Goal: Task Accomplishment & Management: Manage account settings

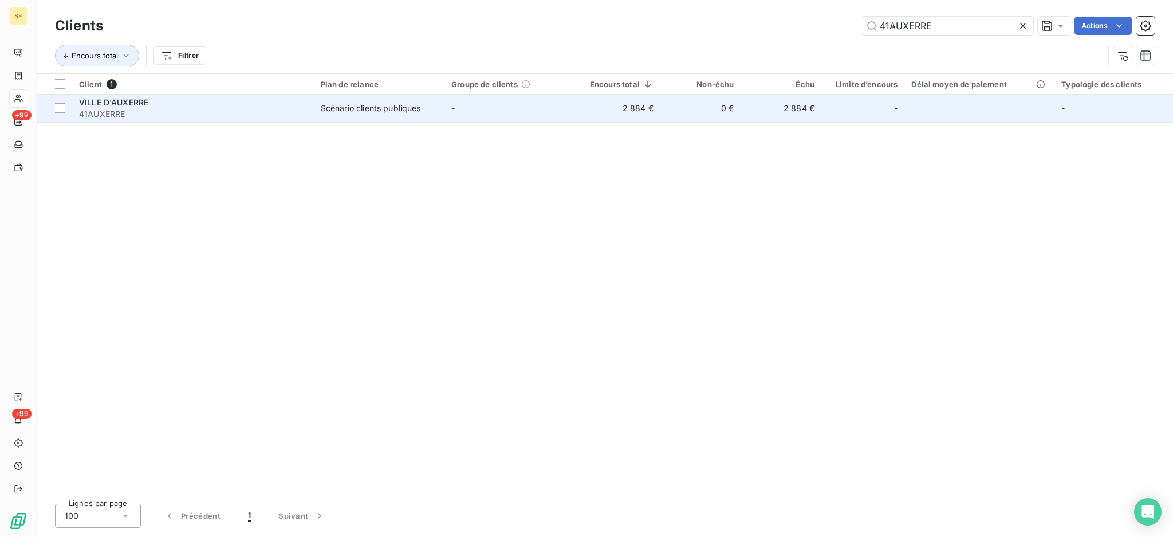
click at [492, 105] on td "-" at bounding box center [509, 108] width 131 height 27
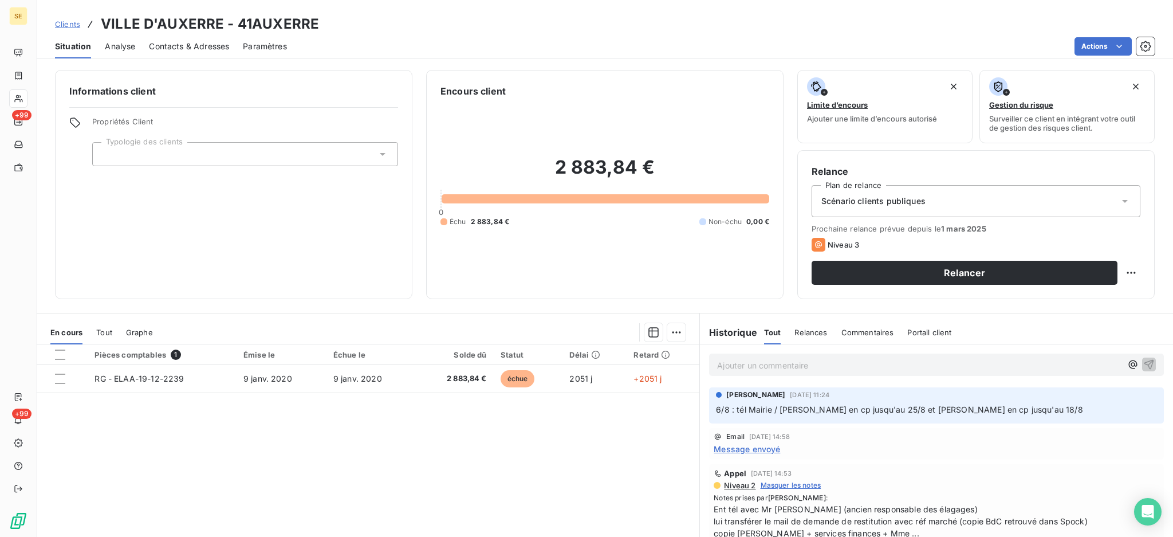
click at [98, 333] on span "Tout" at bounding box center [104, 332] width 16 height 9
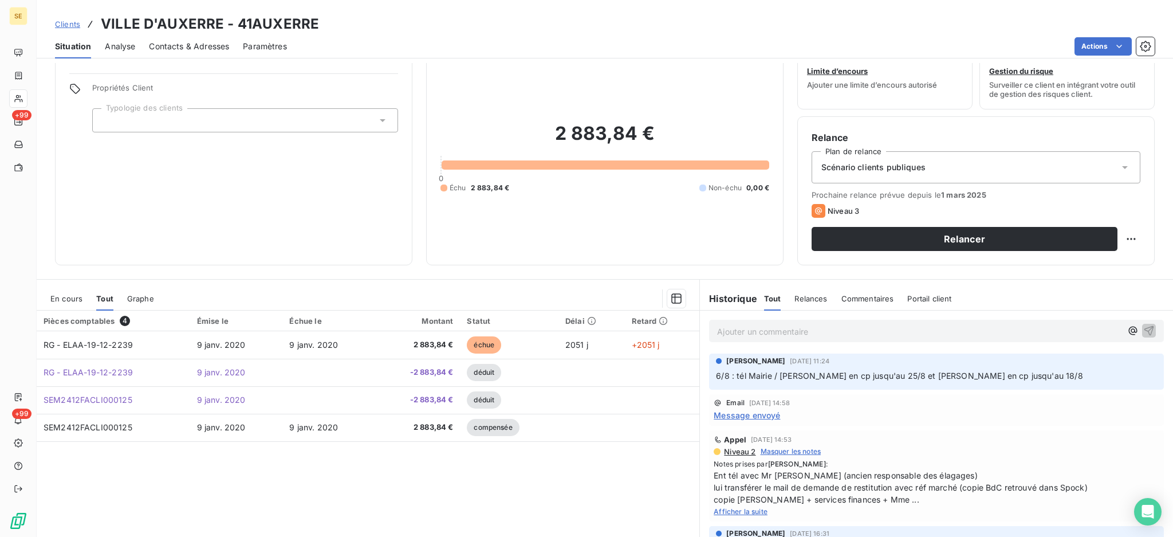
scroll to position [62, 0]
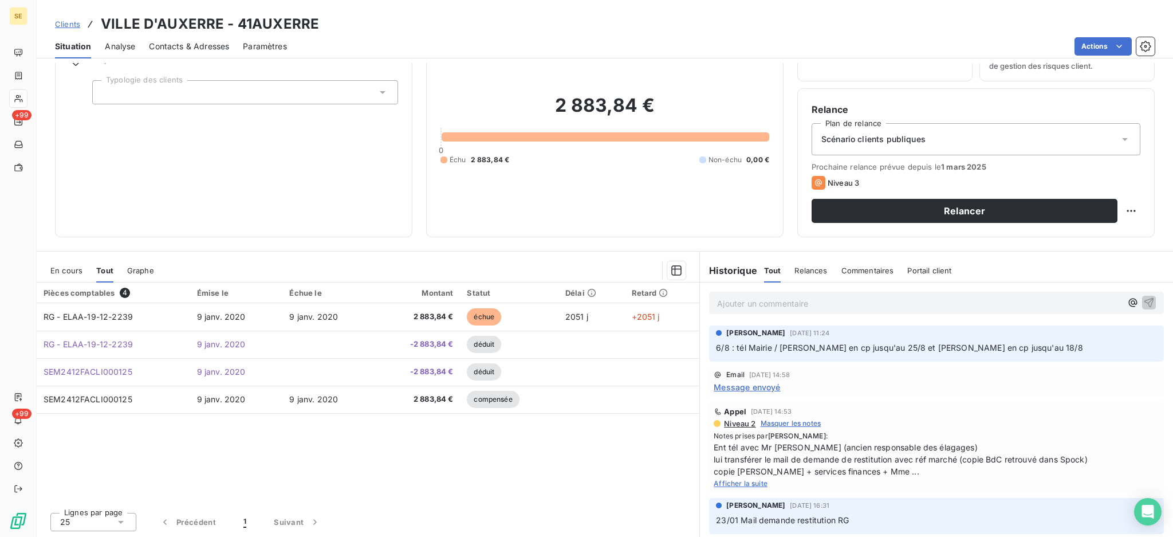
click at [67, 269] on span "En cours" at bounding box center [66, 270] width 32 height 9
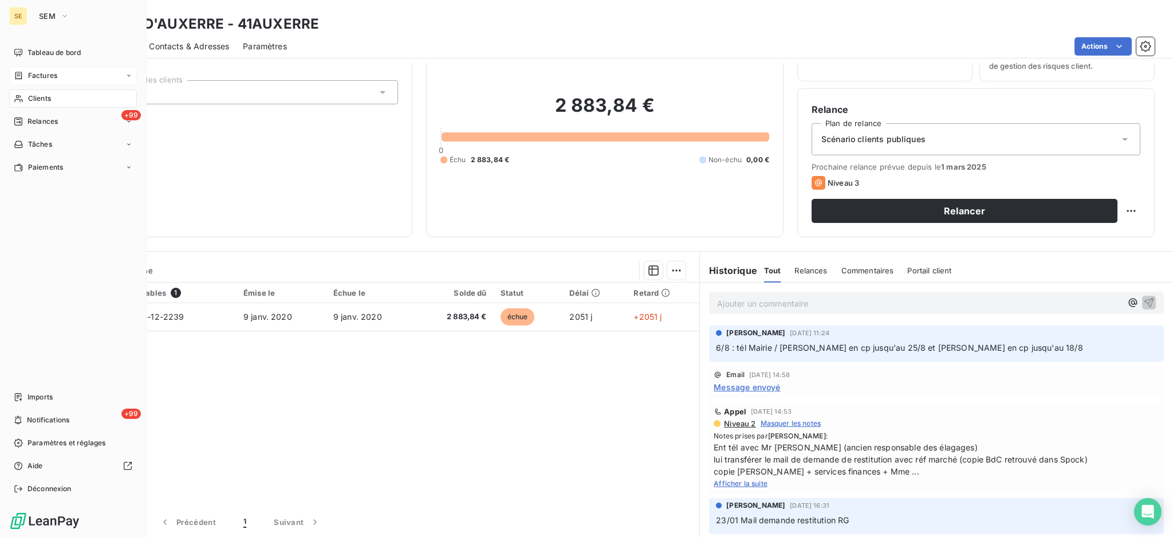
click at [47, 76] on span "Factures" at bounding box center [42, 75] width 29 height 10
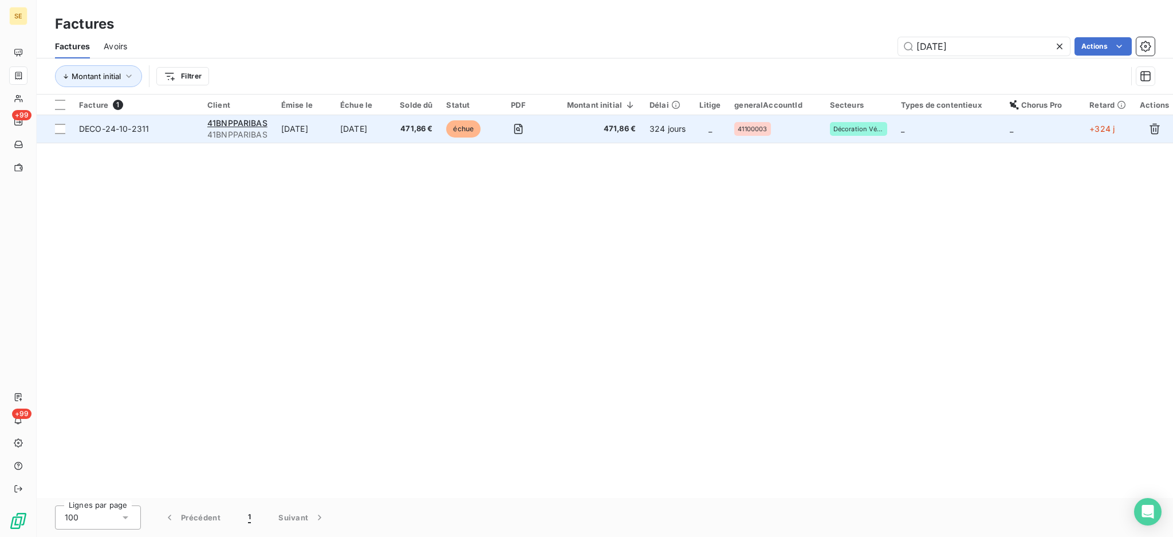
type input "[DATE]"
click at [241, 134] on span "41BNPPARIBAS" at bounding box center [237, 134] width 60 height 11
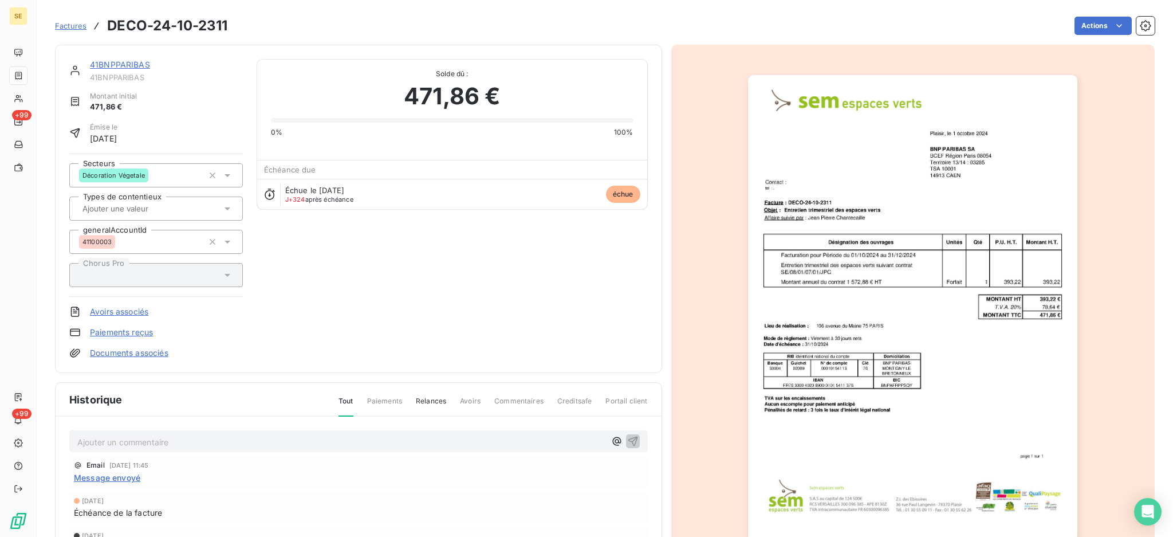
click at [111, 474] on span "Message envoyé" at bounding box center [107, 477] width 66 height 12
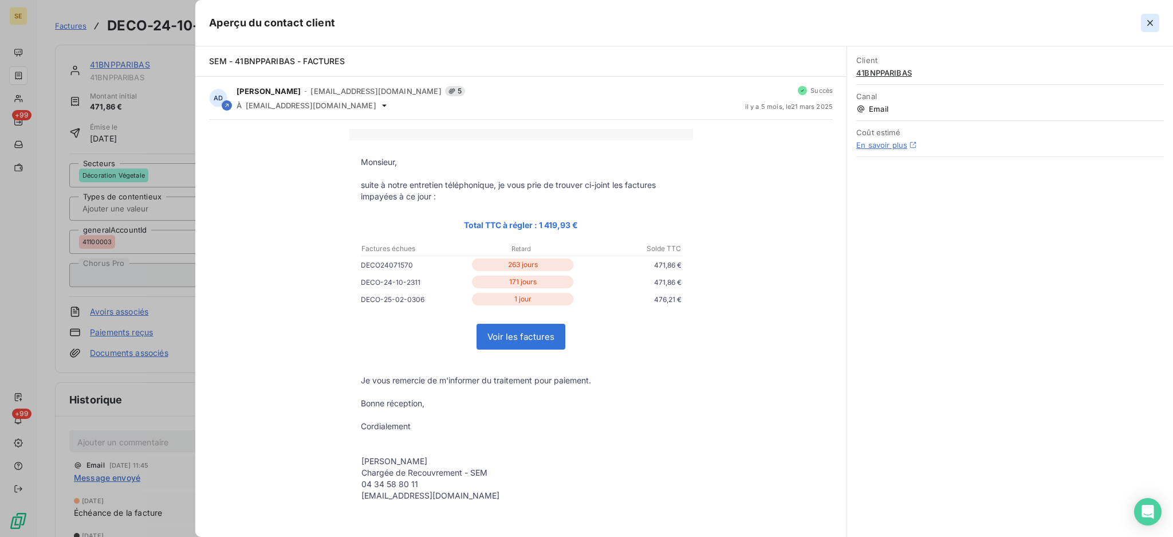
click at [1149, 23] on icon "button" at bounding box center [1150, 23] width 6 height 6
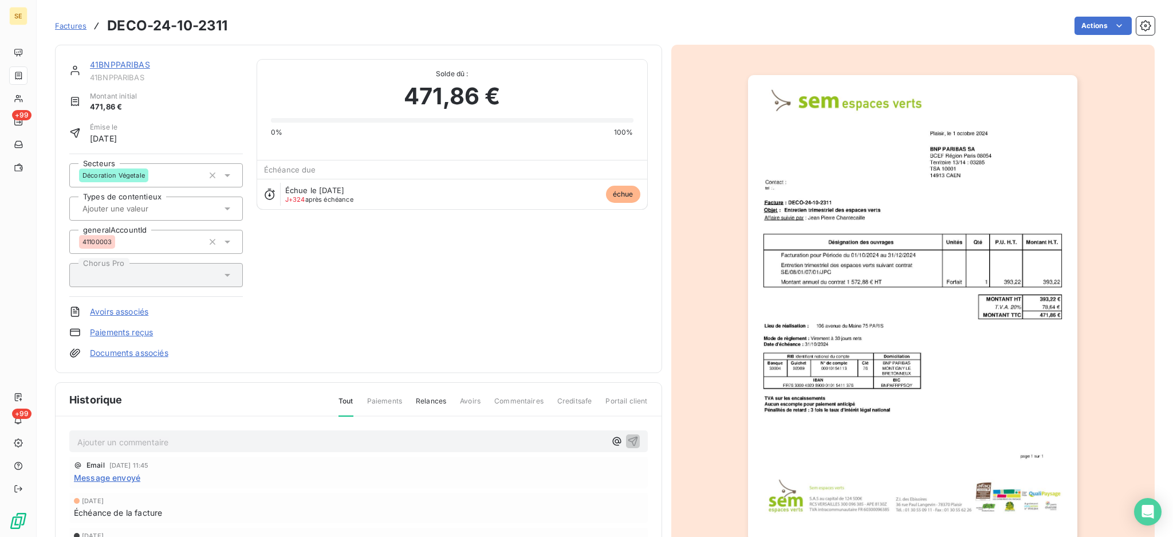
click at [127, 64] on link "41BNPPARIBAS" at bounding box center [120, 65] width 60 height 10
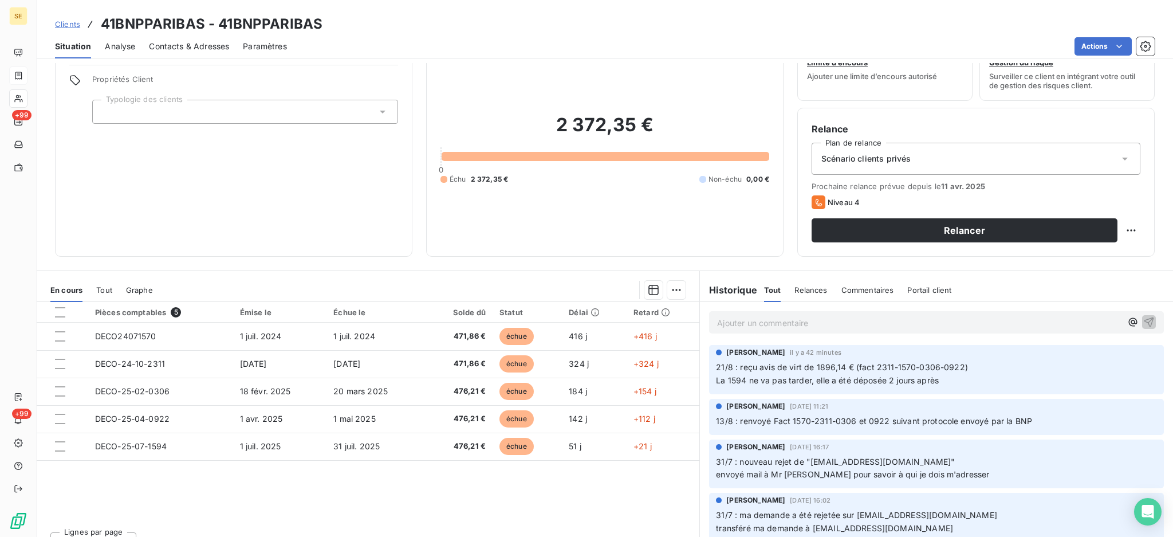
scroll to position [62, 0]
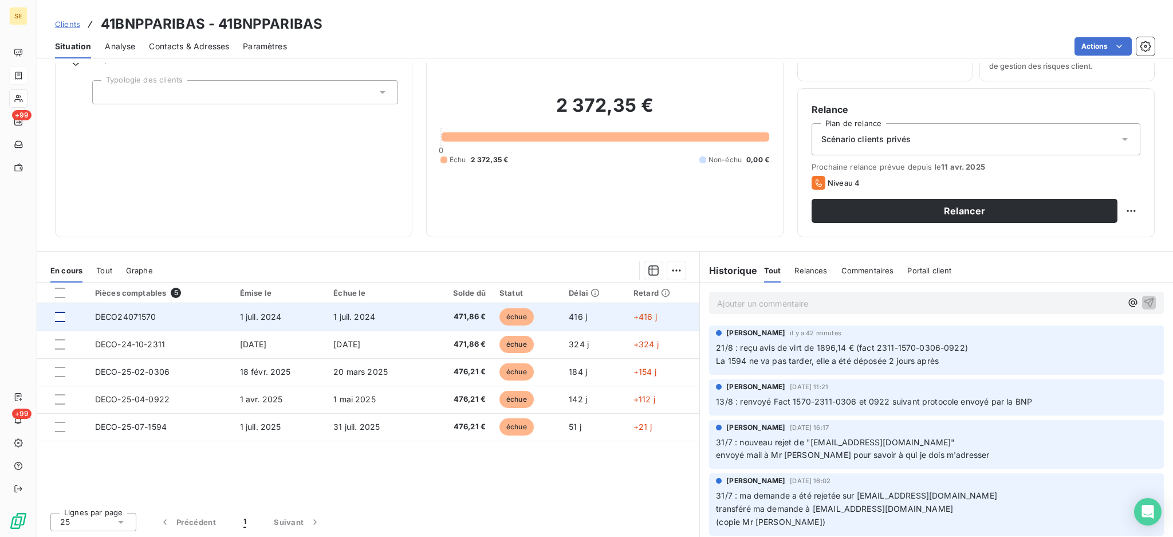
click at [57, 314] on div at bounding box center [60, 317] width 10 height 10
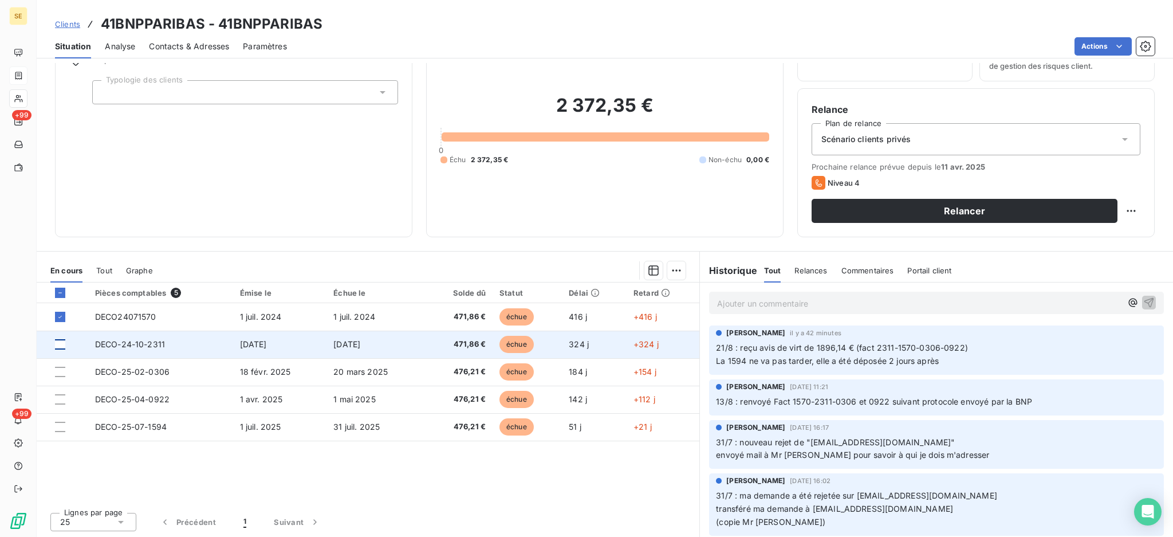
click at [60, 343] on div at bounding box center [60, 344] width 10 height 10
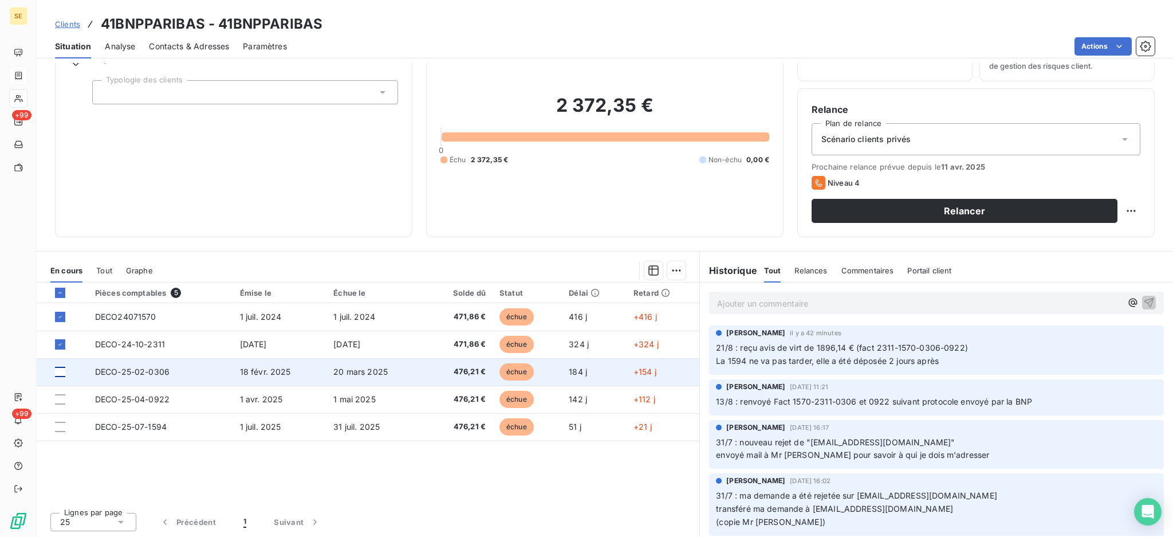
click at [60, 371] on div at bounding box center [60, 372] width 10 height 10
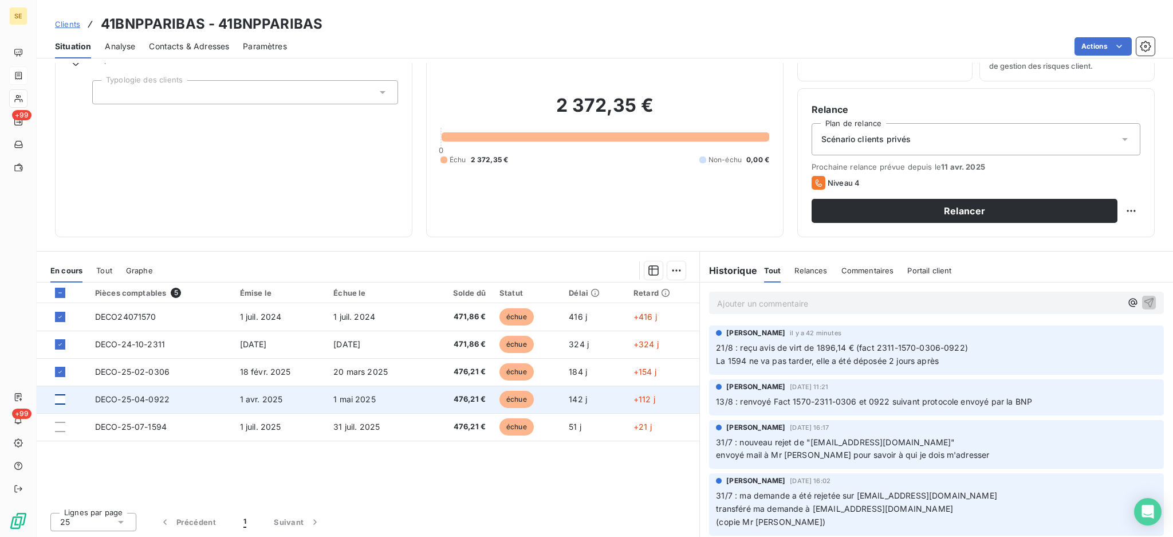
click at [60, 398] on div at bounding box center [60, 399] width 10 height 10
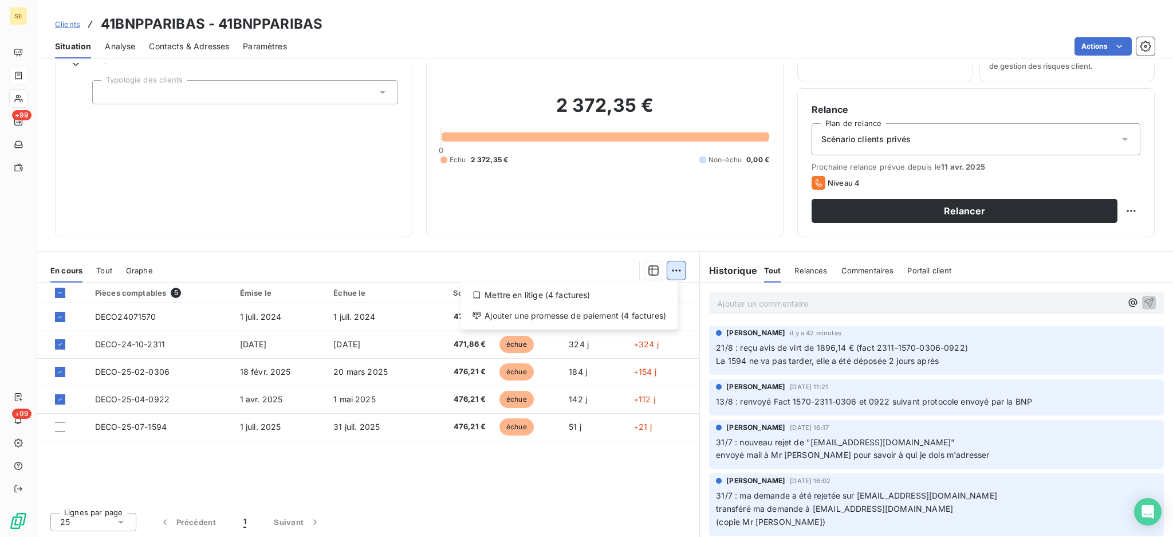
click at [673, 267] on html "SE +99 +99 Clients 41BNPPARIBAS - 41BNPPARIBAS Situation Analyse Contacts & Adr…" at bounding box center [586, 268] width 1173 height 537
click at [649, 313] on div "Ajouter une promesse de paiement (4 factures)" at bounding box center [569, 315] width 208 height 18
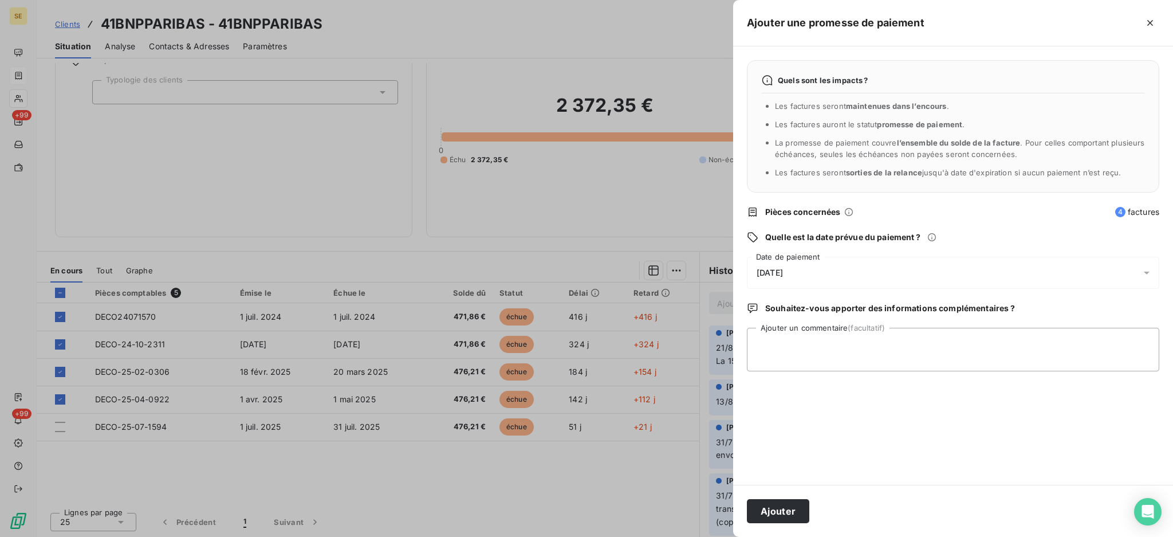
click at [1149, 270] on icon at bounding box center [1146, 272] width 11 height 11
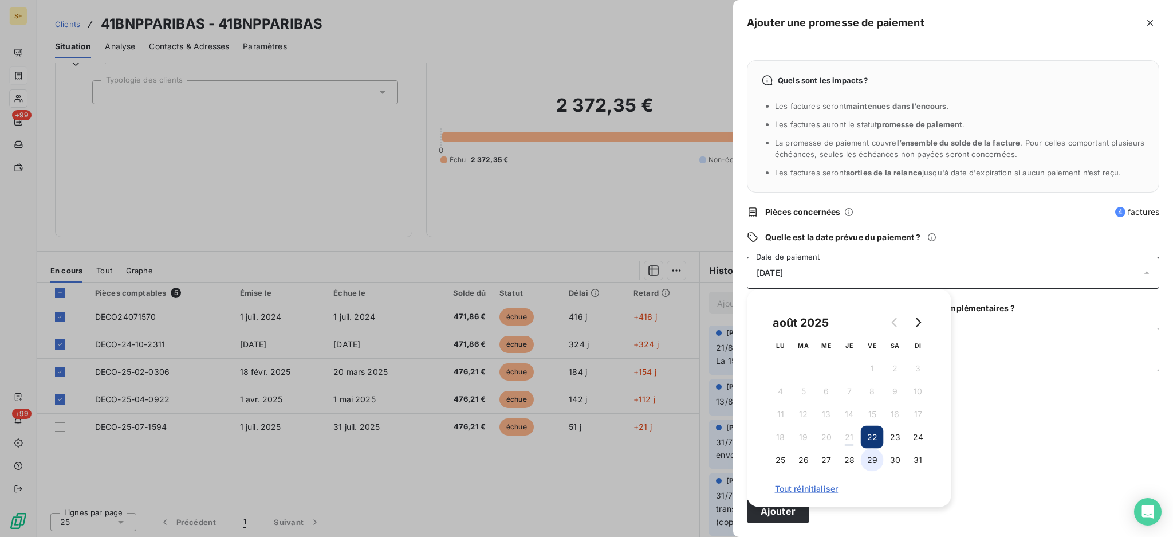
click at [873, 456] on button "29" at bounding box center [872, 459] width 23 height 23
click at [1006, 349] on textarea "Ajouter un commentaire (facultatif)" at bounding box center [953, 350] width 412 height 44
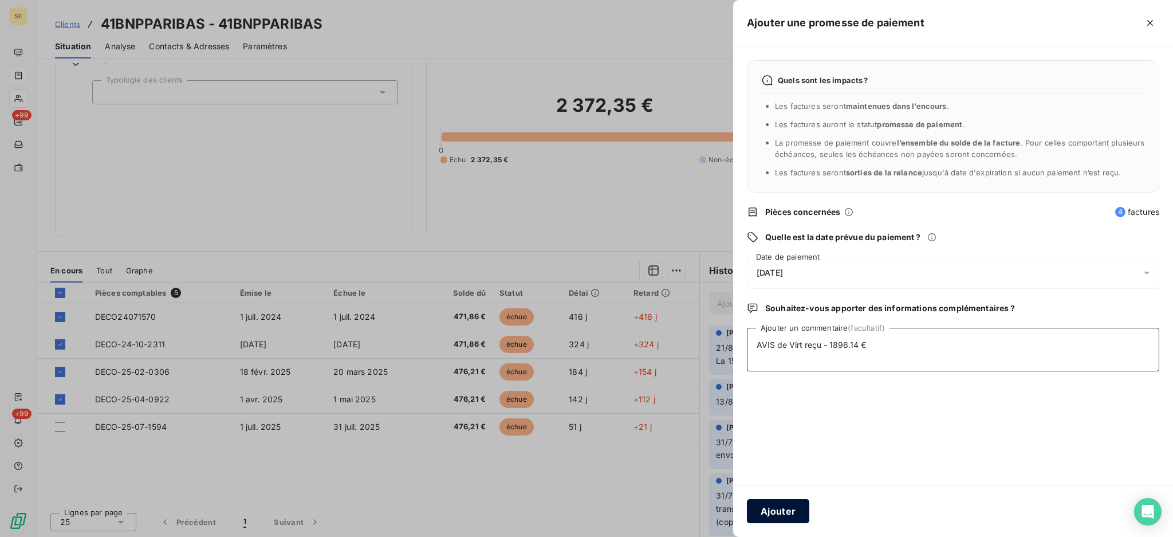
type textarea "AVIS de Virt reçu - 1896.14 €"
click at [776, 505] on button "Ajouter" at bounding box center [778, 511] width 62 height 24
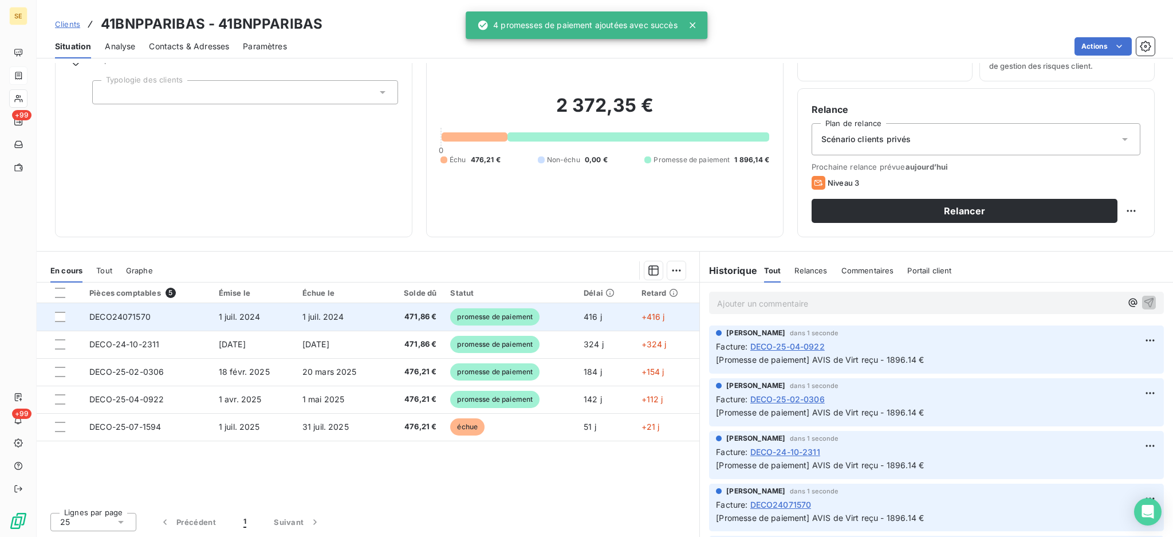
click at [239, 325] on td "1 juil. 2024" at bounding box center [254, 316] width 84 height 27
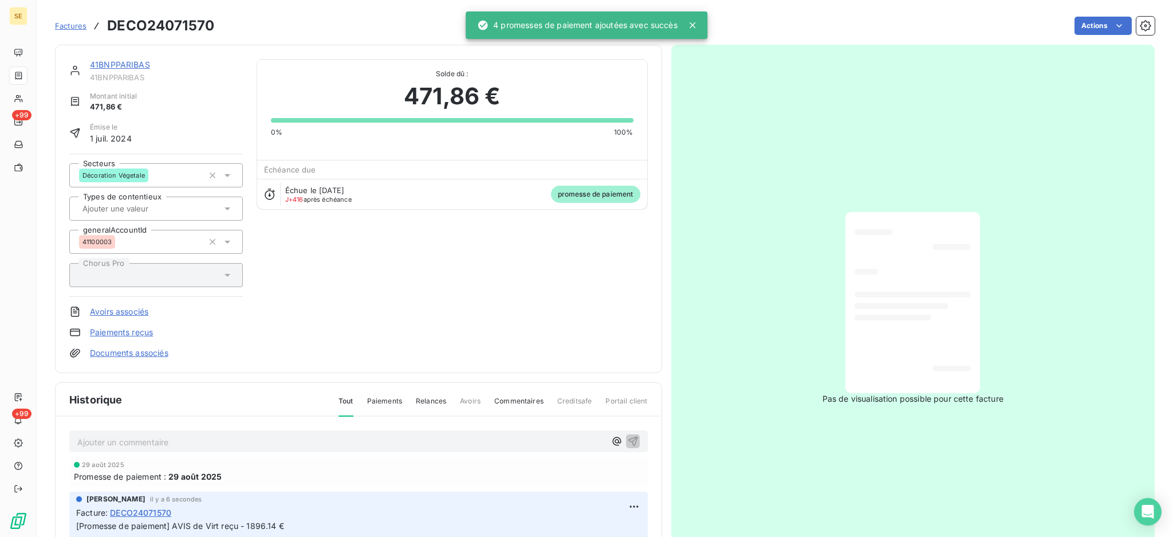
click at [150, 353] on link "Documents associés" at bounding box center [129, 352] width 78 height 11
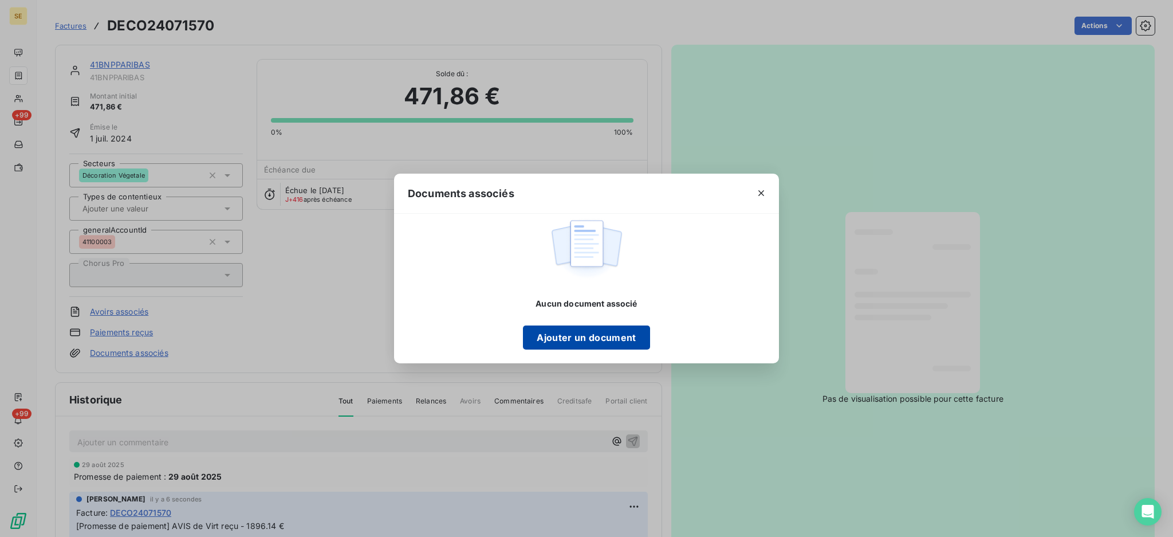
click at [577, 344] on button "Ajouter un document" at bounding box center [586, 337] width 127 height 24
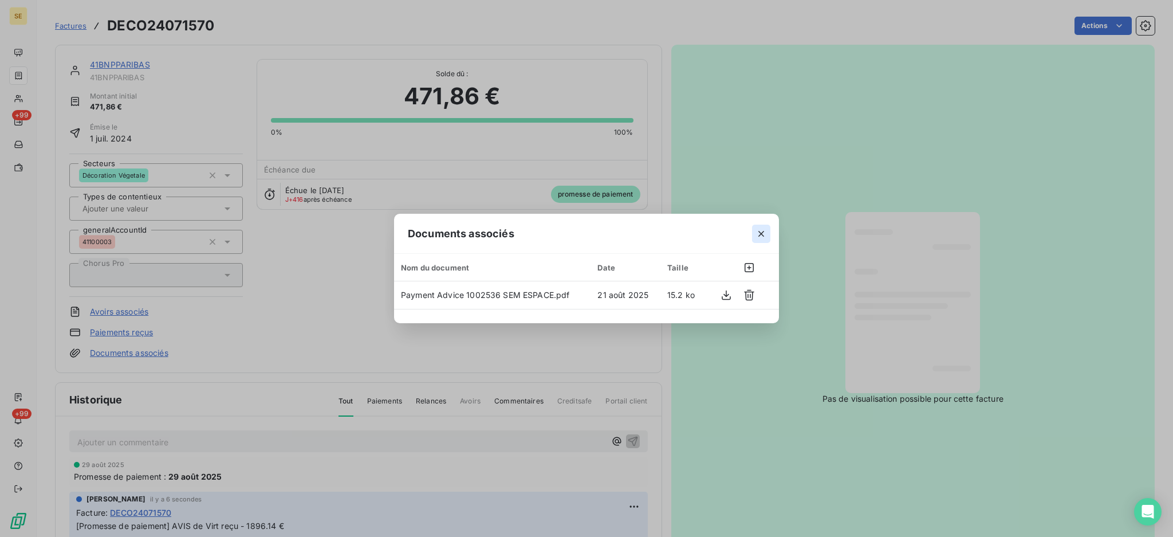
click at [765, 234] on icon "button" at bounding box center [760, 233] width 11 height 11
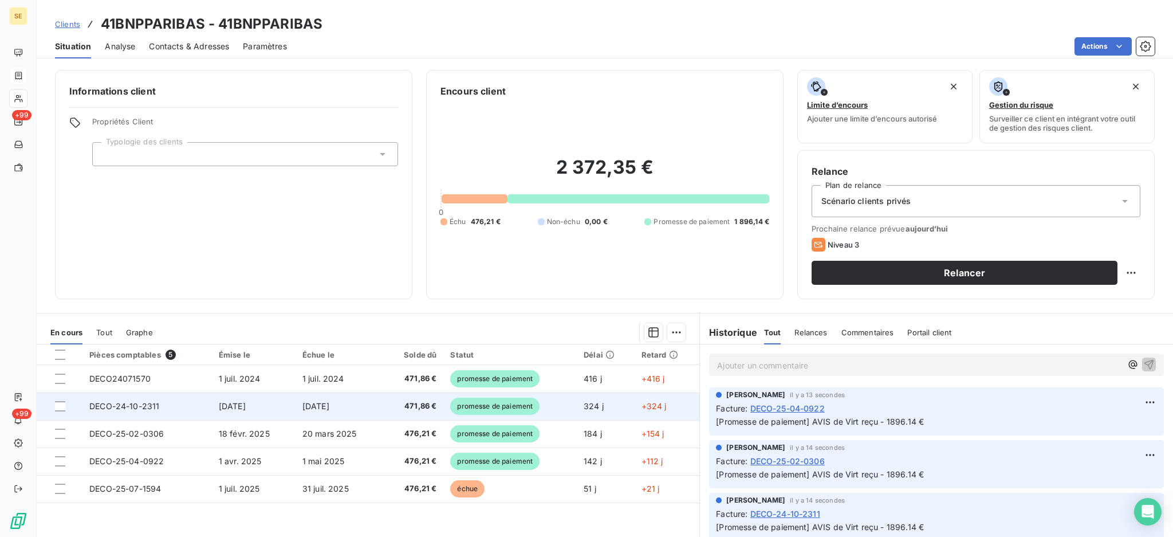
click at [390, 405] on span "471,86 €" at bounding box center [413, 405] width 46 height 11
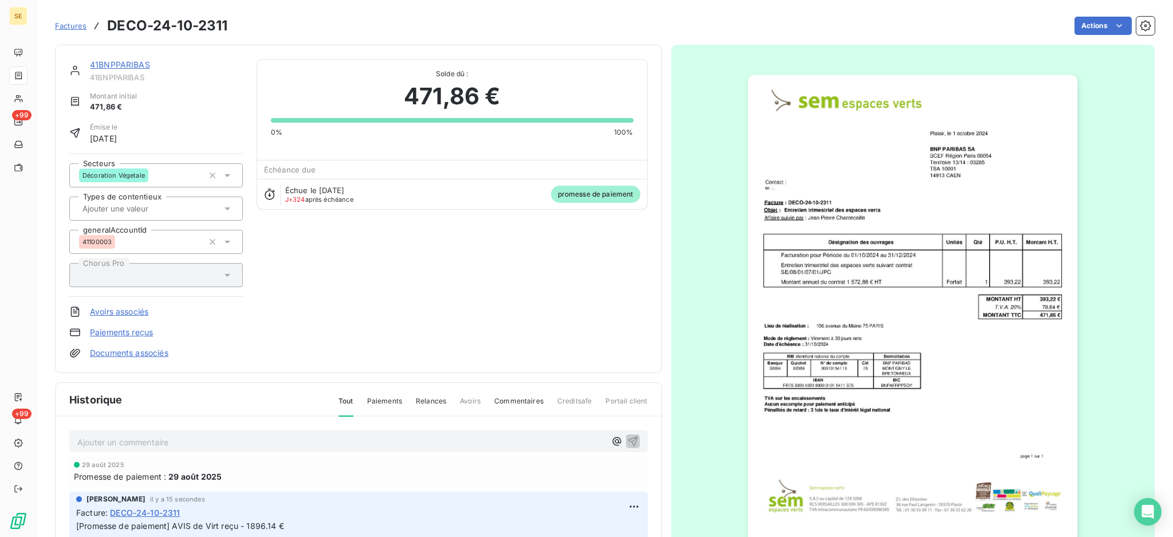
click at [156, 349] on link "Documents associés" at bounding box center [129, 352] width 78 height 11
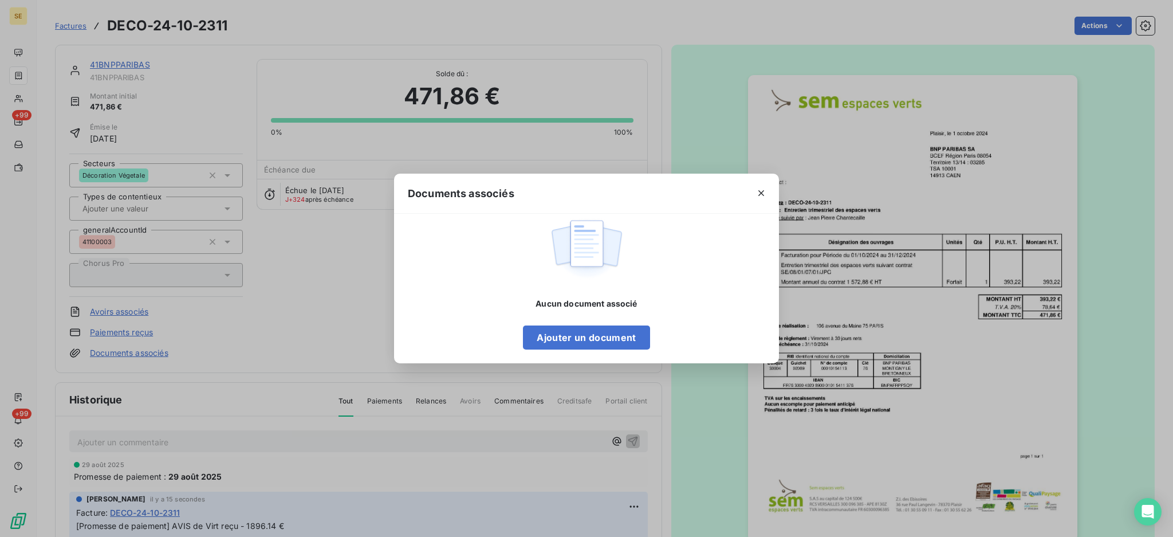
click at [603, 321] on div "Aucun document associé Ajouter un document" at bounding box center [586, 324] width 127 height 52
click at [596, 332] on button "Ajouter un document" at bounding box center [586, 337] width 127 height 24
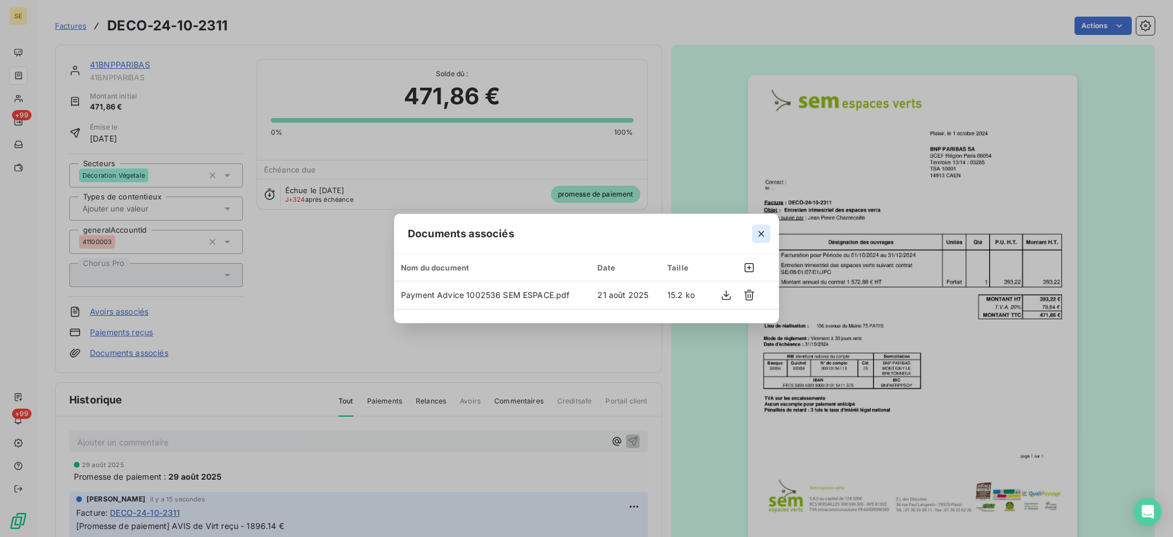
click at [759, 230] on icon "button" at bounding box center [760, 233] width 11 height 11
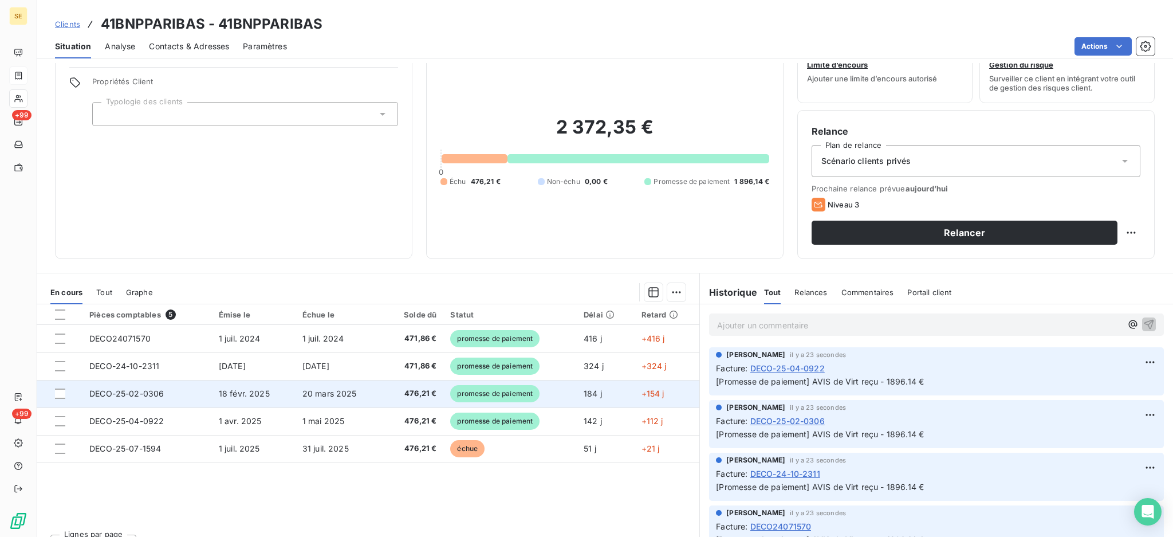
scroll to position [62, 0]
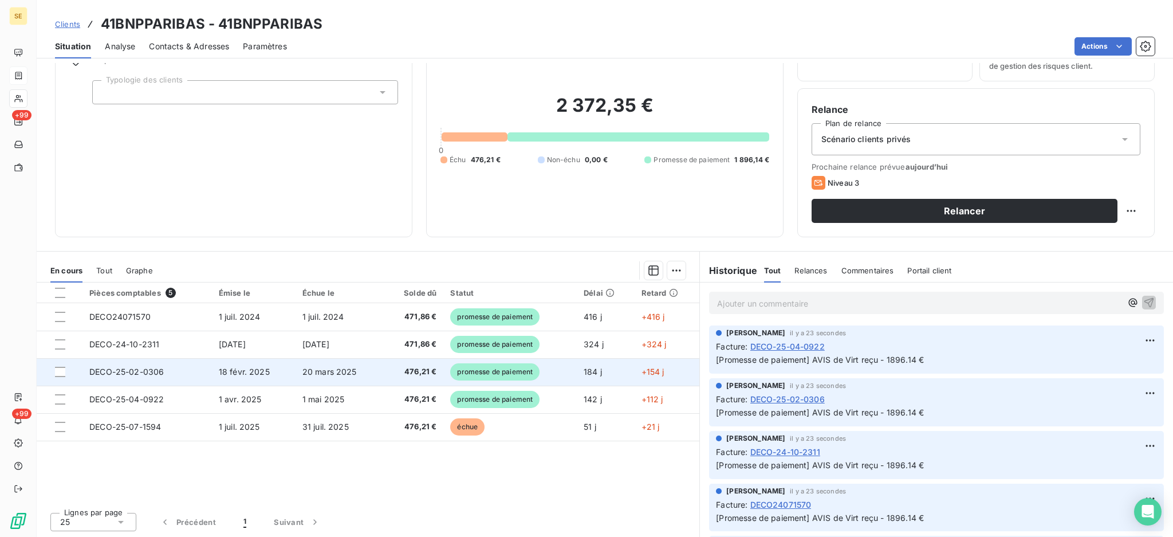
click at [349, 368] on span "20 mars 2025" at bounding box center [329, 372] width 54 height 10
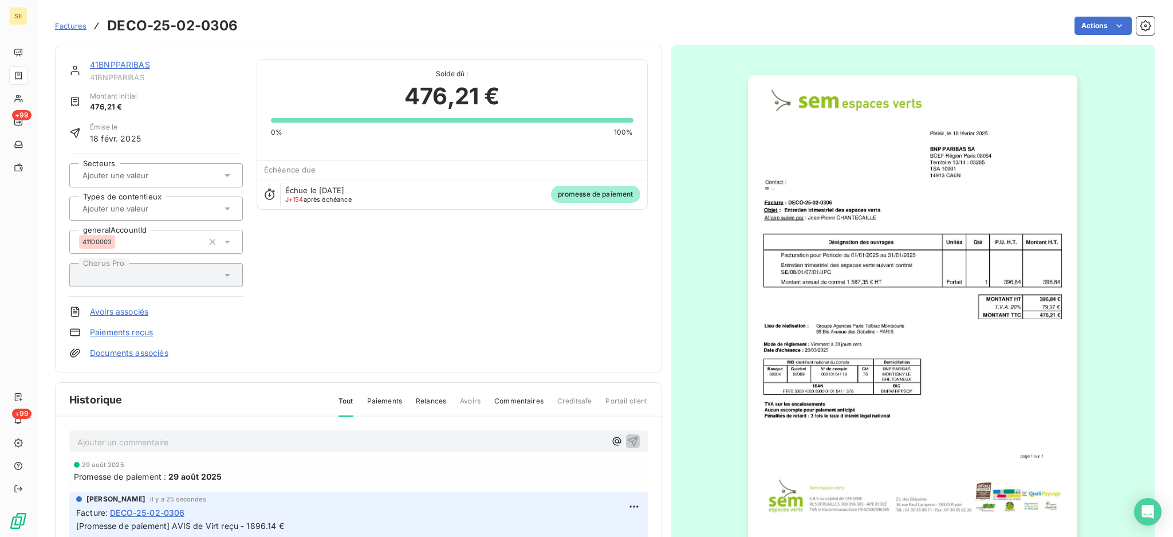
click at [135, 352] on link "Documents associés" at bounding box center [129, 352] width 78 height 11
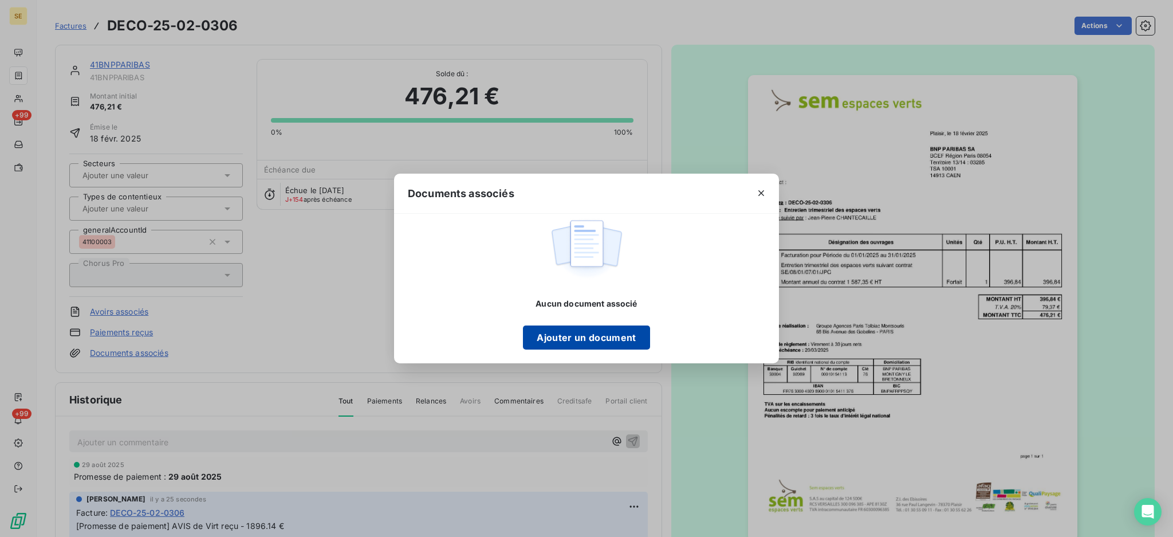
click at [581, 339] on button "Ajouter un document" at bounding box center [586, 337] width 127 height 24
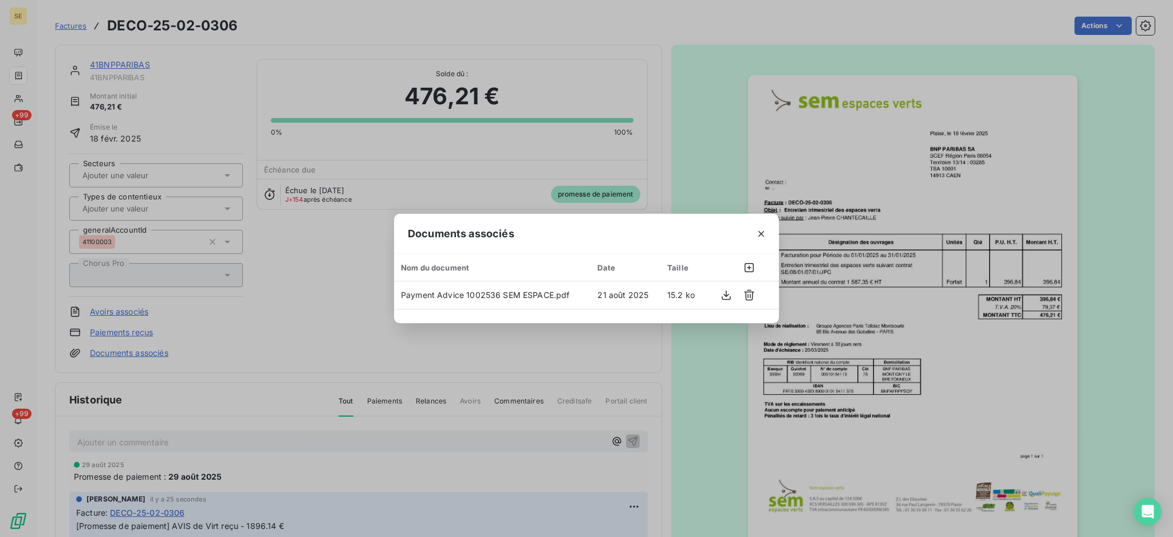
click at [762, 229] on icon "button" at bounding box center [760, 233] width 11 height 11
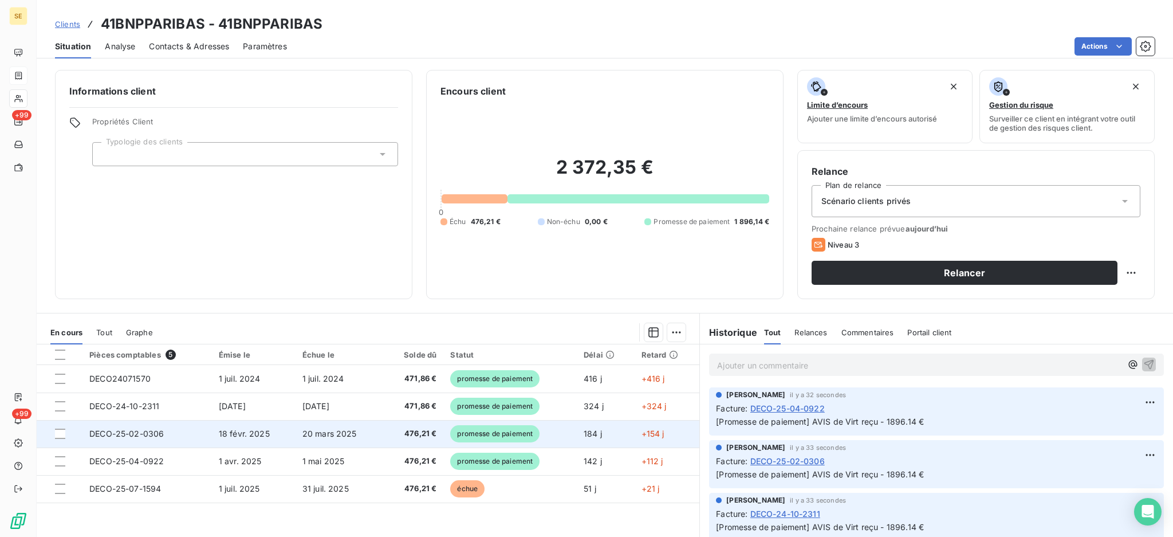
click at [300, 445] on td "20 mars 2025" at bounding box center [340, 433] width 88 height 27
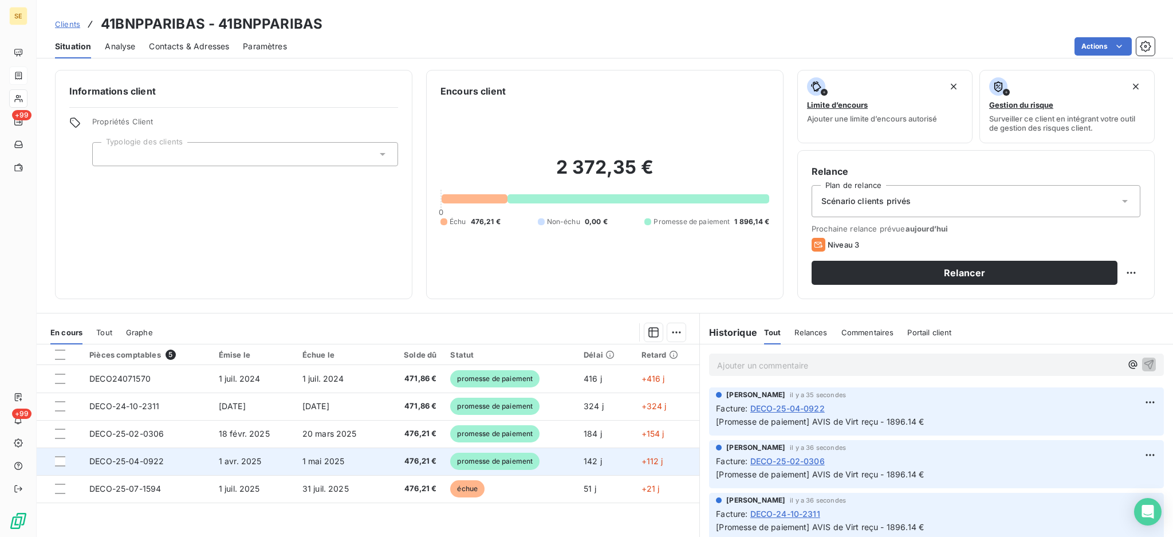
click at [281, 466] on td "1 avr. 2025" at bounding box center [254, 460] width 84 height 27
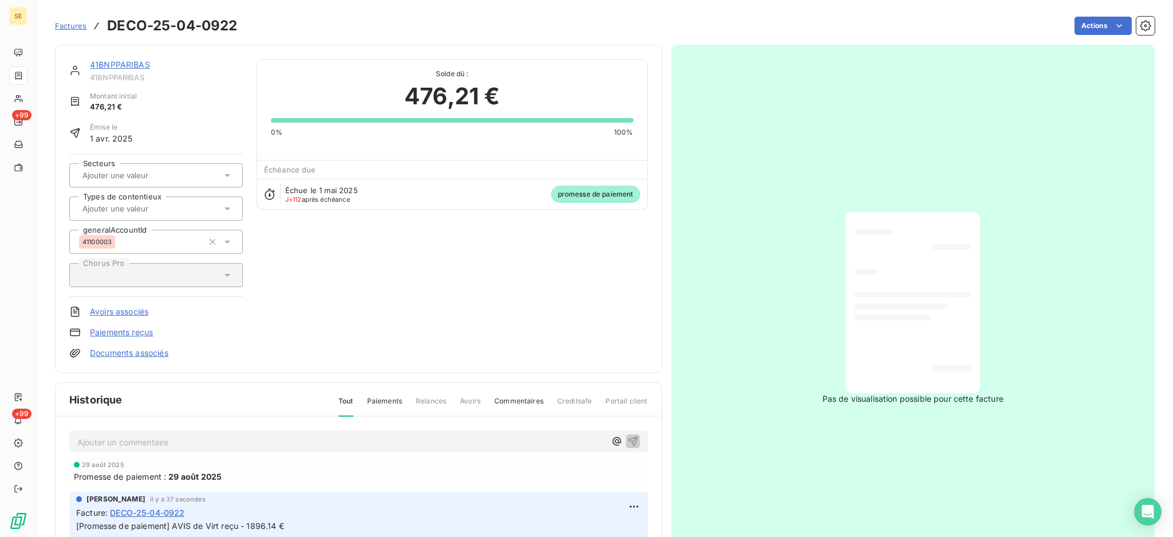
click at [125, 356] on link "Documents associés" at bounding box center [129, 352] width 78 height 11
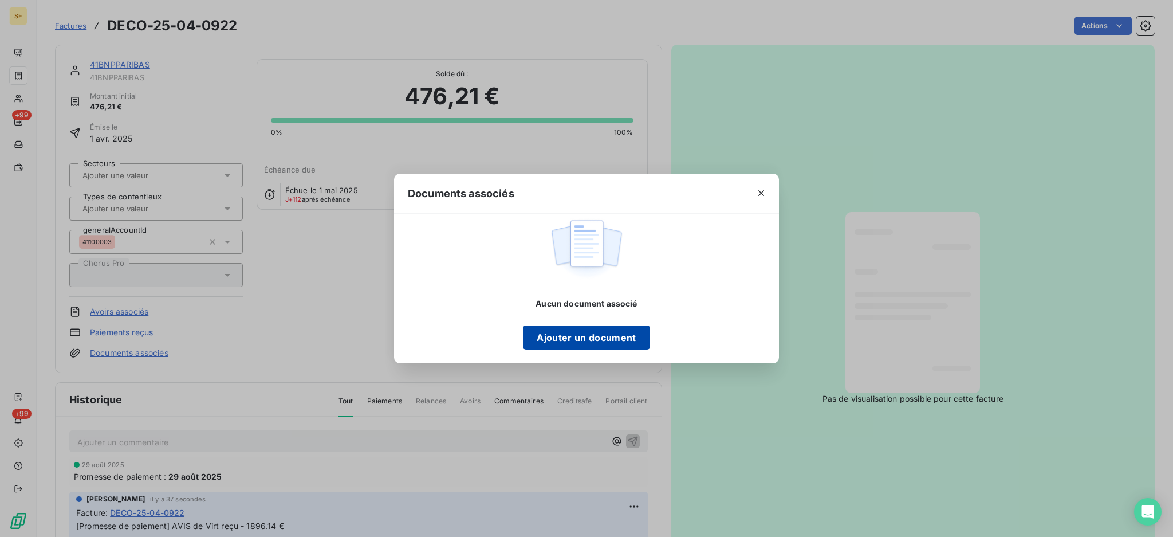
click at [611, 337] on button "Ajouter un document" at bounding box center [586, 337] width 127 height 24
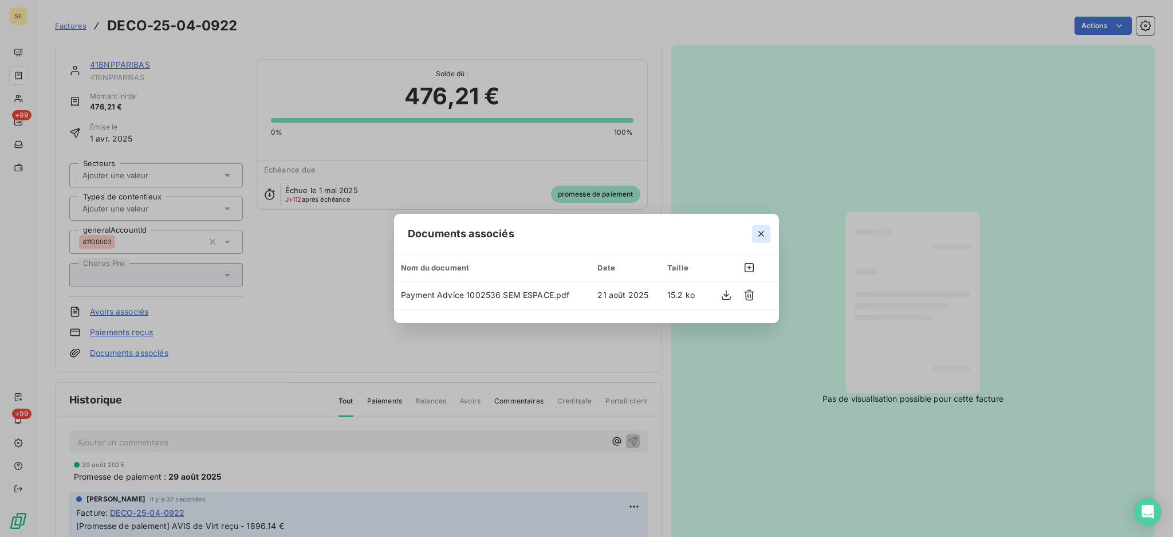
click at [766, 233] on icon "button" at bounding box center [760, 233] width 11 height 11
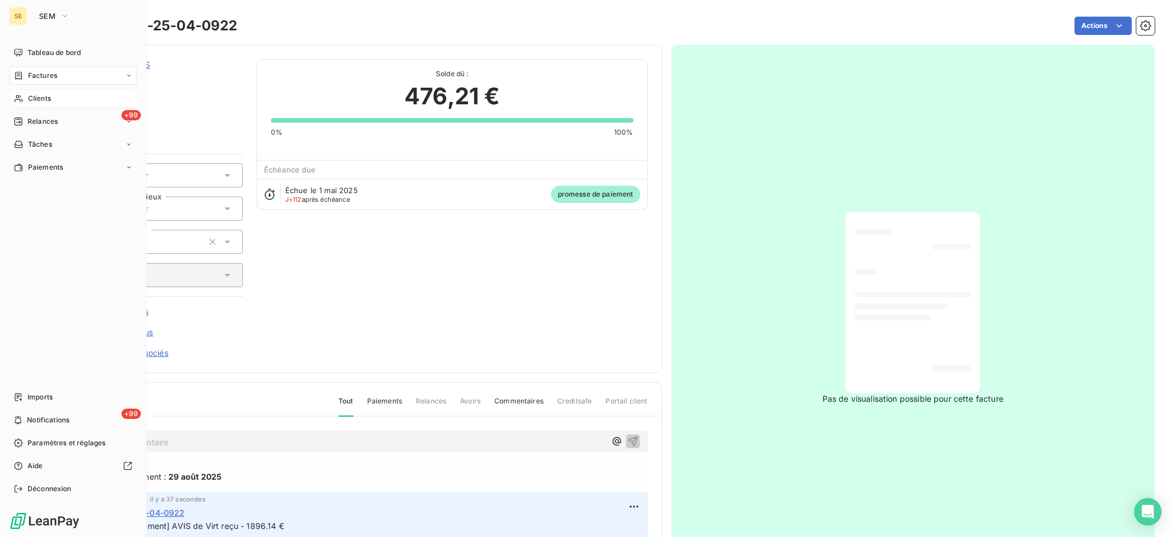
click at [31, 95] on span "Clients" at bounding box center [39, 98] width 23 height 10
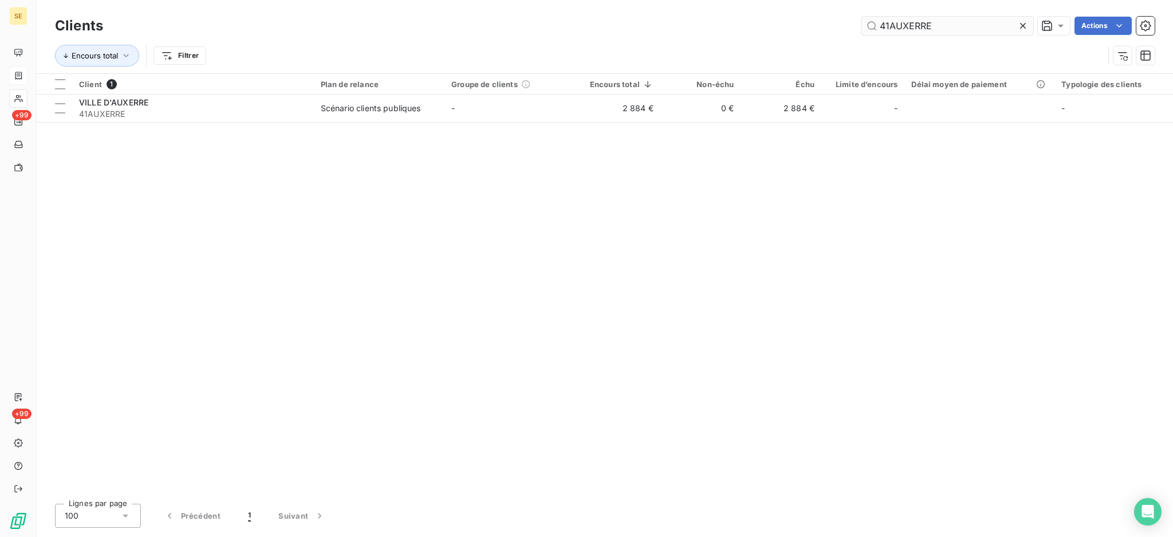
click at [941, 23] on input "41AUXERRE" at bounding box center [947, 26] width 172 height 18
drag, startPoint x: 941, startPoint y: 24, endPoint x: 880, endPoint y: 18, distance: 61.5
click at [880, 18] on input "41AUXERRE" at bounding box center [947, 26] width 172 height 18
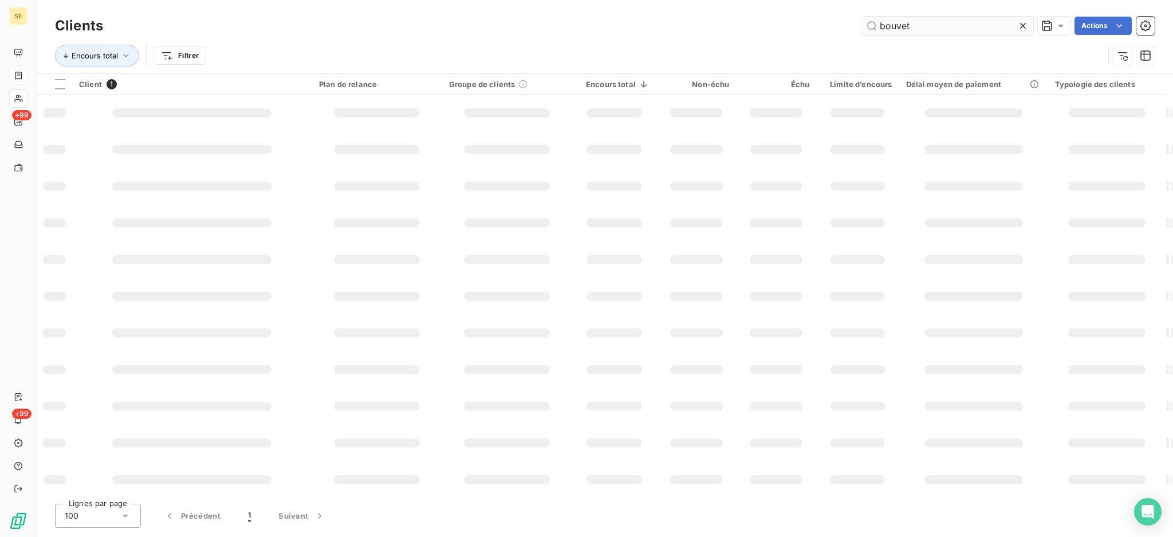
type input "bouvet"
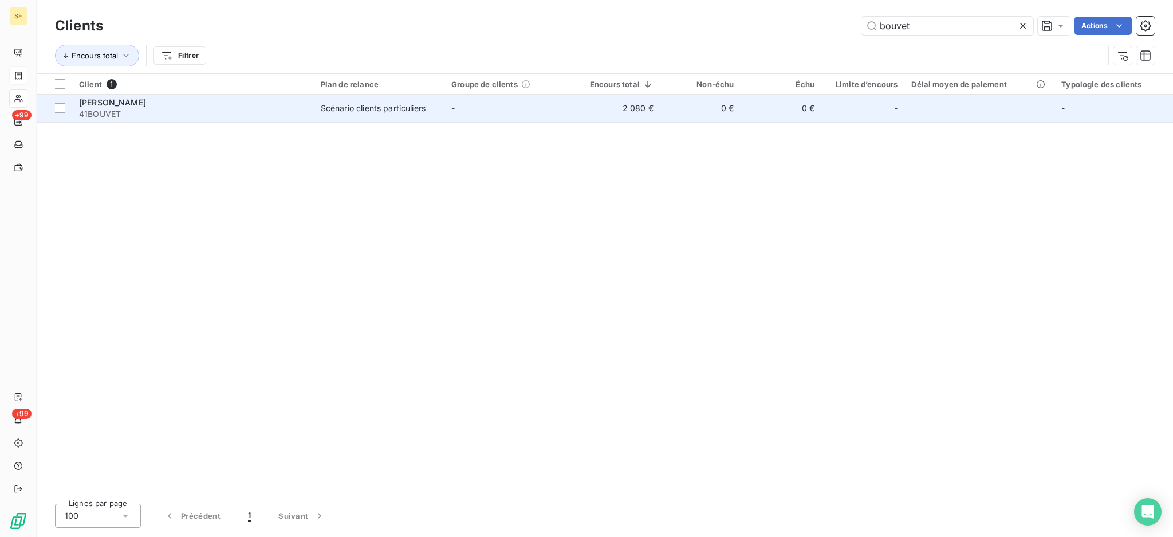
click at [554, 111] on td "-" at bounding box center [509, 108] width 131 height 27
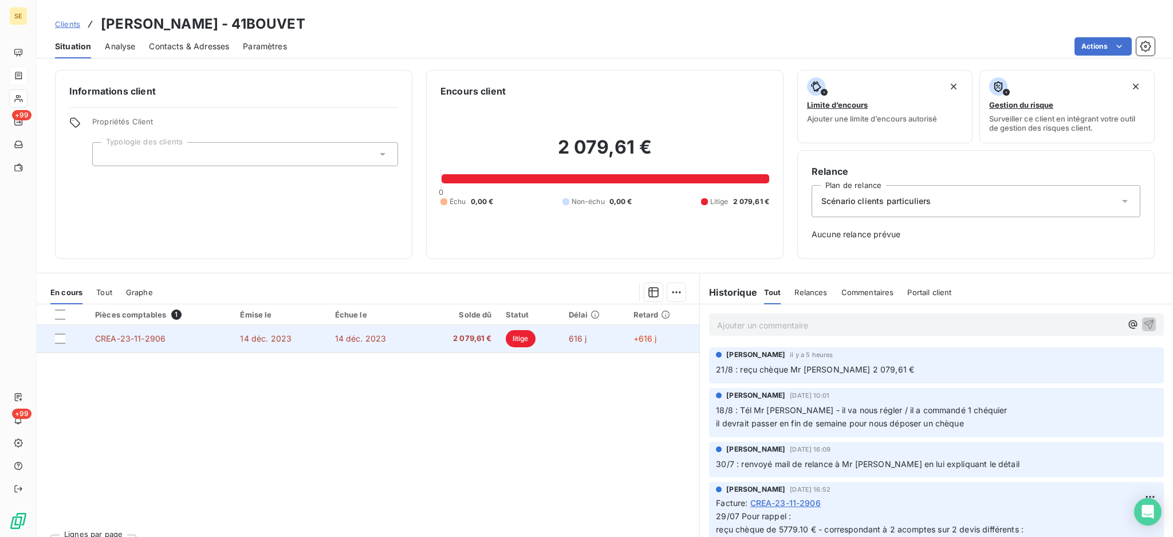
click at [395, 336] on td "14 déc. 2023" at bounding box center [375, 338] width 95 height 27
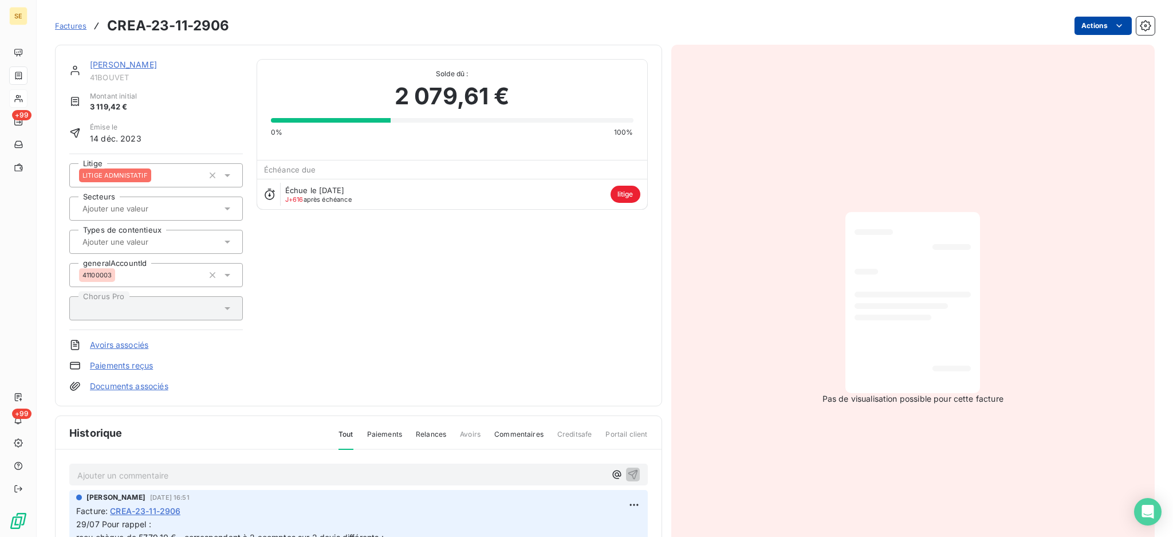
click at [1081, 23] on html "SE +99 +99 Factures CREA-23-11-2906 Actions [PERSON_NAME] 41BOUVET Montant init…" at bounding box center [586, 268] width 1173 height 537
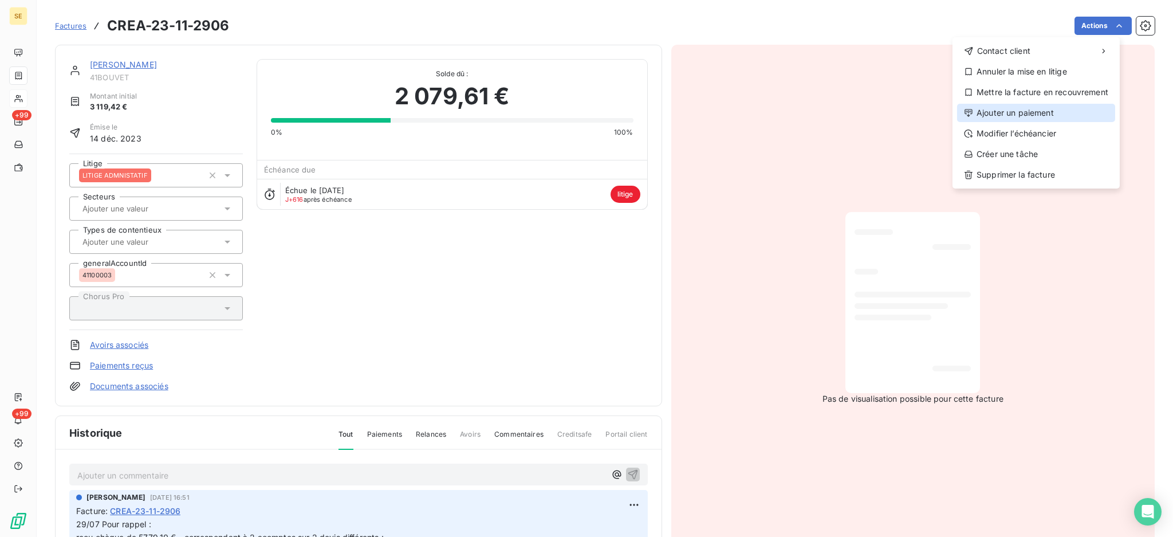
click at [1063, 111] on div "Ajouter un paiement" at bounding box center [1036, 113] width 158 height 18
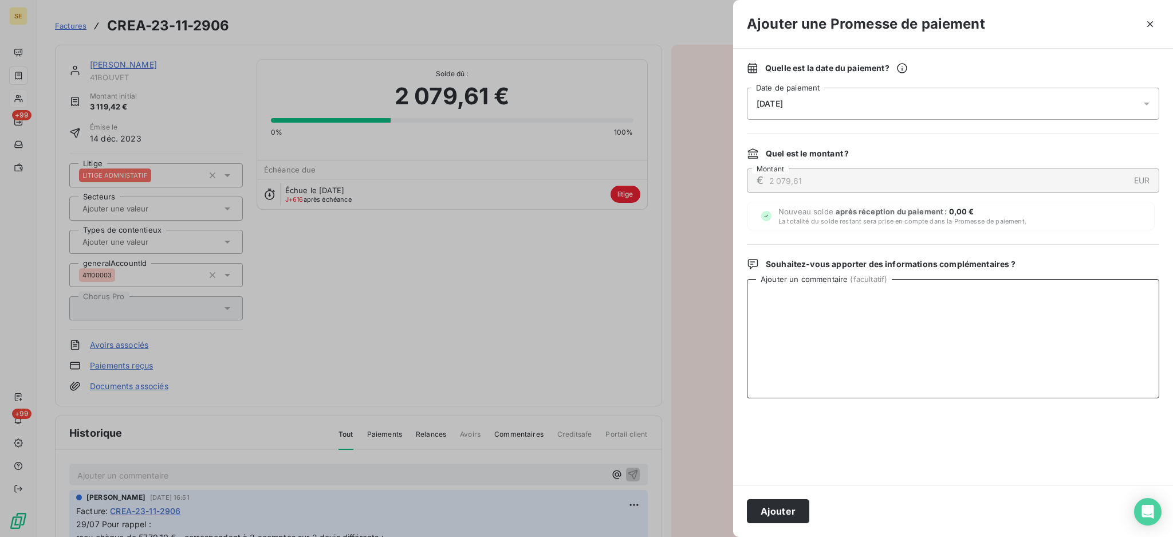
click at [849, 310] on textarea "Ajouter un commentaire ( facultatif )" at bounding box center [953, 338] width 412 height 119
drag, startPoint x: 956, startPoint y: 292, endPoint x: 834, endPoint y: 293, distance: 122.0
click at [834, 293] on textarea "chq 0000128 reçu - RCHQ 6851436 de 2632.04 €" at bounding box center [953, 338] width 412 height 119
drag, startPoint x: 872, startPoint y: 296, endPoint x: 960, endPoint y: 297, distance: 88.2
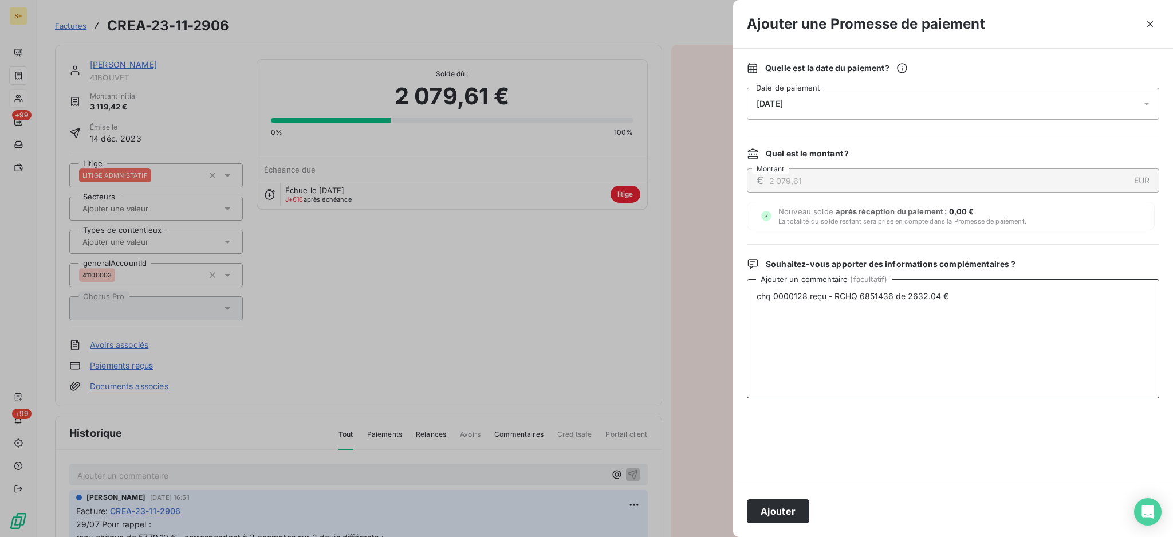
click at [960, 297] on textarea "chq 0000128 reçu - RCHQ 6851436 de 2632.04 €" at bounding box center [953, 338] width 412 height 119
click at [757, 293] on textarea "chq 0000128 reçu - RCHQ 6851436 de 2632.04 €" at bounding box center [953, 338] width 412 height 119
click at [851, 300] on textarea "Reçu chq 0000128 reçu - RCHQ 6851436 de 2632.04 €" at bounding box center [953, 338] width 412 height 119
type textarea "Reçu chq 0000128 - RCHQ 6851436 de 2632.04 €"
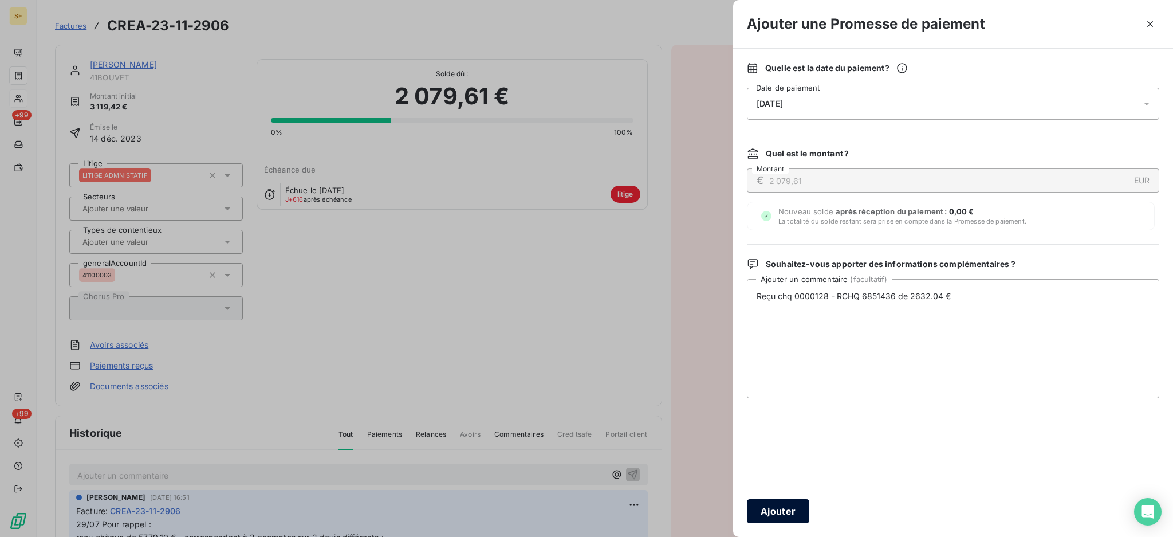
click at [772, 511] on button "Ajouter" at bounding box center [778, 511] width 62 height 24
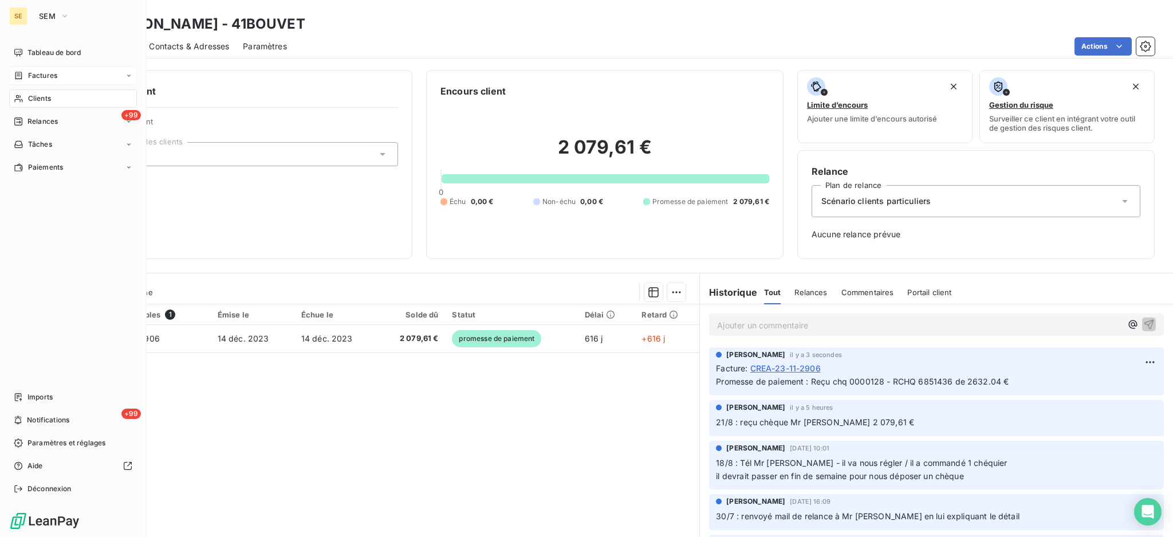
click at [41, 97] on span "Clients" at bounding box center [39, 98] width 23 height 10
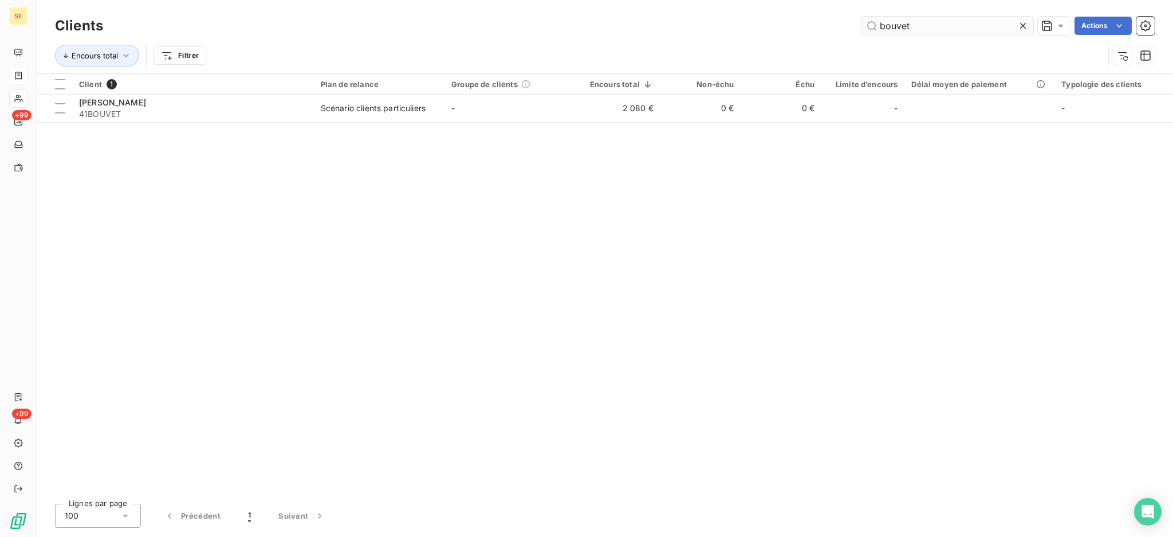
drag, startPoint x: 933, startPoint y: 17, endPoint x: 864, endPoint y: 23, distance: 69.6
click at [864, 23] on input "bouvet" at bounding box center [947, 26] width 172 height 18
type input "FINCO"
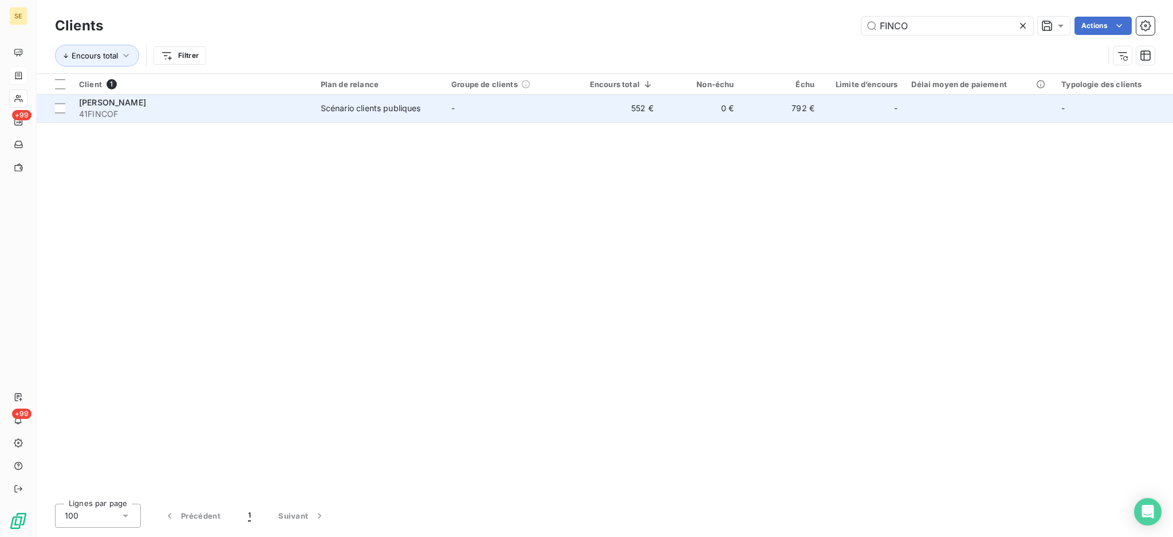
click at [527, 105] on td "-" at bounding box center [509, 108] width 131 height 27
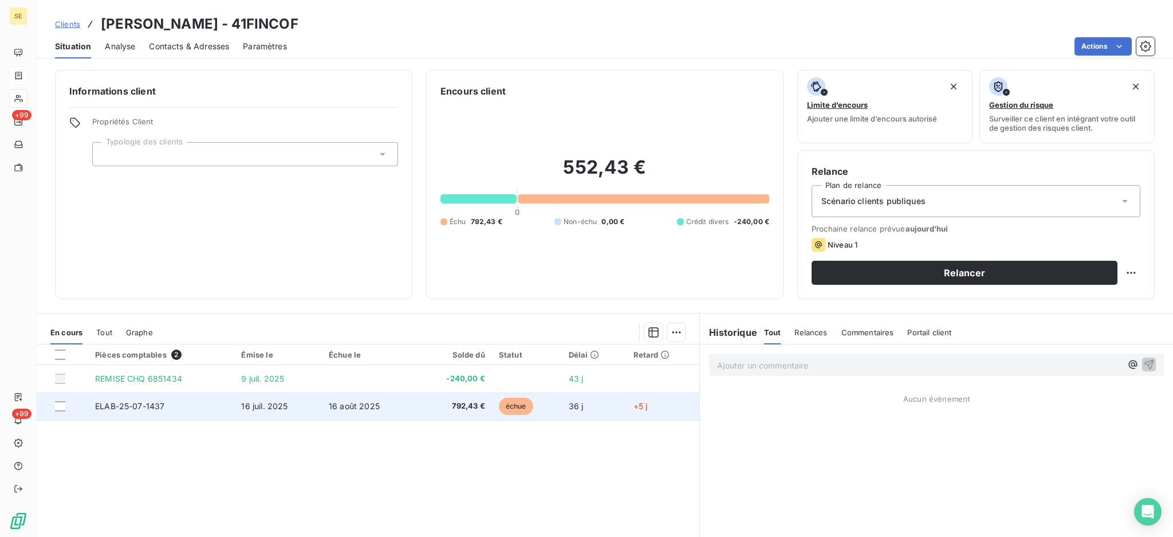
click at [435, 406] on span "792,43 €" at bounding box center [454, 405] width 62 height 11
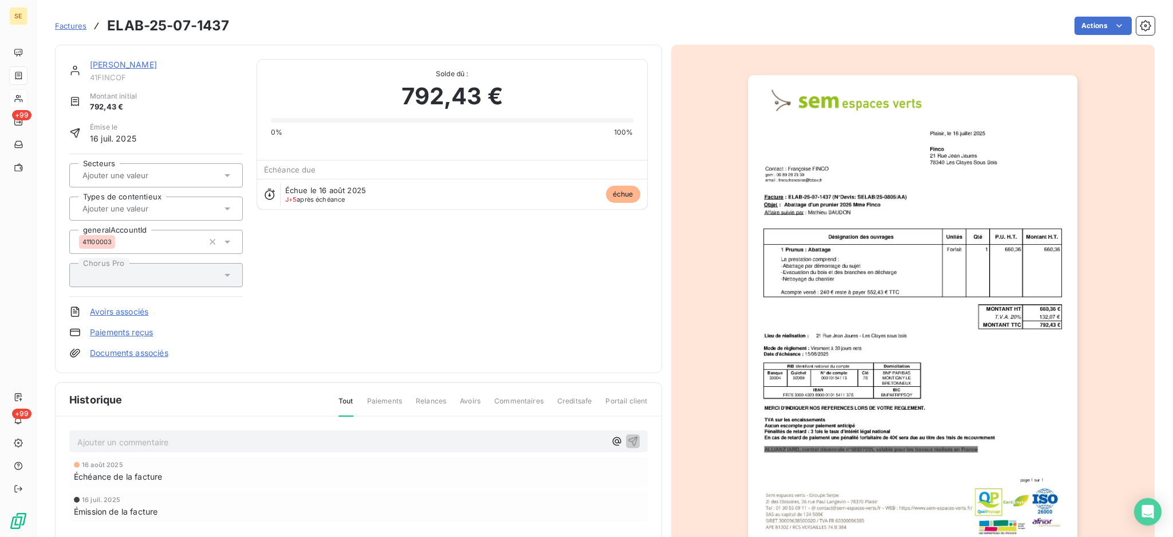
click at [294, 442] on p "Ajouter un commentaire ﻿" at bounding box center [341, 442] width 528 height 14
click at [168, 436] on span "Reçu chèque 552.43 € RCHQ 6851436 de 2632.04 €" at bounding box center [180, 441] width 206 height 10
click at [380, 444] on p "Reçu chèque 552.43 € - RCHQ 6851436 de 2632.04 €" at bounding box center [341, 441] width 528 height 13
click at [629, 439] on icon "button" at bounding box center [633, 441] width 10 height 10
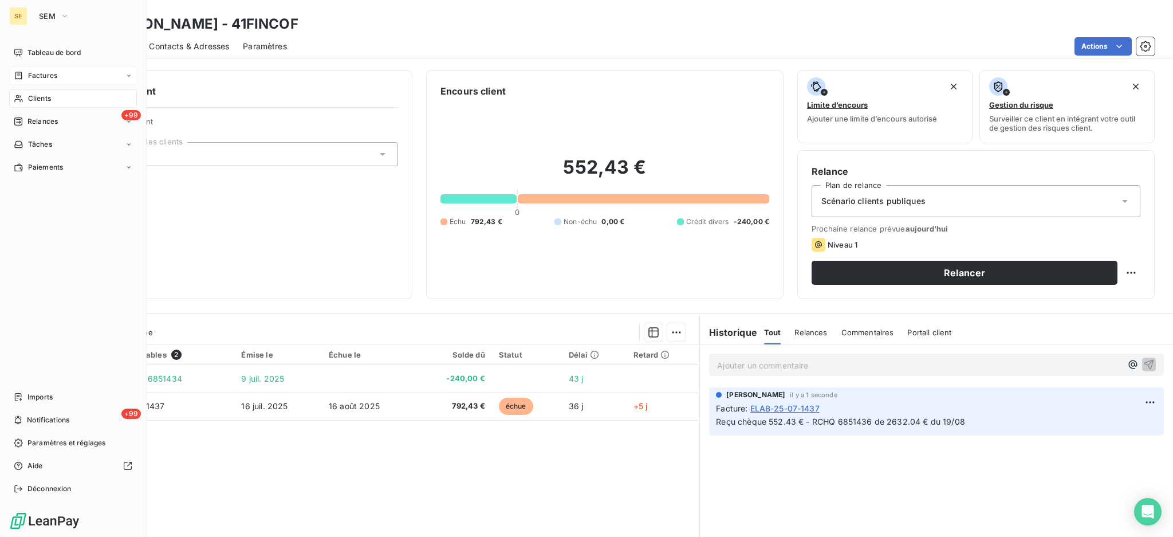
click at [33, 99] on span "Clients" at bounding box center [39, 98] width 23 height 10
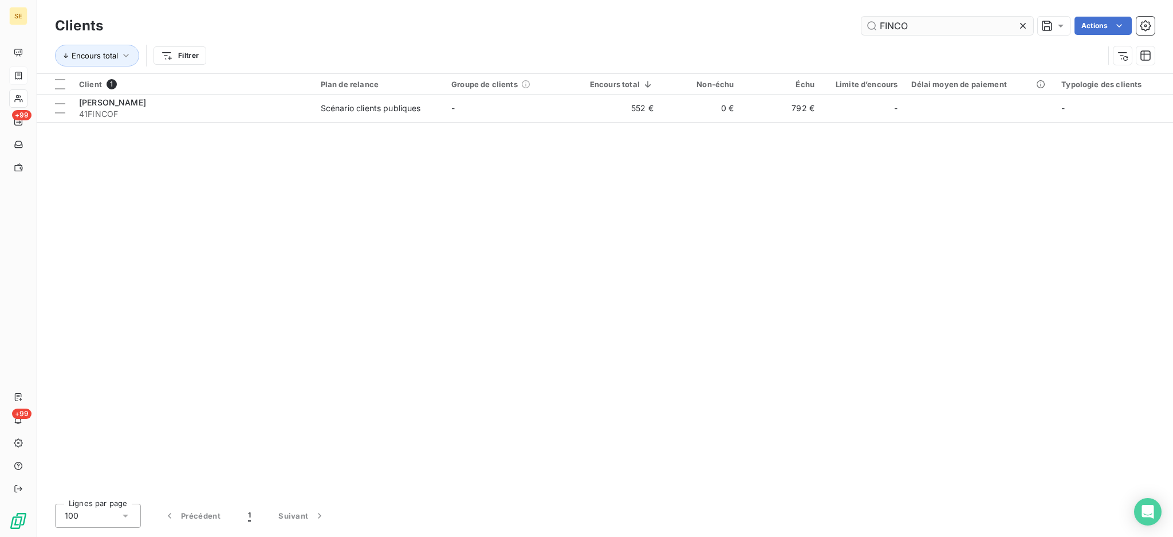
drag, startPoint x: 926, startPoint y: 25, endPoint x: 869, endPoint y: 26, distance: 56.1
click at [869, 26] on input "FINCO" at bounding box center [947, 26] width 172 height 18
type input "bouvet"
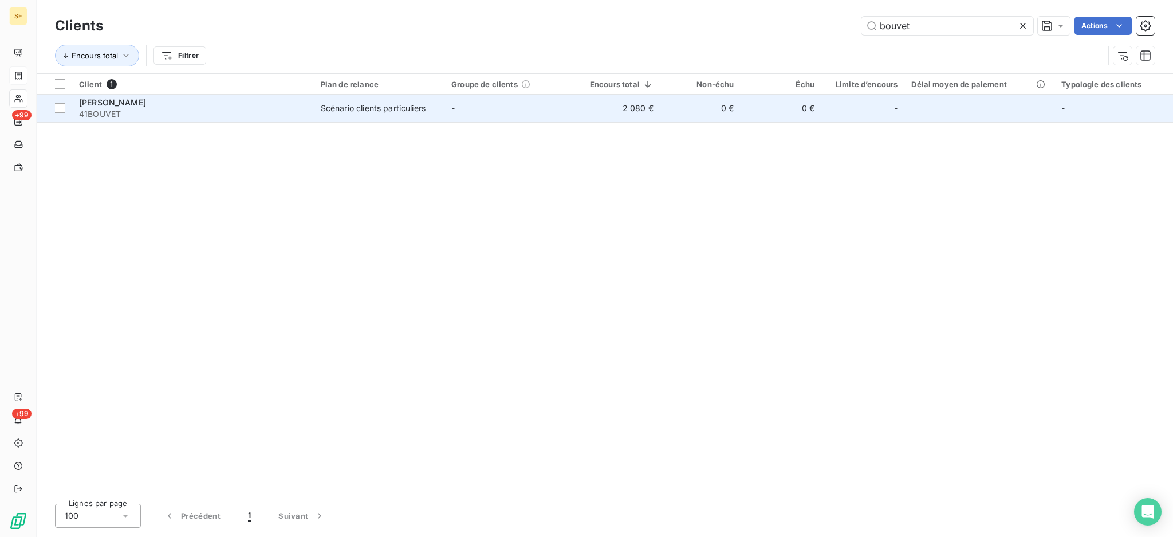
click at [444, 111] on td "Scénario clients particuliers" at bounding box center [379, 108] width 131 height 27
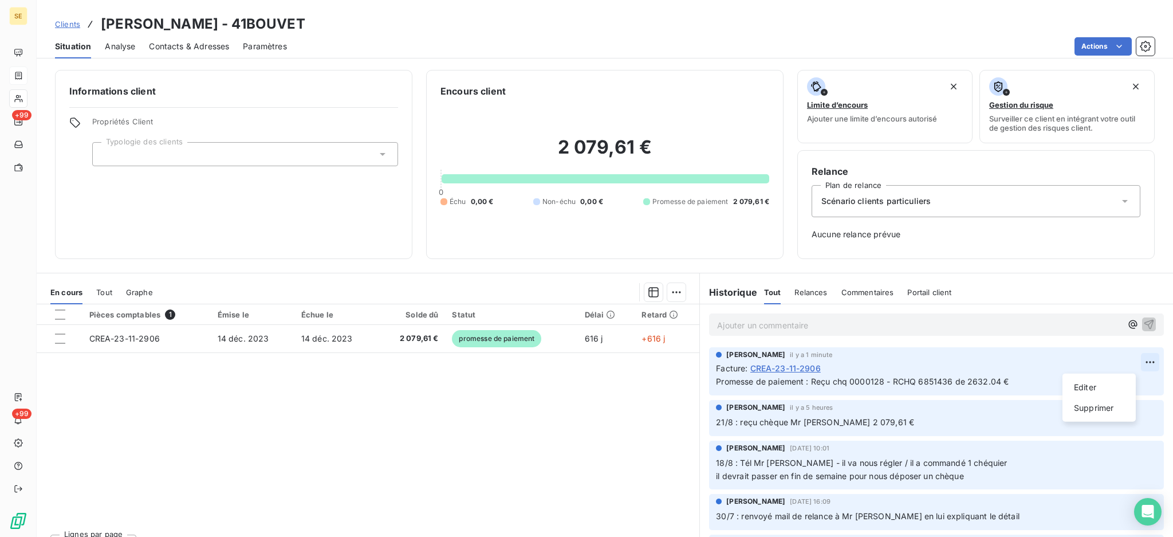
click at [1125, 360] on html "SE +99 +99 Clients [PERSON_NAME] - 41BOUVET Situation Analyse Contacts & Adress…" at bounding box center [586, 268] width 1173 height 537
click at [1102, 393] on div "Editer" at bounding box center [1099, 387] width 64 height 18
click at [806, 382] on span "Promesse de paiement : Reçu chq 0000128 - RCHQ 6851436 de 2632.04 €" at bounding box center [862, 381] width 293 height 10
click at [1128, 388] on div "[PERSON_NAME] il y a 1 minute Facture : CREA-23-11-2906 Promesse de paiement : …" at bounding box center [936, 371] width 455 height 48
click at [1144, 381] on icon "button" at bounding box center [1149, 380] width 11 height 11
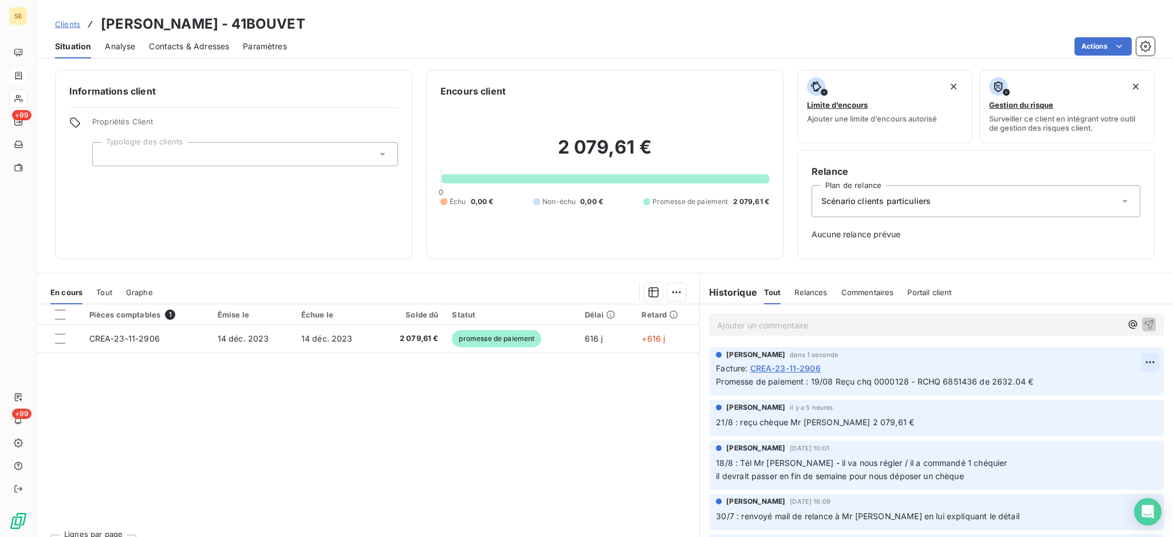
click at [1123, 360] on html "SE +99 +99 Clients [PERSON_NAME] - 41BOUVET Situation Analyse Contacts & Adress…" at bounding box center [586, 268] width 1173 height 537
click at [1103, 381] on div "Editer" at bounding box center [1099, 387] width 64 height 18
click at [829, 380] on span "Promesse de paiement : 19/08 Reçu chq 0000128 - RCHQ 6851436 de 2632.04 €" at bounding box center [874, 381] width 317 height 10
click at [1063, 381] on p "Promesse de paiement : Reçu chq 0000128 - RCHQ 6851436 de 2632.04 €" at bounding box center [928, 381] width 425 height 13
click at [1144, 381] on icon "button" at bounding box center [1149, 380] width 11 height 11
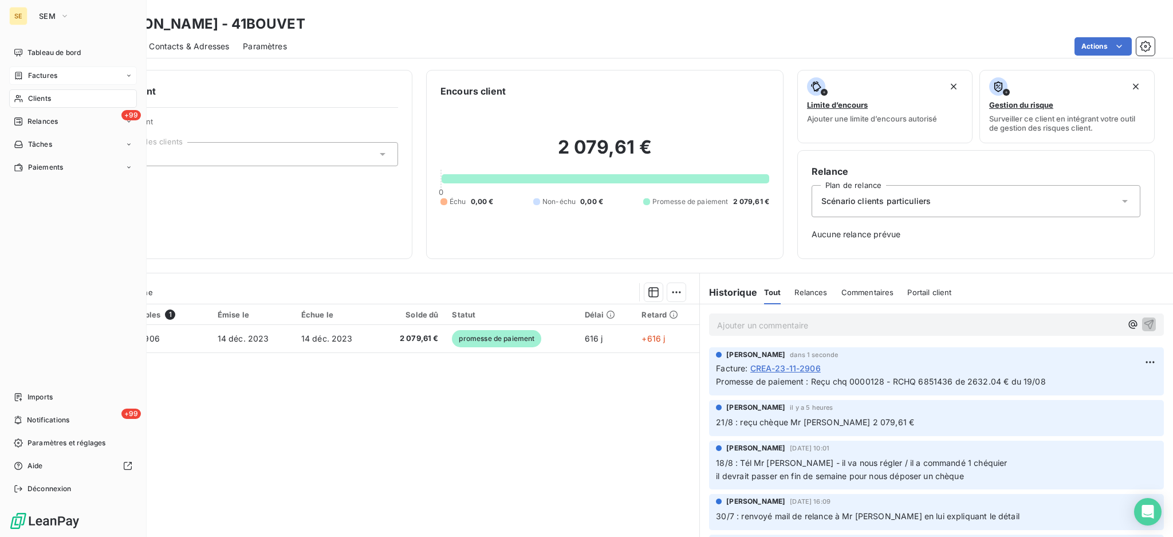
click at [30, 99] on span "Clients" at bounding box center [39, 98] width 23 height 10
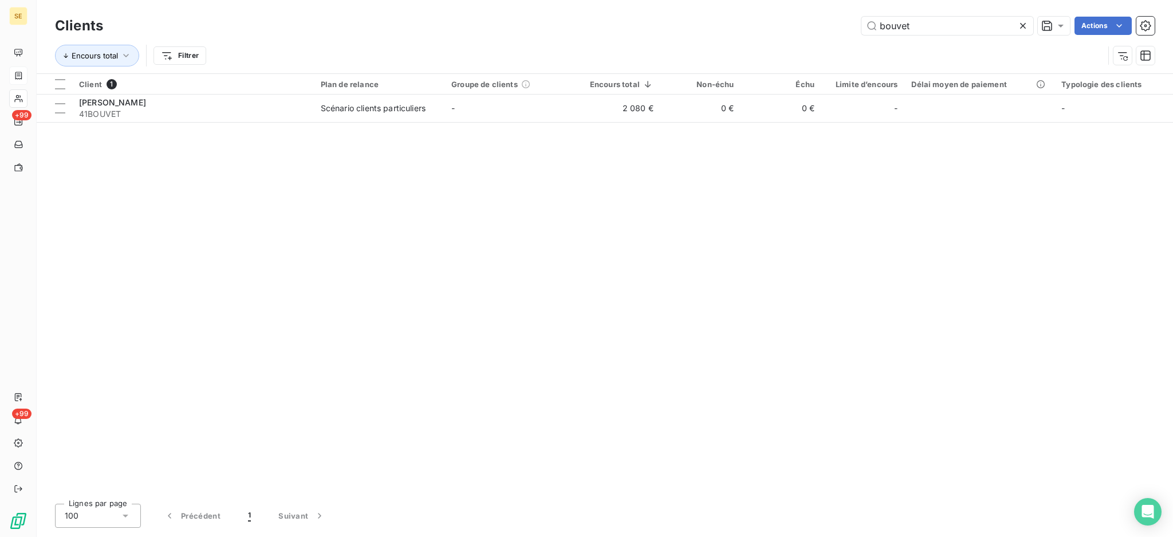
drag, startPoint x: 984, startPoint y: 24, endPoint x: 814, endPoint y: 32, distance: 169.7
click at [827, 28] on div "bouvet Actions" at bounding box center [636, 26] width 1038 height 18
type input "[GEOGRAPHIC_DATA]"
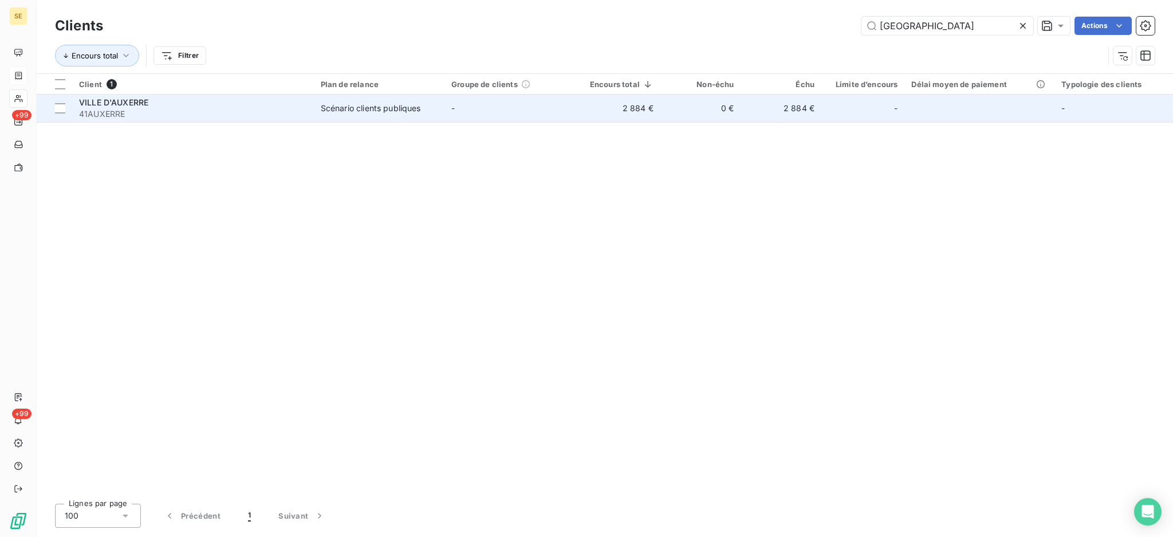
click at [633, 114] on td "2 884 €" at bounding box center [618, 108] width 85 height 27
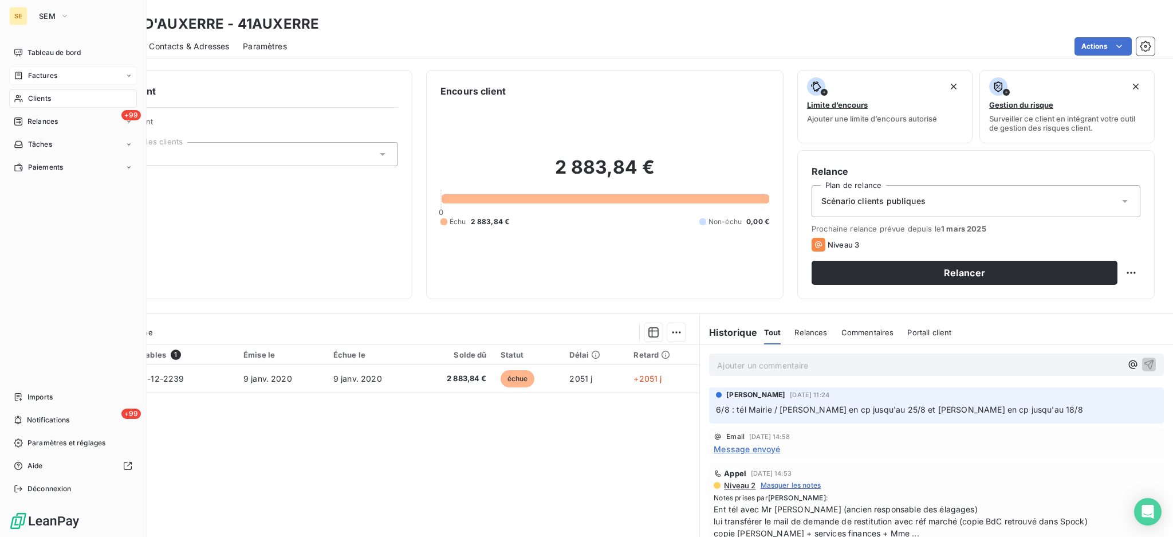
drag, startPoint x: 32, startPoint y: 95, endPoint x: 76, endPoint y: 88, distance: 45.2
click at [32, 95] on span "Clients" at bounding box center [39, 98] width 23 height 10
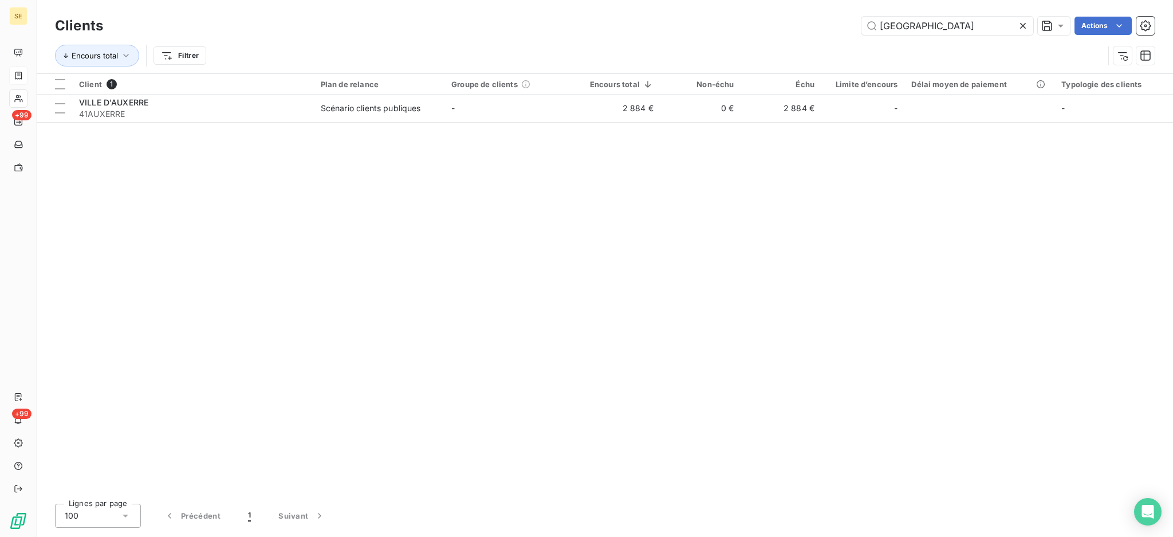
drag, startPoint x: 924, startPoint y: 19, endPoint x: 846, endPoint y: 26, distance: 78.8
click at [846, 26] on div "auxerre Actions" at bounding box center [636, 26] width 1038 height 18
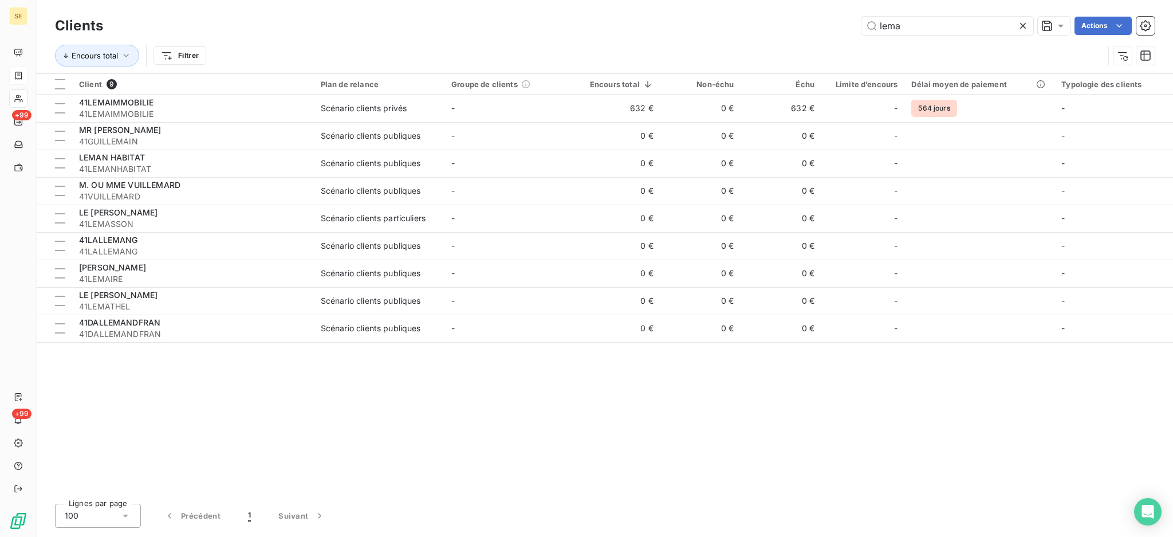
type input "lema"
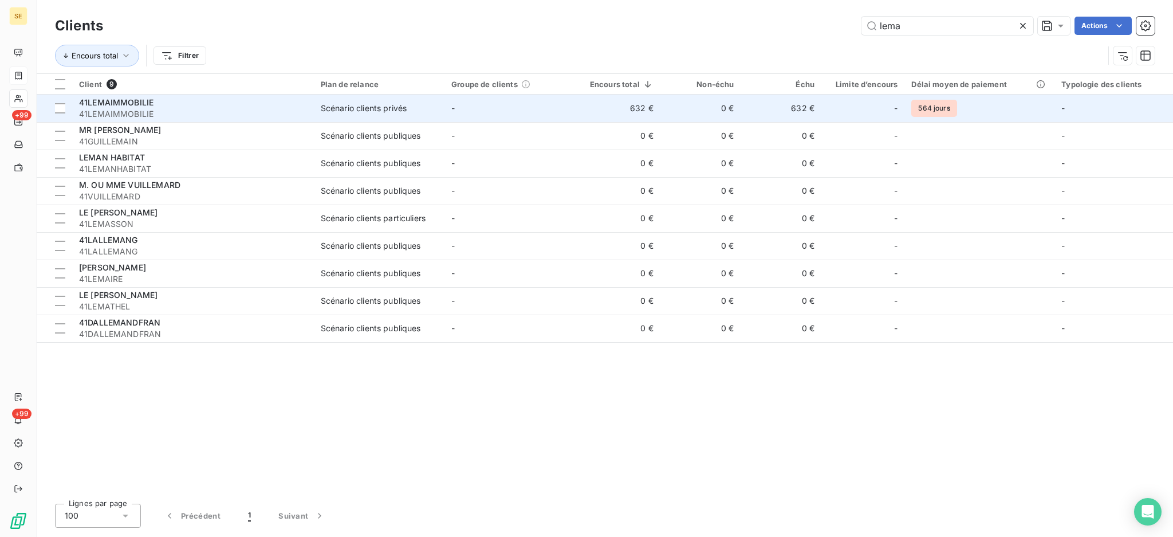
click at [108, 102] on span "41LEMAIMMOBILIE" at bounding box center [116, 102] width 74 height 10
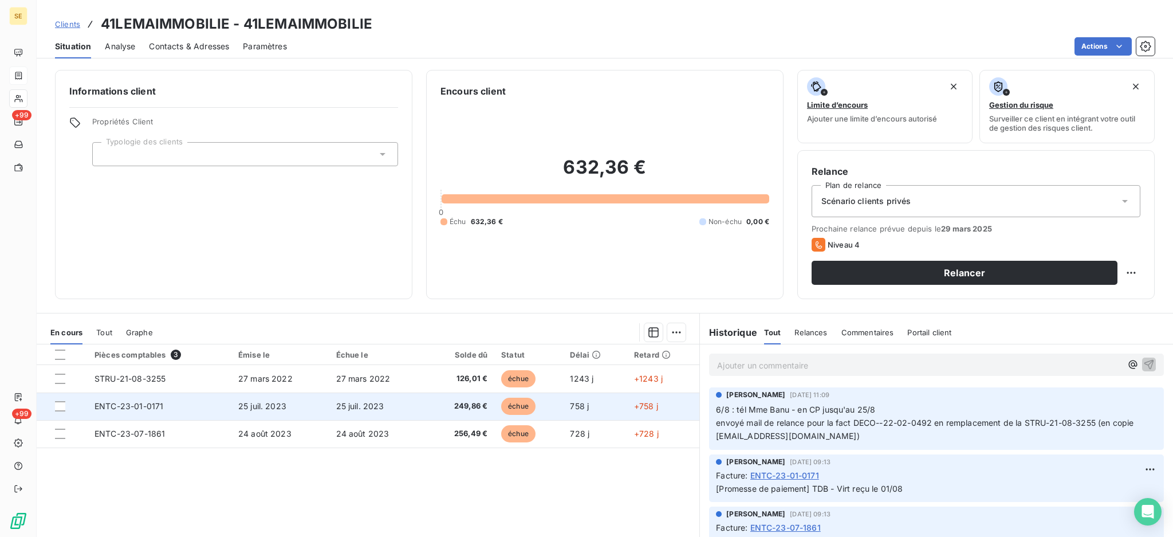
click at [242, 411] on span "25 juil. 2023" at bounding box center [262, 406] width 48 height 10
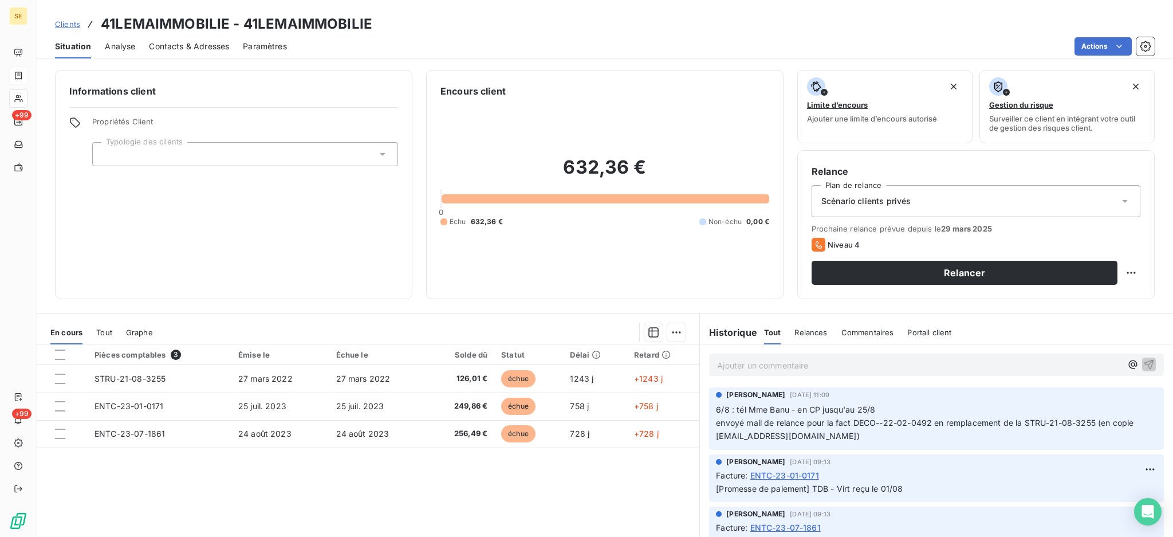
click at [102, 330] on span "Tout" at bounding box center [104, 332] width 16 height 9
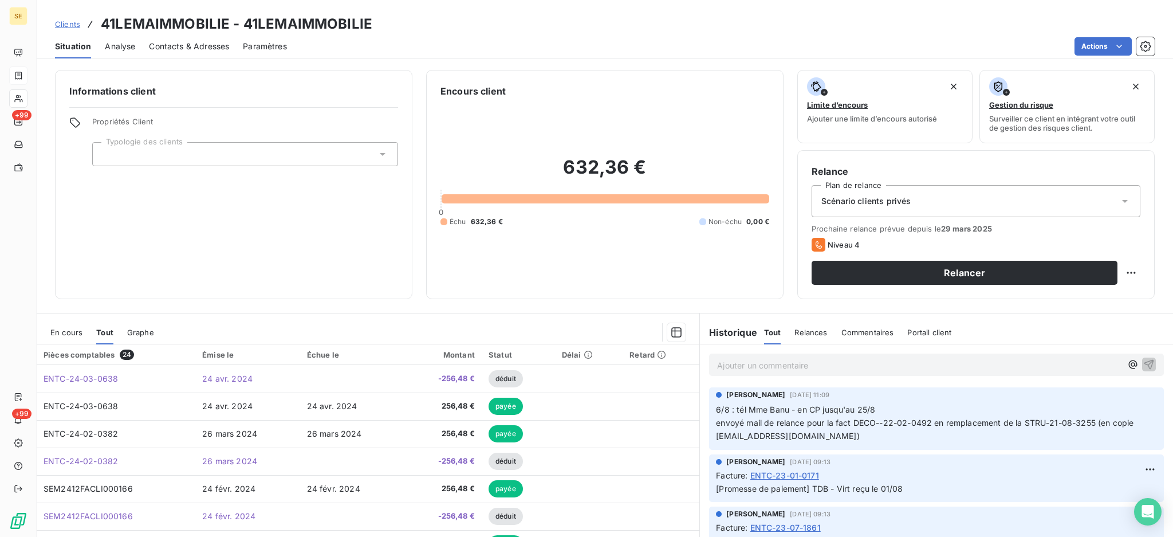
click at [75, 337] on div "En cours" at bounding box center [66, 332] width 32 height 24
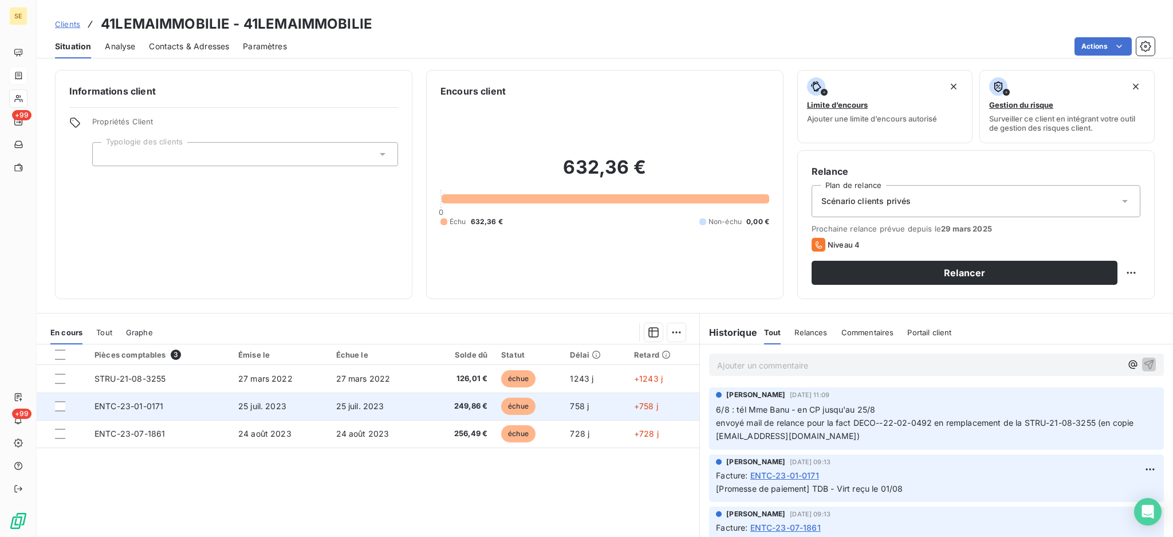
click at [171, 401] on td "ENTC-23-01-0171" at bounding box center [160, 405] width 144 height 27
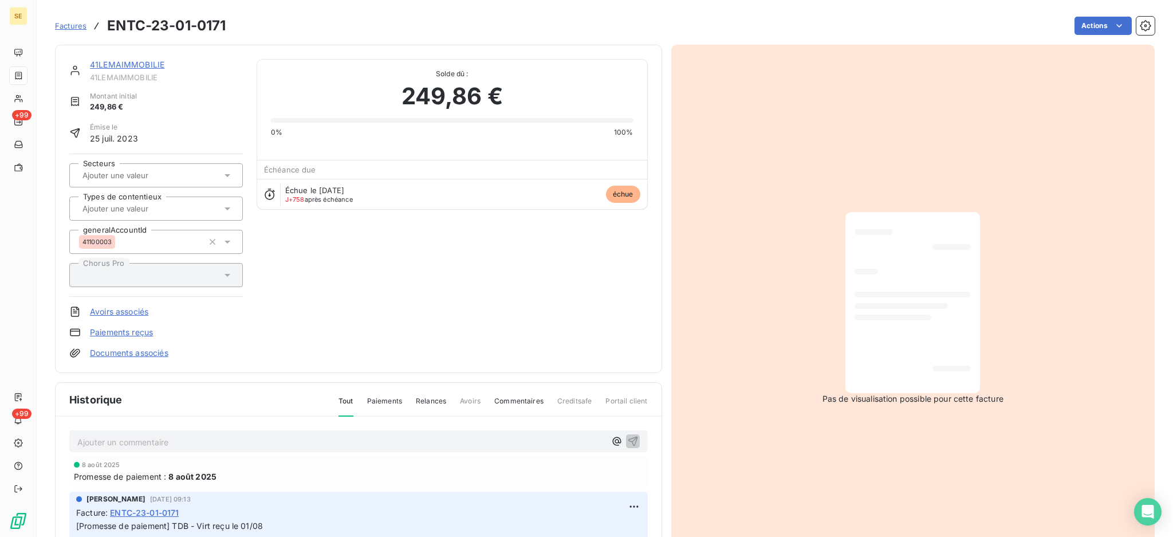
click at [138, 353] on link "Documents associés" at bounding box center [129, 352] width 78 height 11
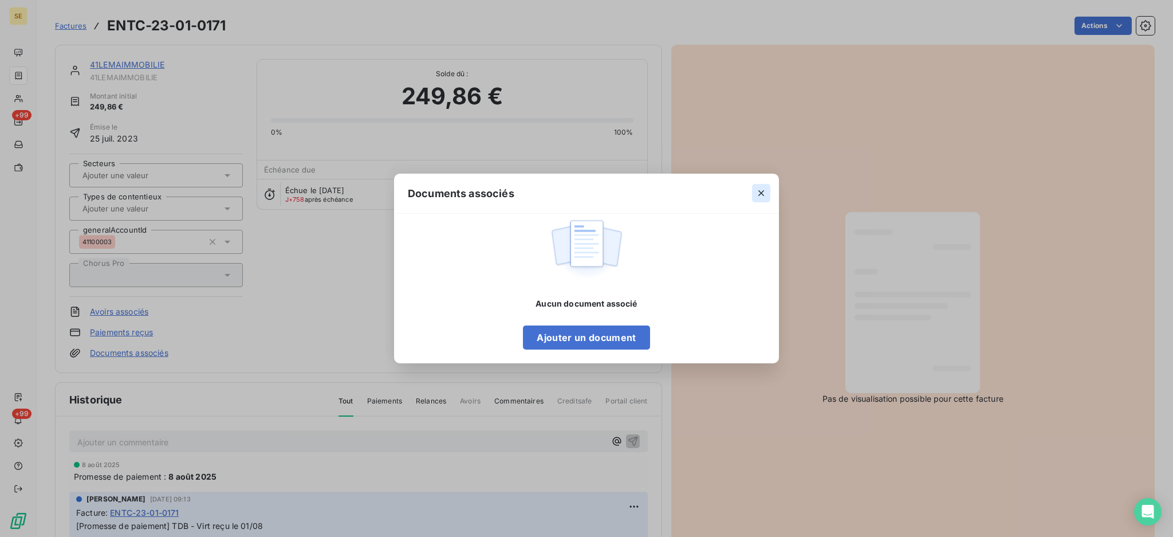
click at [758, 191] on icon "button" at bounding box center [760, 192] width 11 height 11
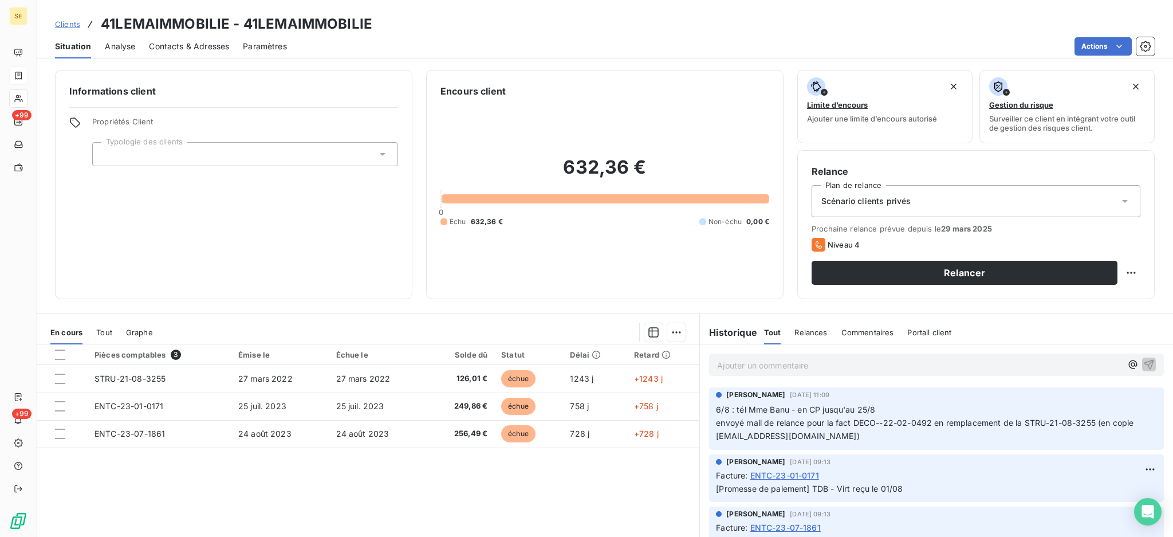
click at [108, 334] on span "Tout" at bounding box center [104, 332] width 16 height 9
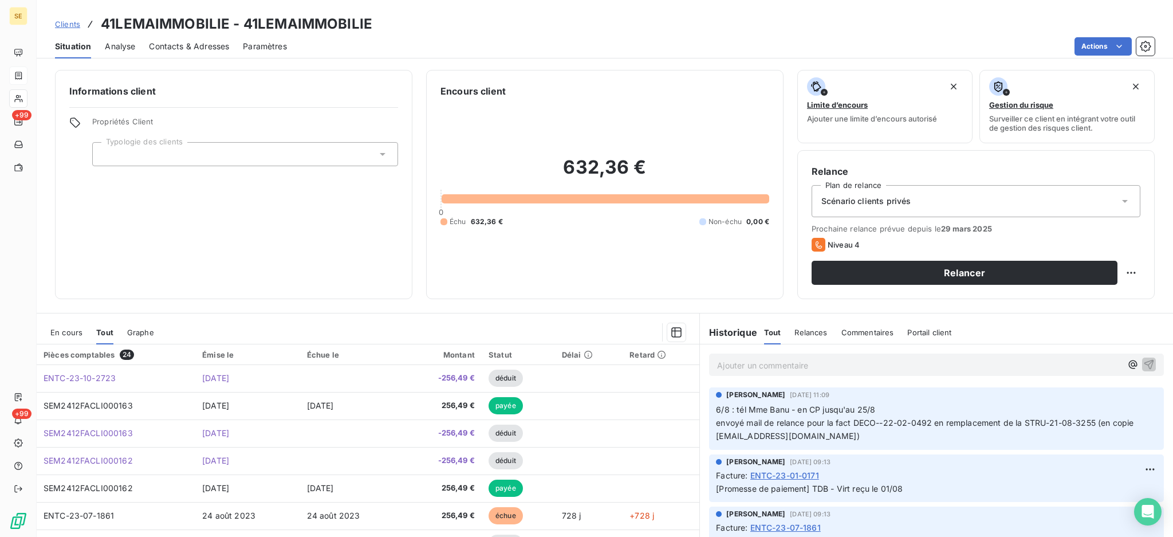
scroll to position [305, 0]
click at [61, 336] on span "En cours" at bounding box center [66, 332] width 32 height 9
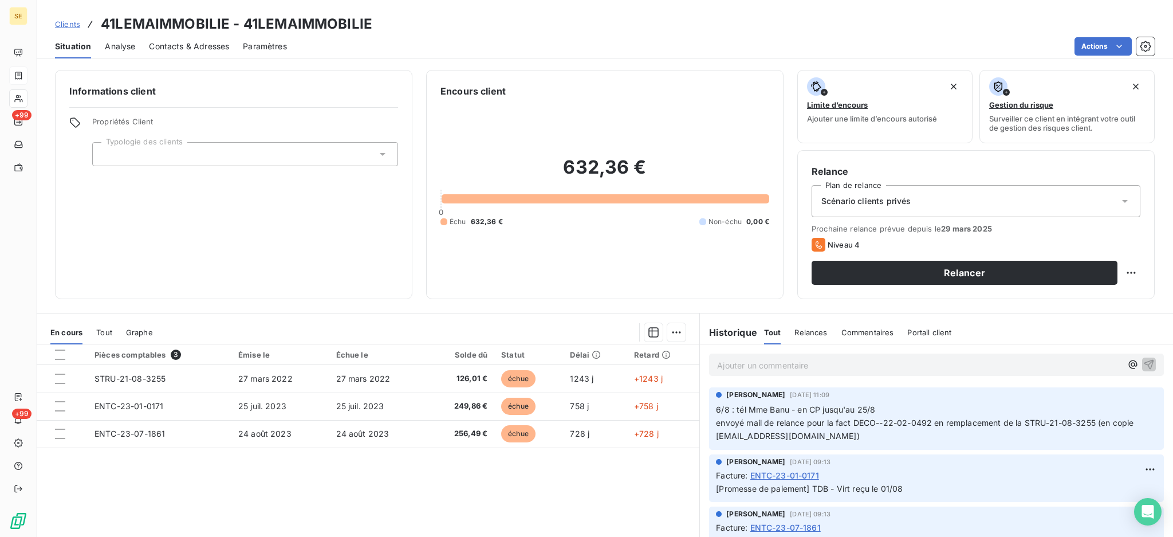
click at [105, 333] on span "Tout" at bounding box center [104, 332] width 16 height 9
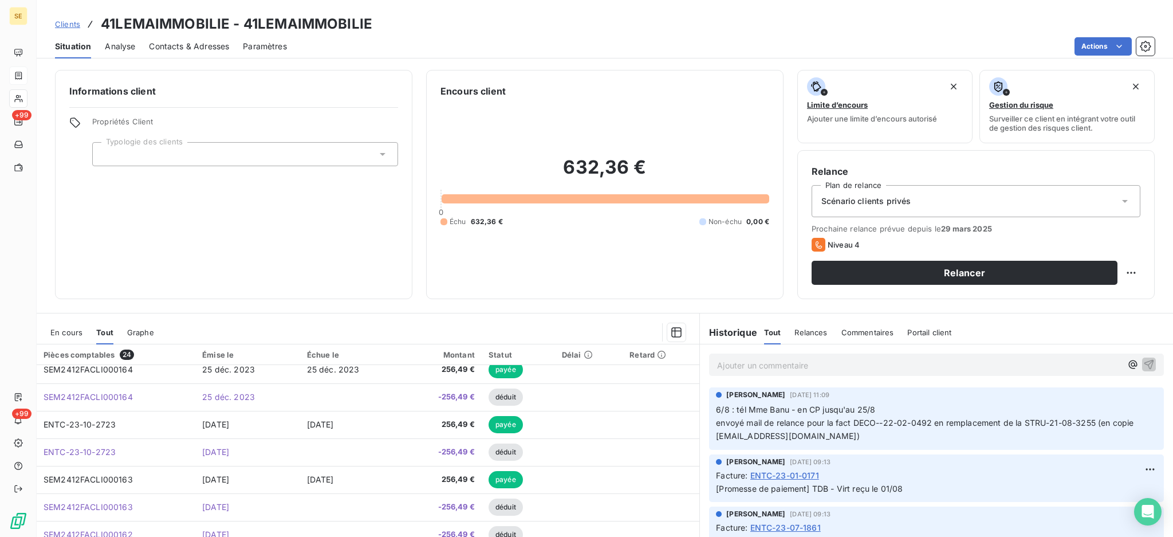
scroll to position [0, 0]
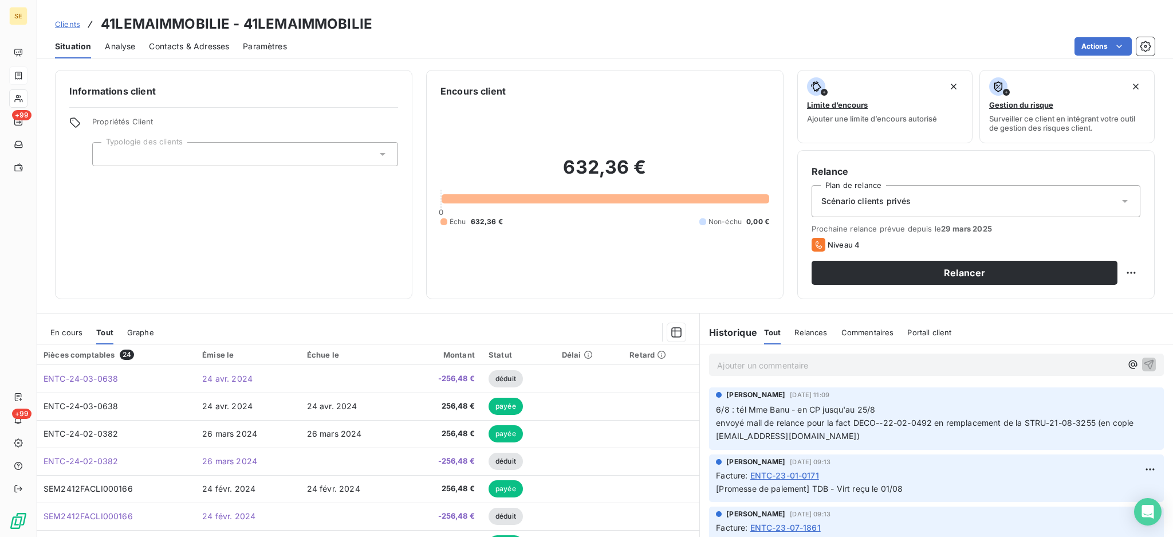
click at [61, 330] on span "En cours" at bounding box center [66, 332] width 32 height 9
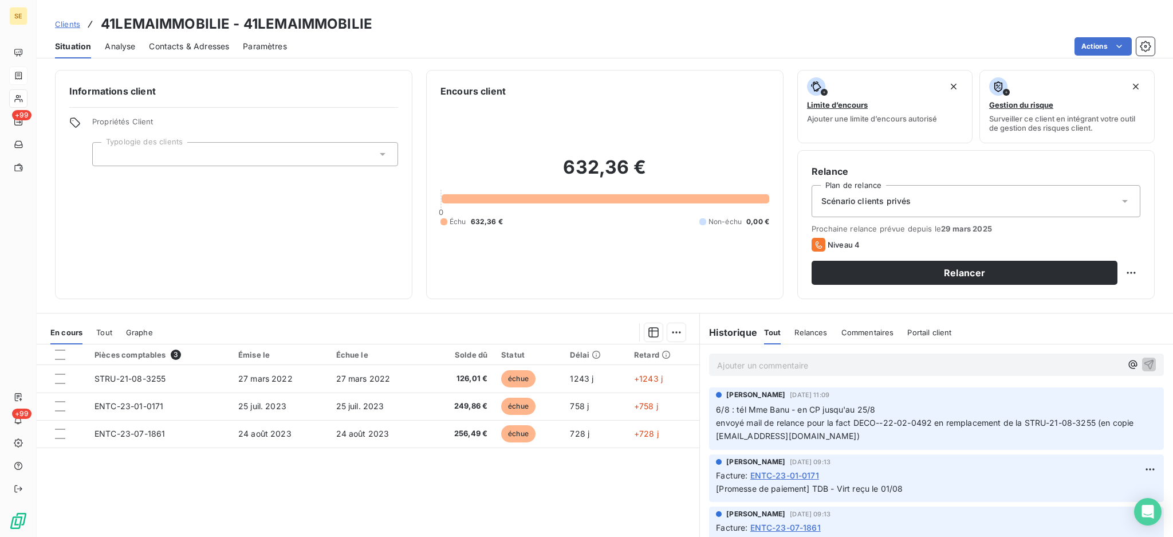
click at [108, 330] on span "Tout" at bounding box center [104, 332] width 16 height 9
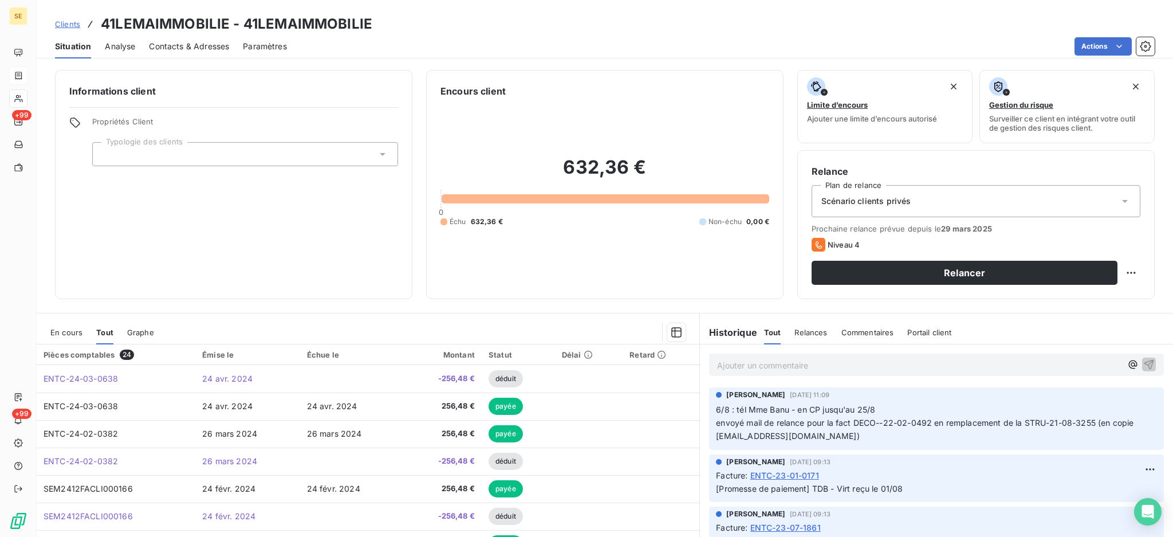
click at [60, 330] on span "En cours" at bounding box center [66, 332] width 32 height 9
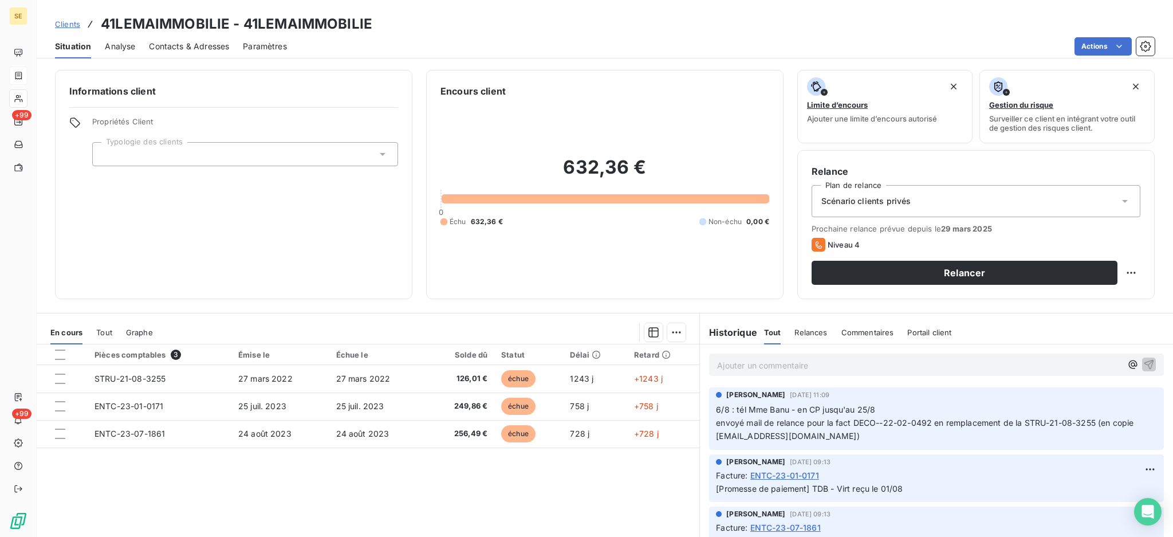
click at [104, 334] on span "Tout" at bounding box center [104, 332] width 16 height 9
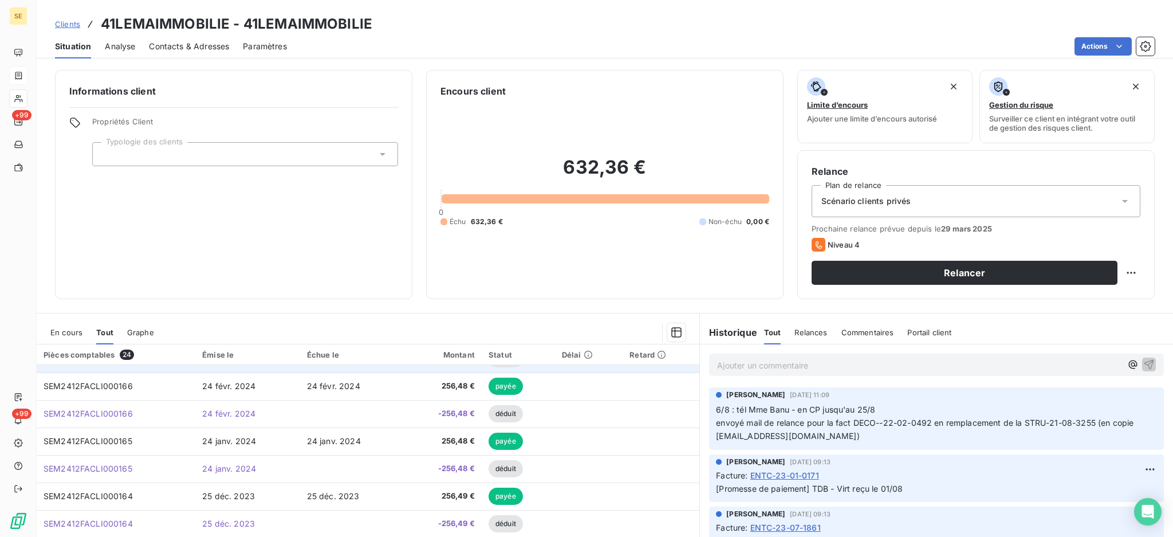
scroll to position [78, 0]
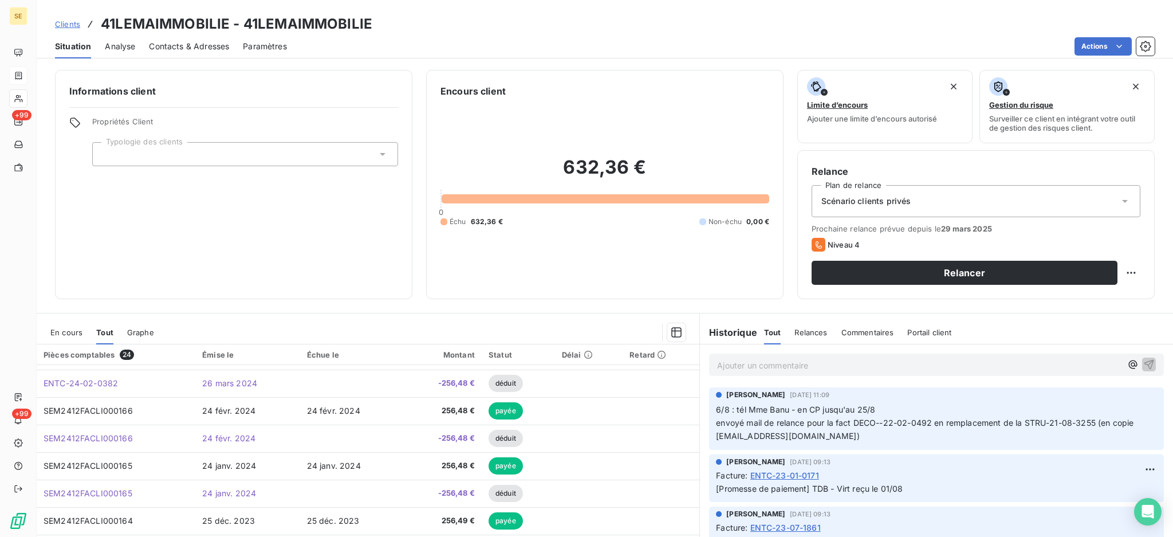
click at [58, 333] on span "En cours" at bounding box center [66, 332] width 32 height 9
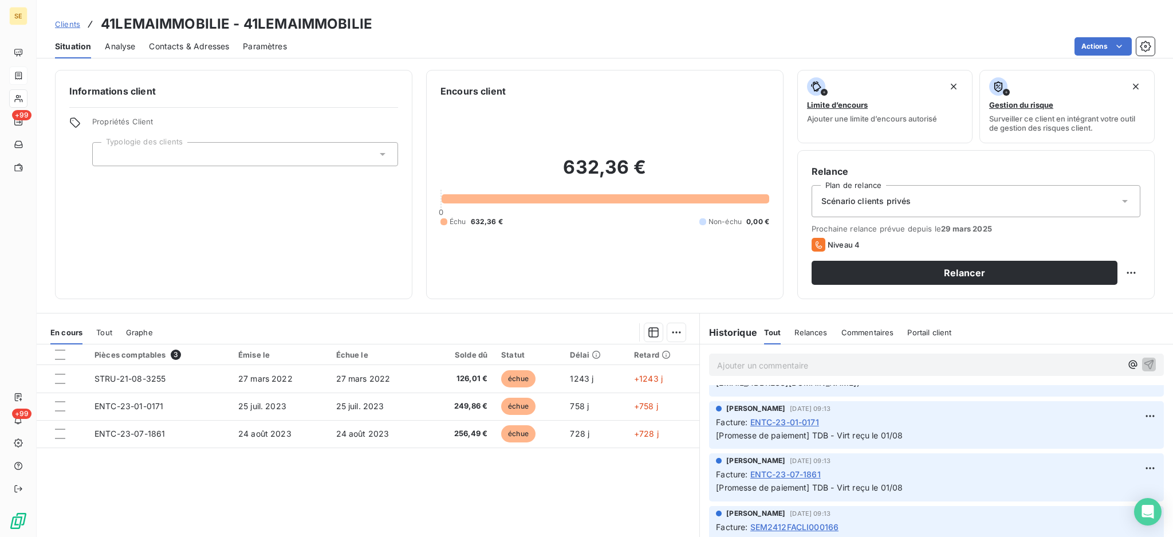
scroll to position [76, 0]
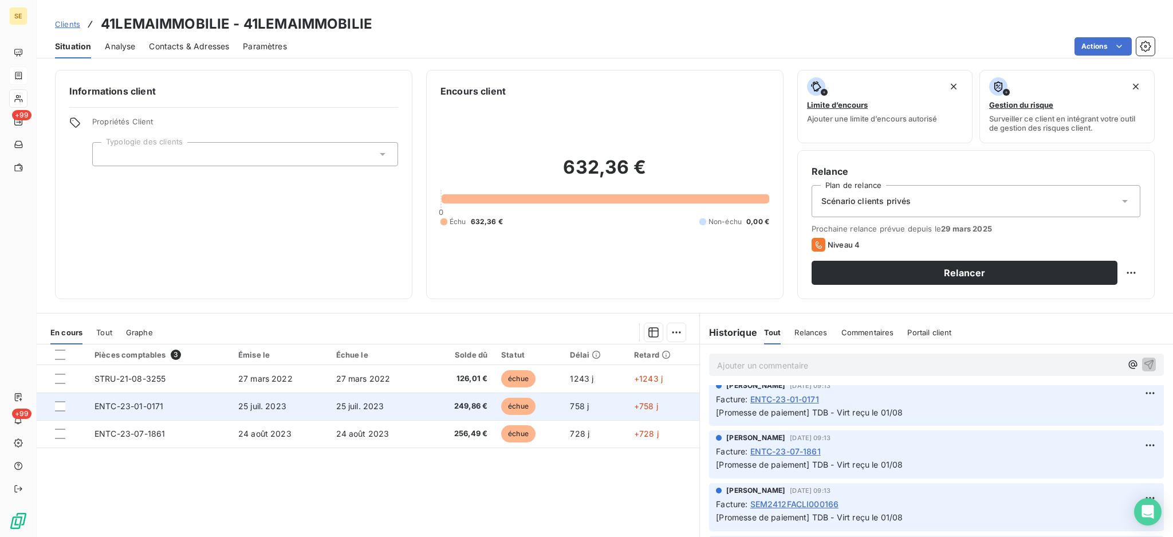
click at [405, 407] on td "25 juil. 2023" at bounding box center [378, 405] width 98 height 27
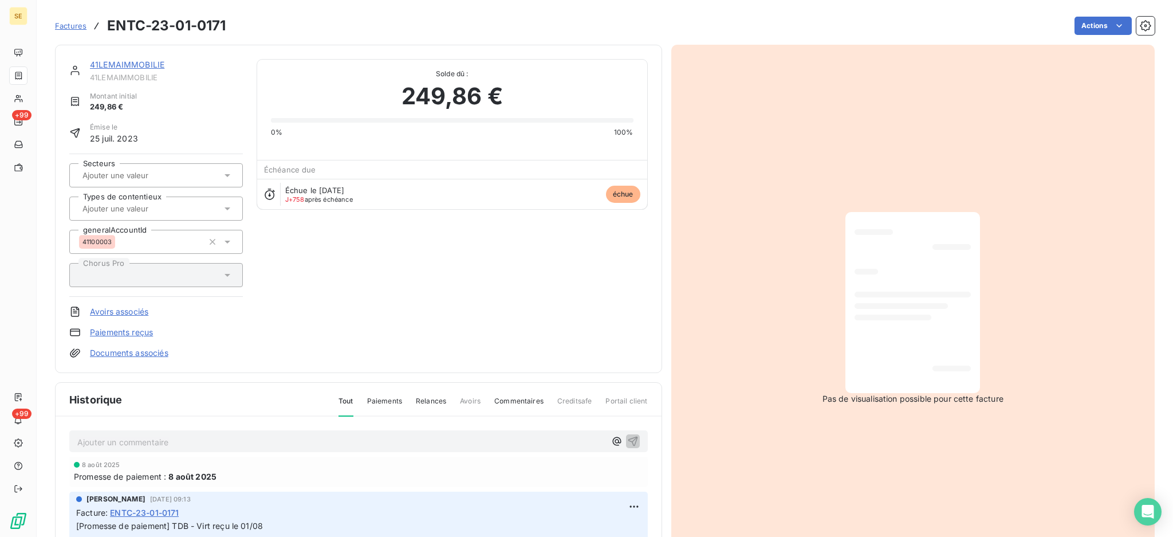
click at [142, 335] on link "Paiements reçus" at bounding box center [121, 331] width 63 height 11
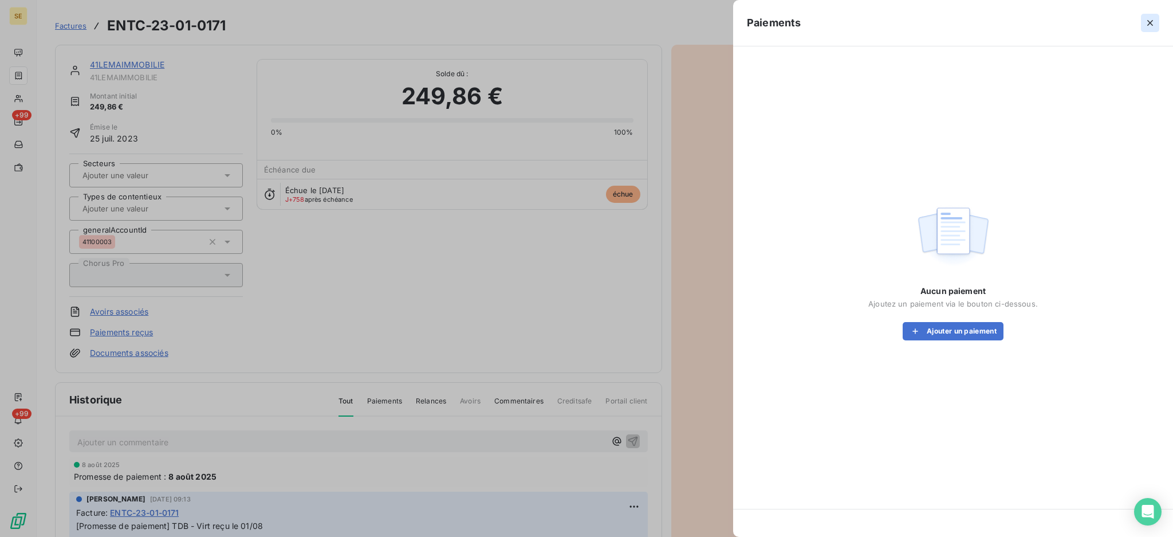
click at [1155, 25] on icon "button" at bounding box center [1149, 22] width 11 height 11
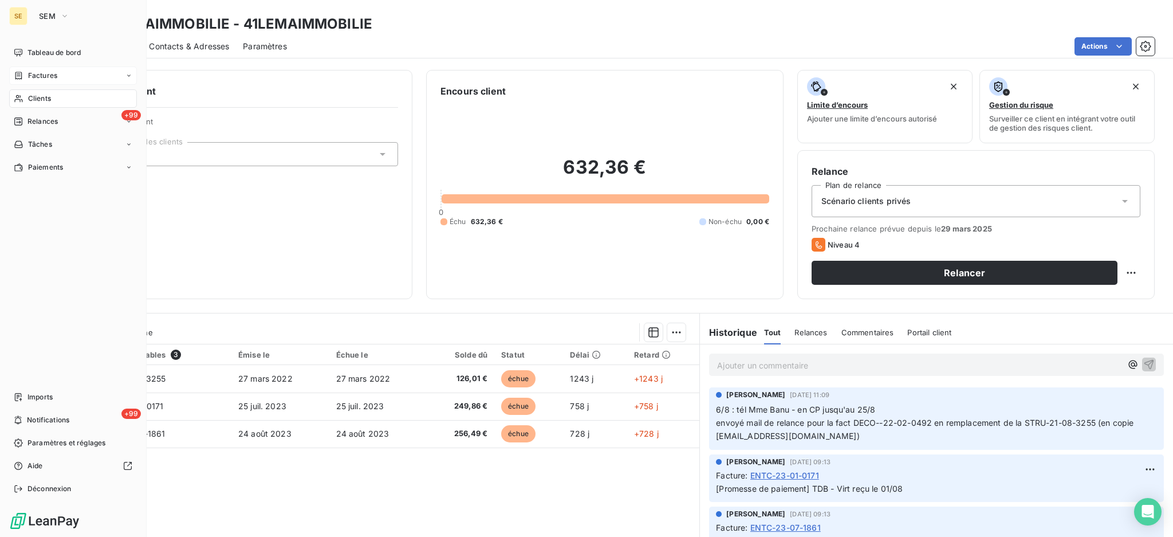
click at [48, 97] on span "Clients" at bounding box center [39, 98] width 23 height 10
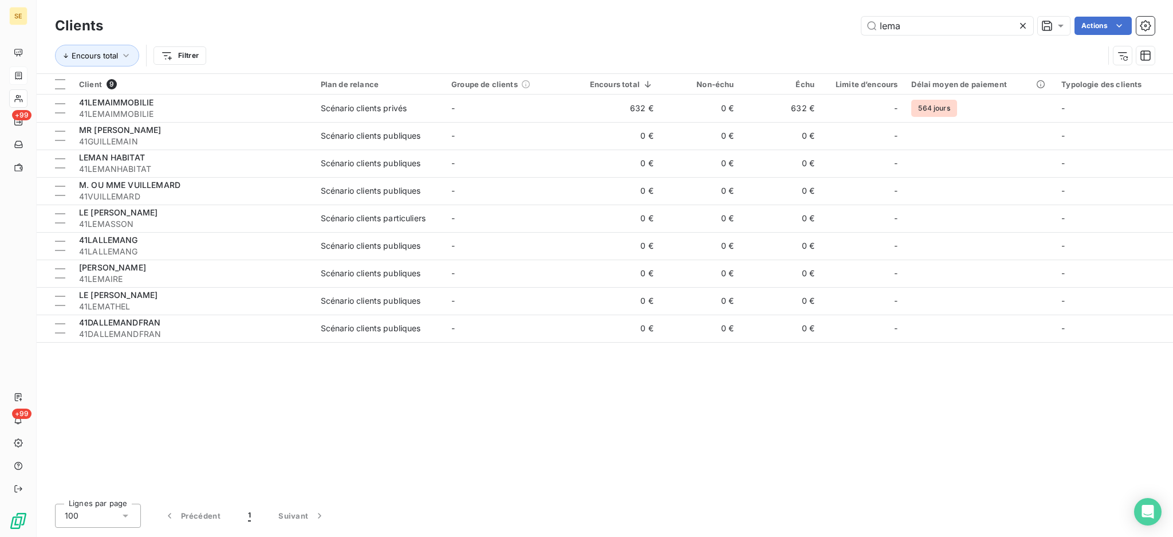
drag, startPoint x: 918, startPoint y: 30, endPoint x: 829, endPoint y: 29, distance: 88.8
click at [829, 29] on div "lema Actions" at bounding box center [636, 26] width 1038 height 18
click at [902, 22] on input "lema" at bounding box center [947, 26] width 172 height 18
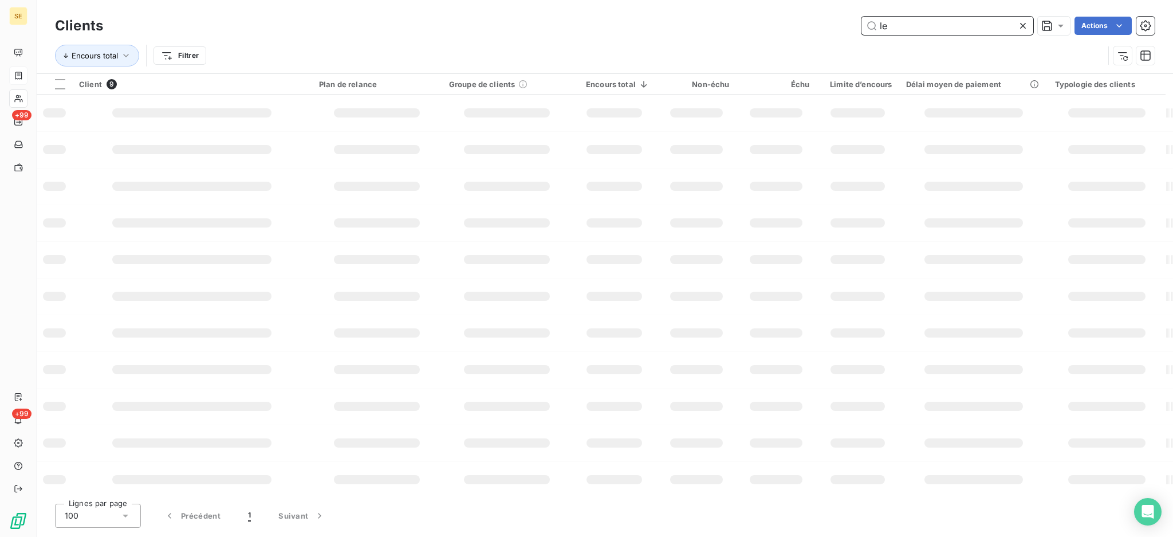
type input "l"
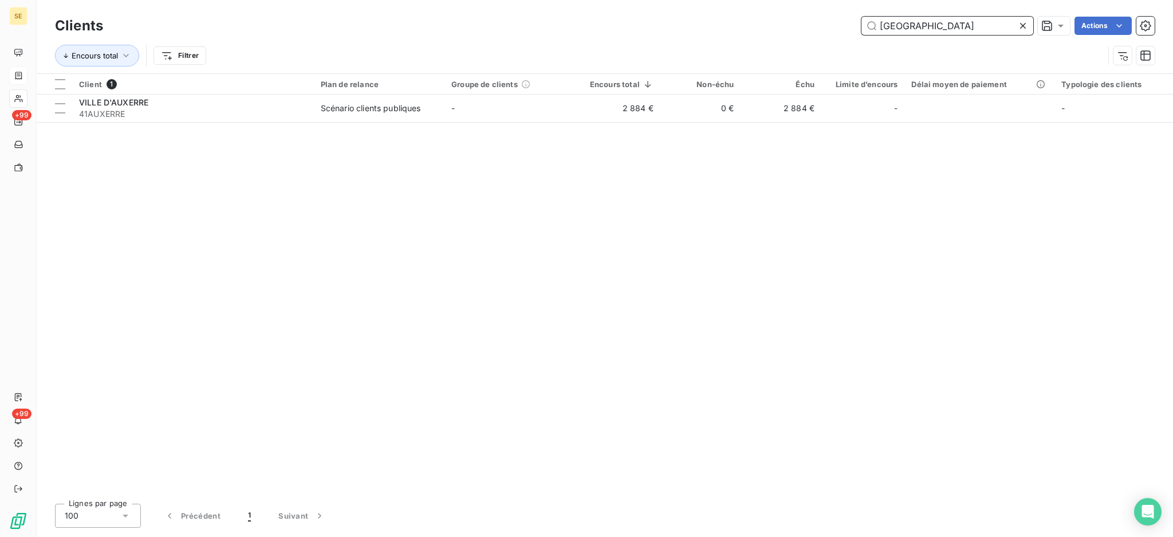
type input "[GEOGRAPHIC_DATA]"
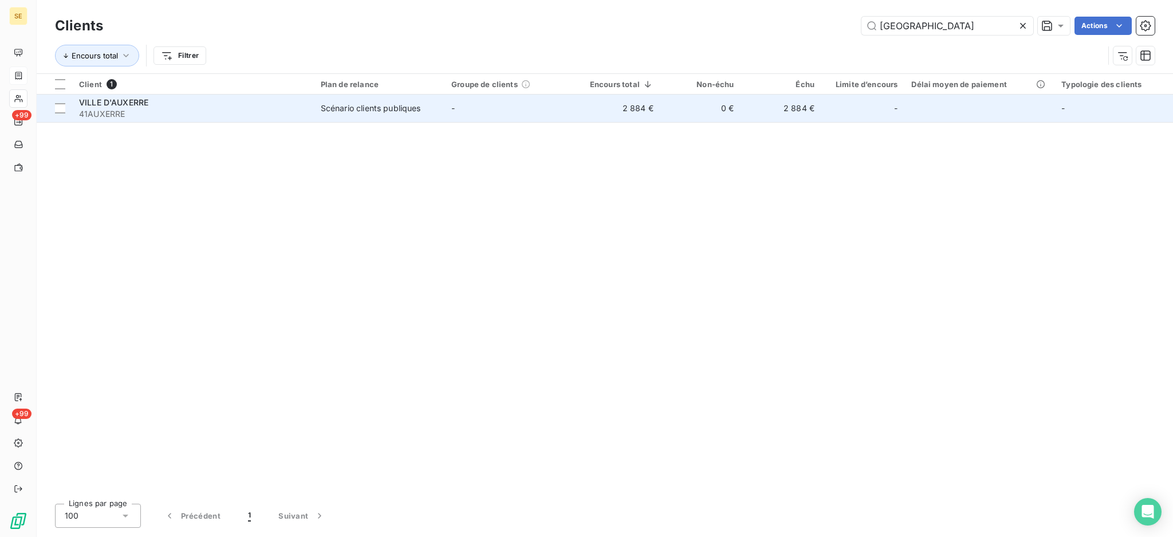
click at [306, 113] on span "41AUXERRE" at bounding box center [193, 113] width 228 height 11
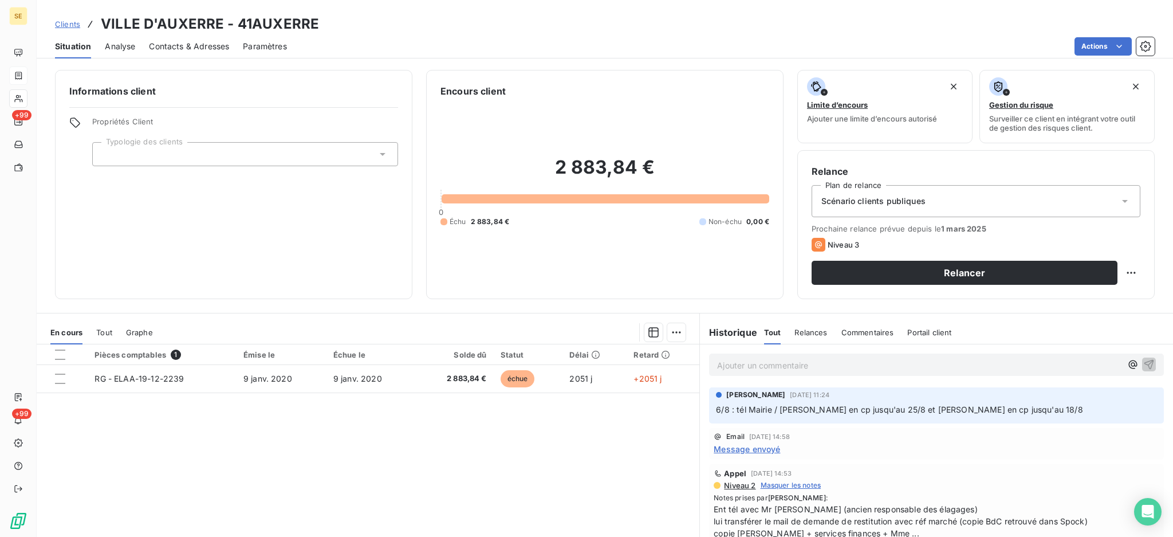
click at [60, 329] on span "En cours" at bounding box center [66, 332] width 32 height 9
click at [102, 331] on span "Tout" at bounding box center [104, 332] width 16 height 9
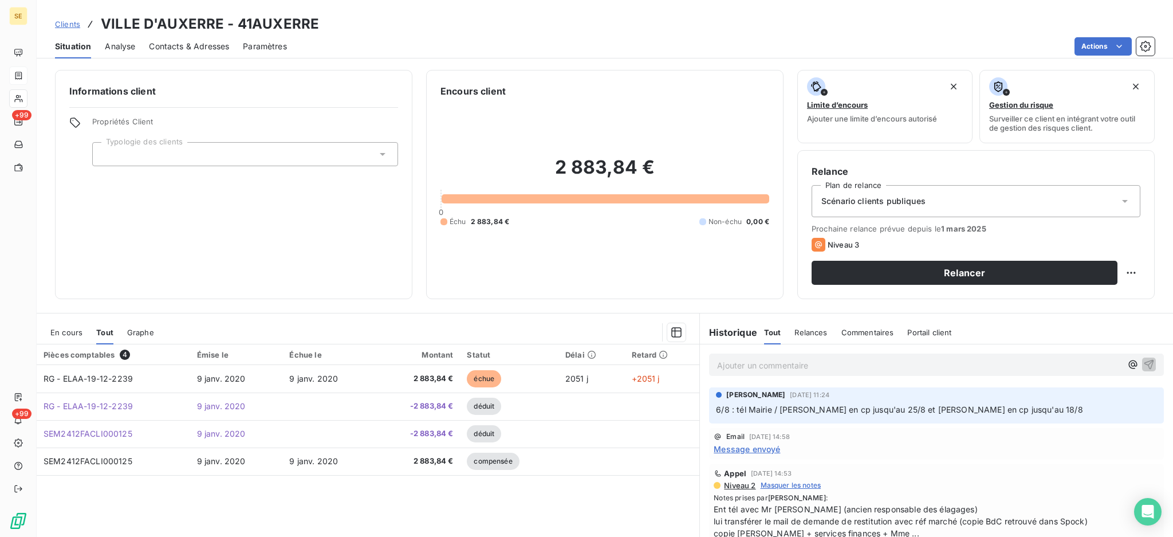
click at [75, 331] on span "En cours" at bounding box center [66, 332] width 32 height 9
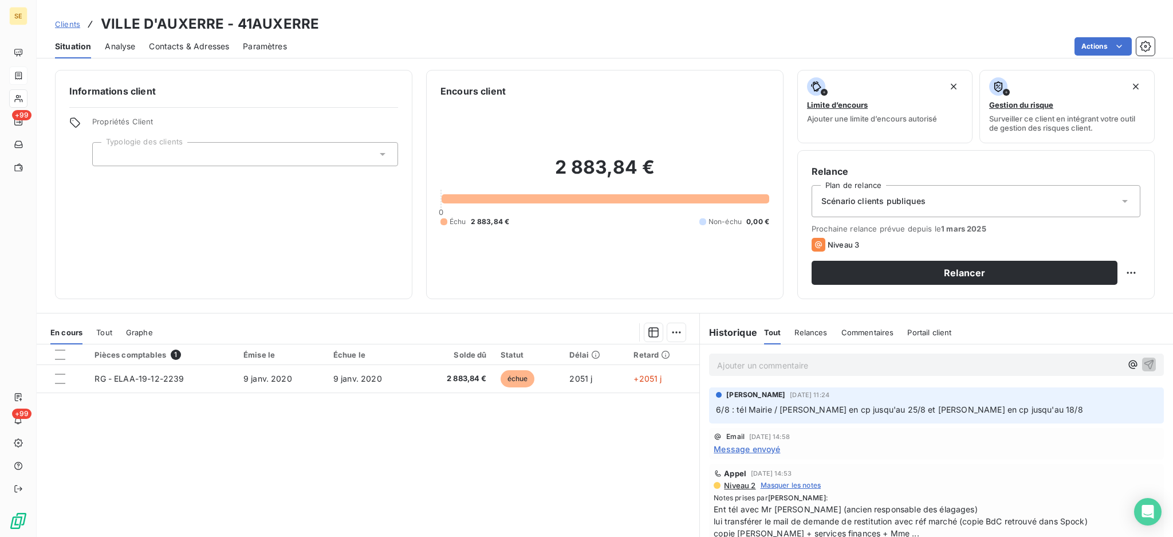
click at [104, 333] on span "Tout" at bounding box center [104, 332] width 16 height 9
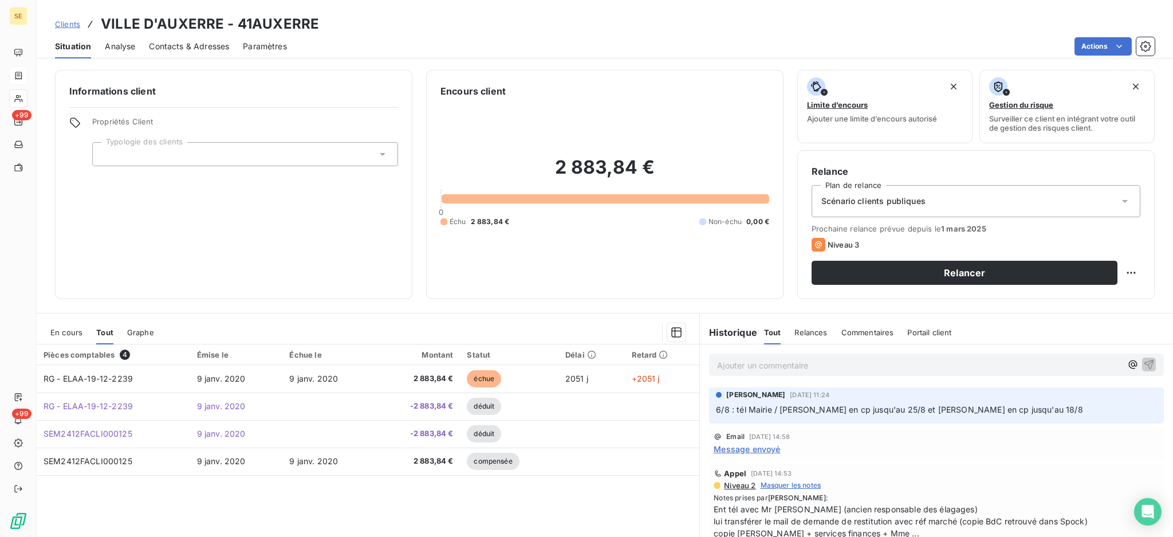
click at [71, 335] on span "En cours" at bounding box center [66, 332] width 32 height 9
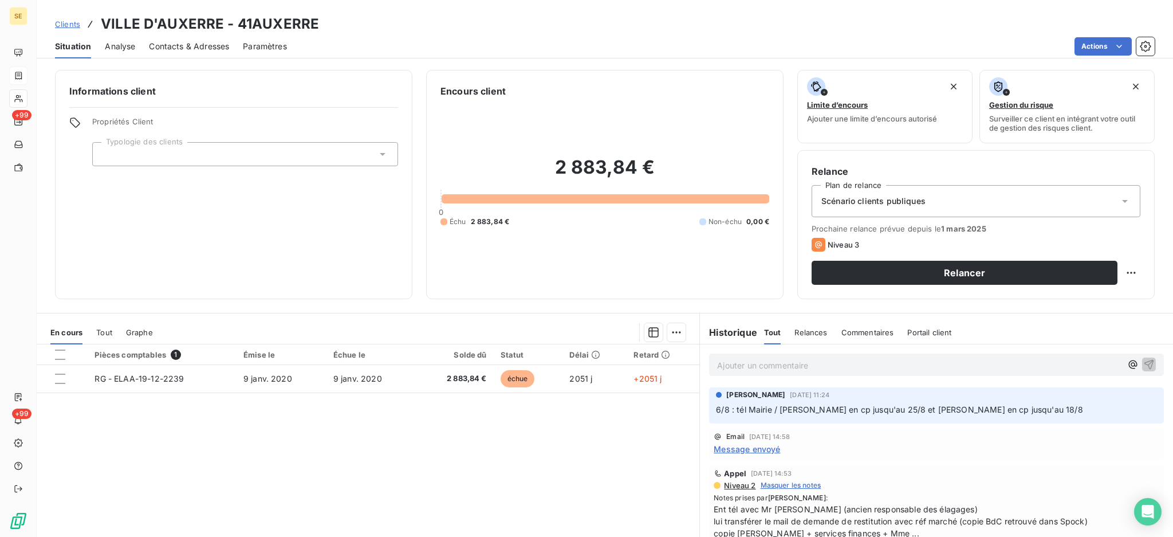
click at [105, 335] on span "Tout" at bounding box center [104, 332] width 16 height 9
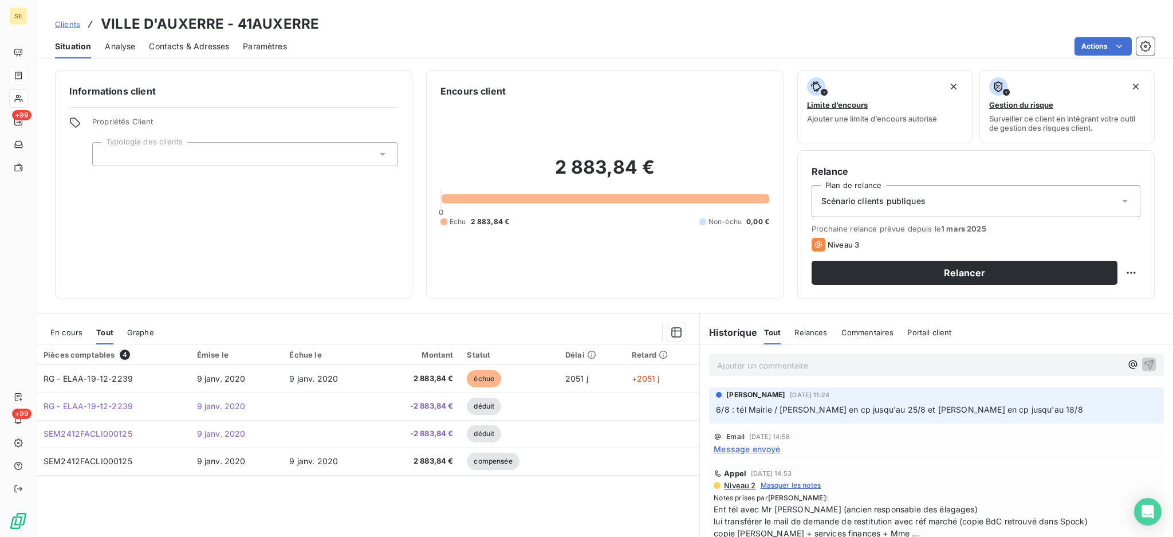
click at [69, 333] on span "En cours" at bounding box center [66, 332] width 32 height 9
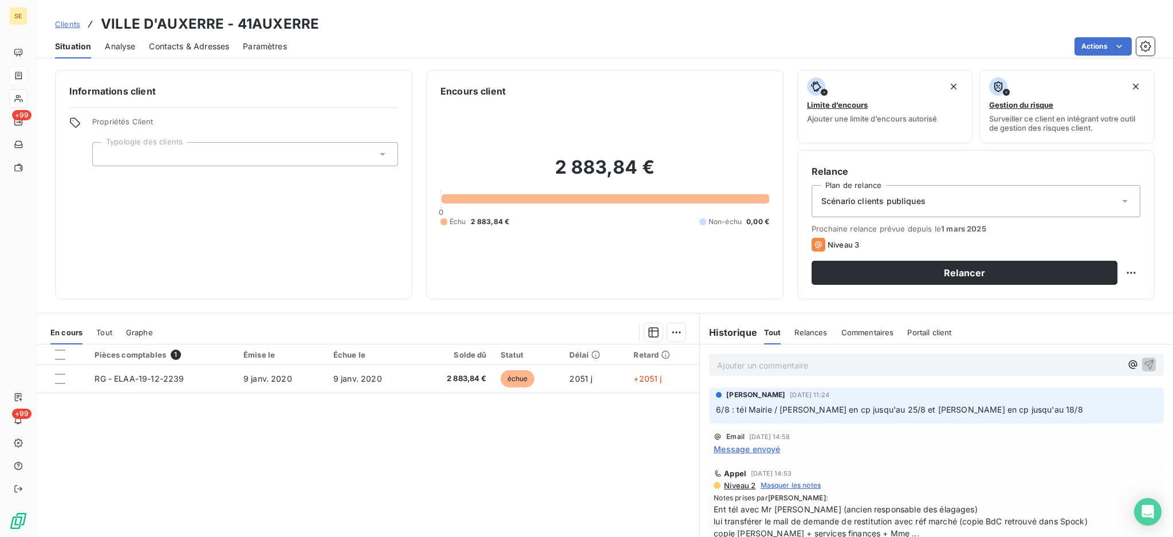
click at [107, 333] on span "Tout" at bounding box center [104, 332] width 16 height 9
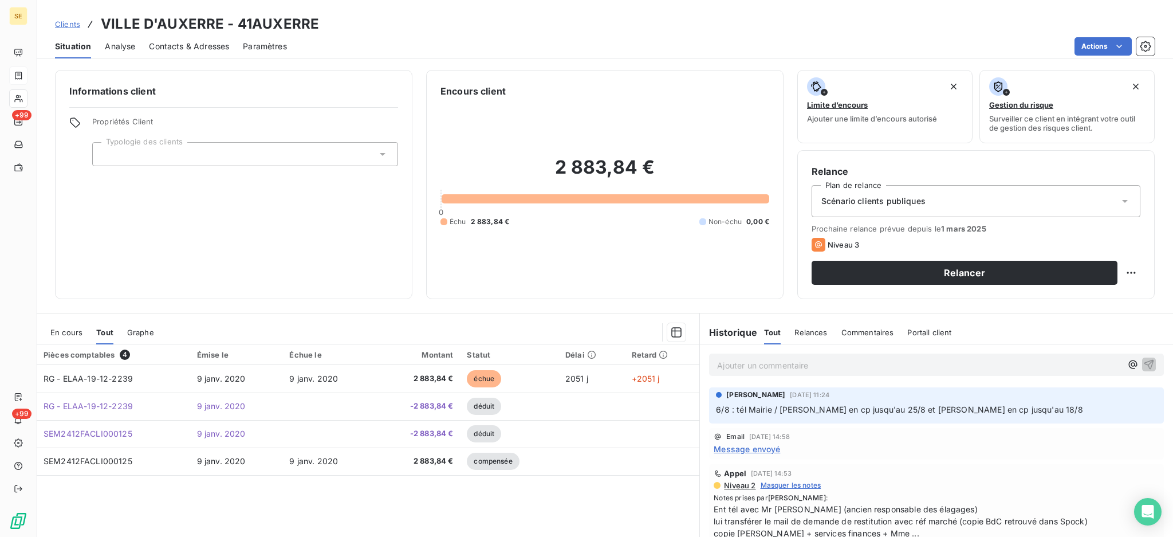
click at [72, 337] on div "En cours" at bounding box center [66, 332] width 32 height 24
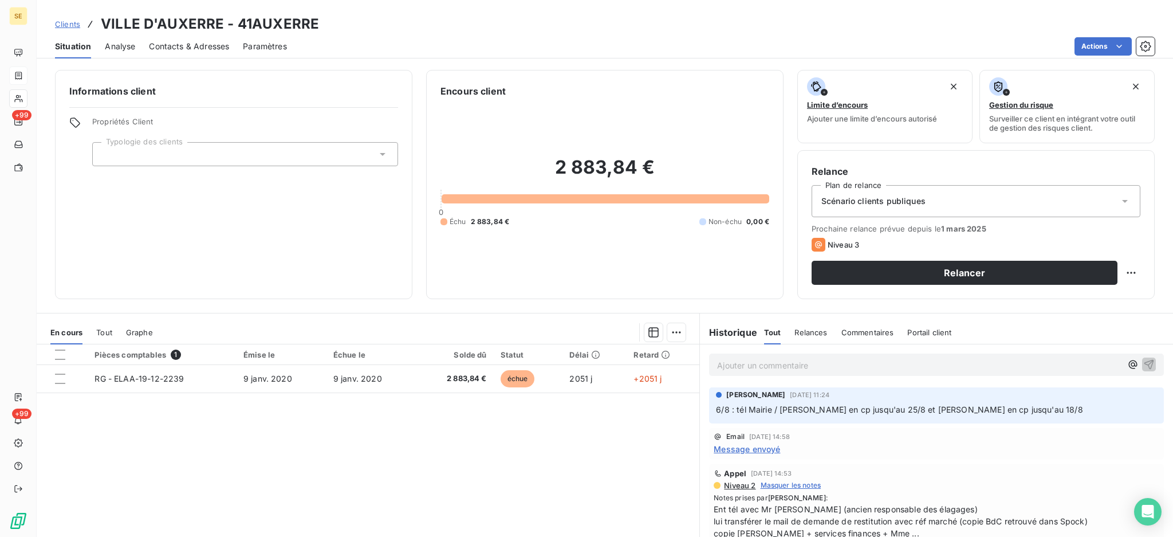
click at [108, 331] on span "Tout" at bounding box center [104, 332] width 16 height 9
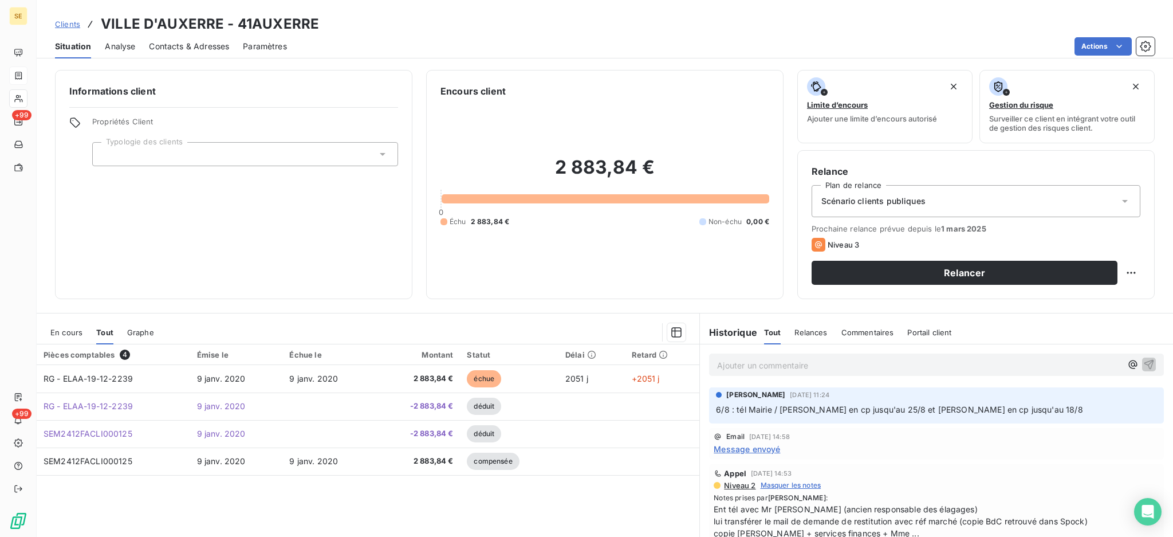
click at [60, 329] on span "En cours" at bounding box center [66, 332] width 32 height 9
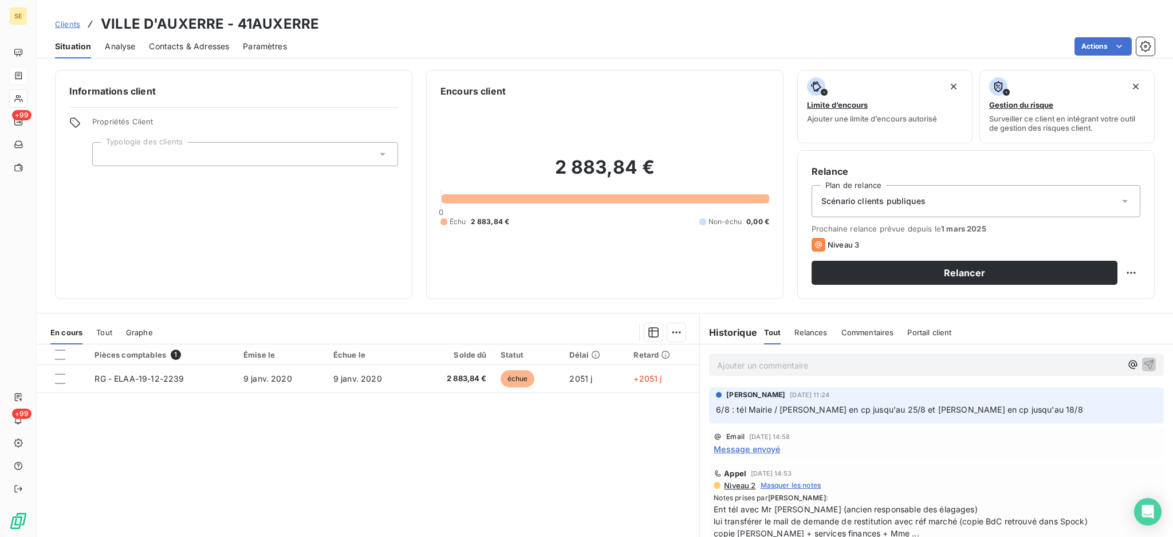
click at [751, 448] on span "Message envoyé" at bounding box center [747, 449] width 66 height 12
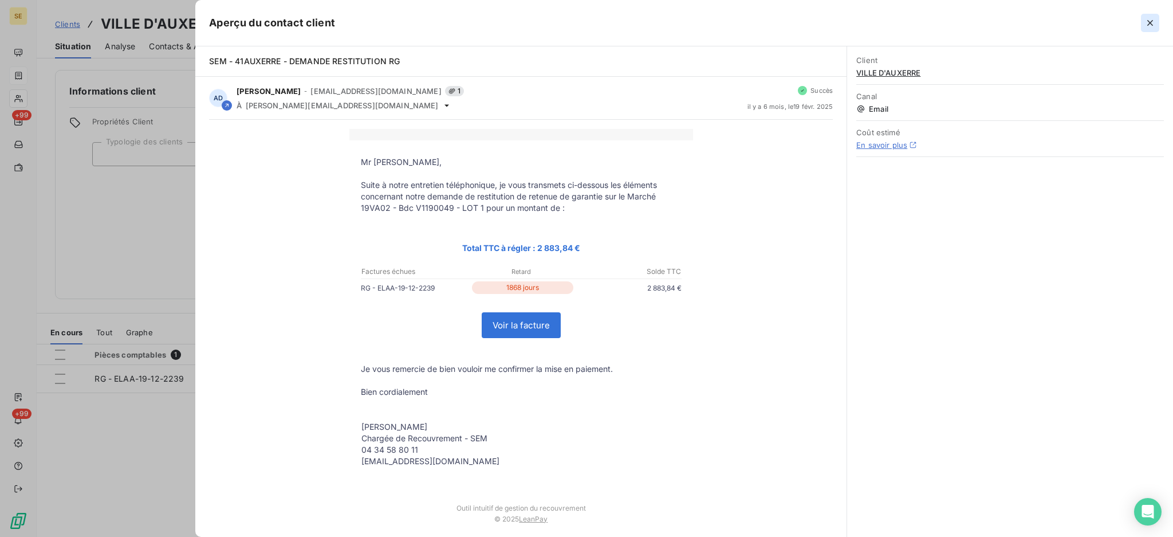
click at [1152, 23] on icon "button" at bounding box center [1149, 22] width 11 height 11
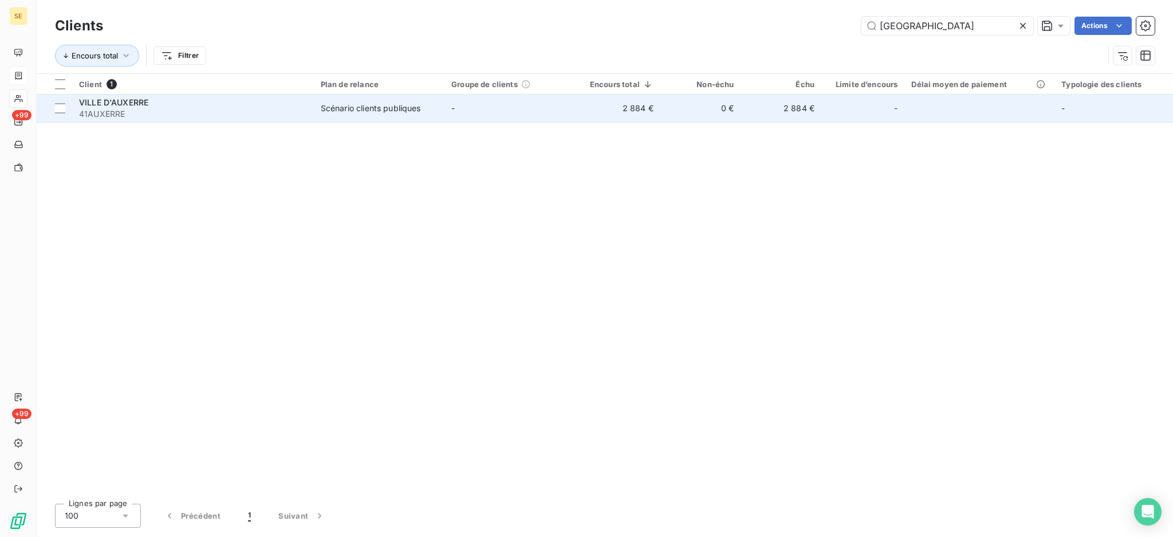
click at [159, 104] on div "VILLE D'AUXERRE" at bounding box center [193, 102] width 228 height 11
click at [228, 104] on div "VILLE D'AUXERRE" at bounding box center [193, 102] width 228 height 11
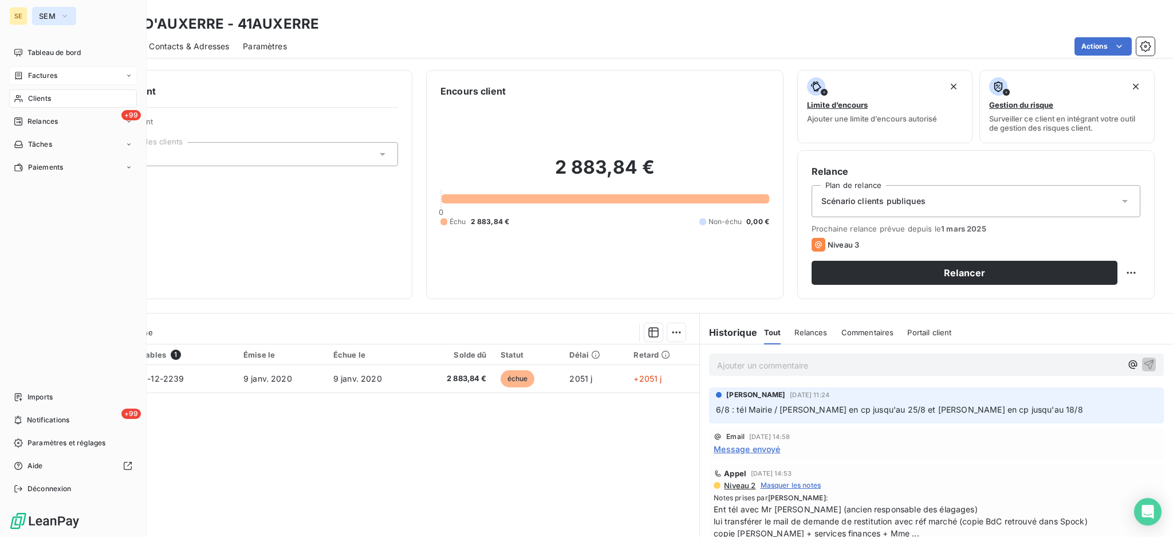
click at [60, 15] on icon "button" at bounding box center [64, 15] width 9 height 11
click at [62, 73] on span "SEM" at bounding box center [106, 74] width 101 height 11
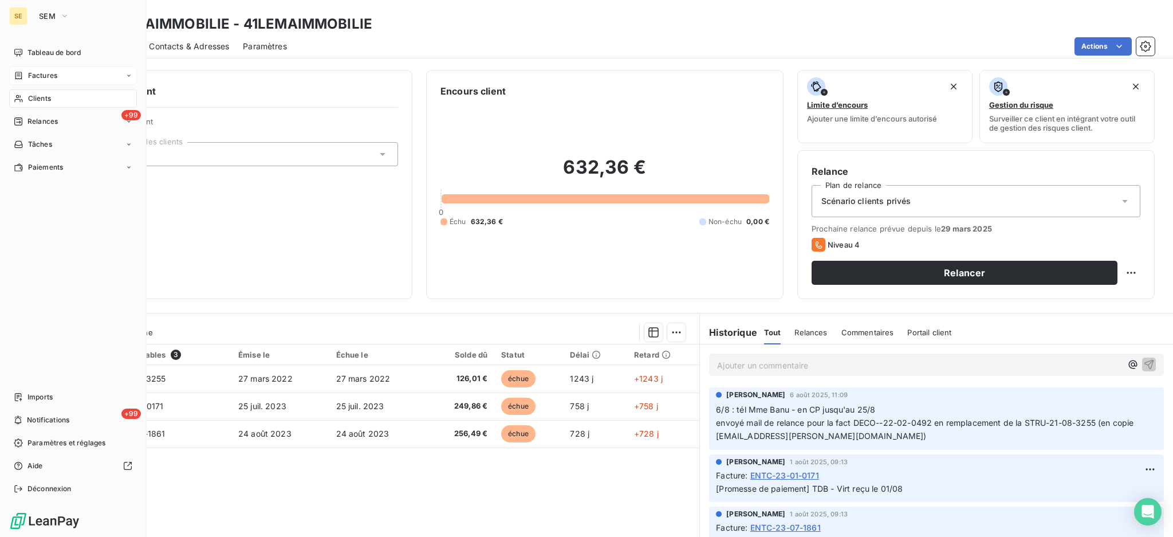
click at [44, 71] on span "Factures" at bounding box center [42, 75] width 29 height 10
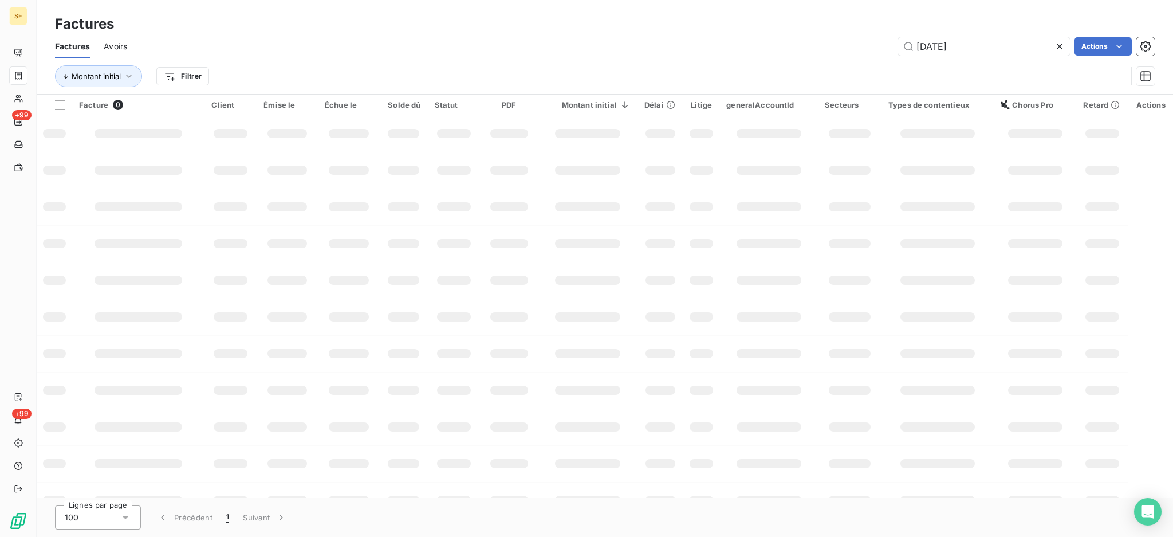
drag, startPoint x: 1010, startPoint y: 38, endPoint x: 893, endPoint y: 44, distance: 117.0
click at [893, 44] on div "24-10-2311 Actions" at bounding box center [648, 46] width 1014 height 18
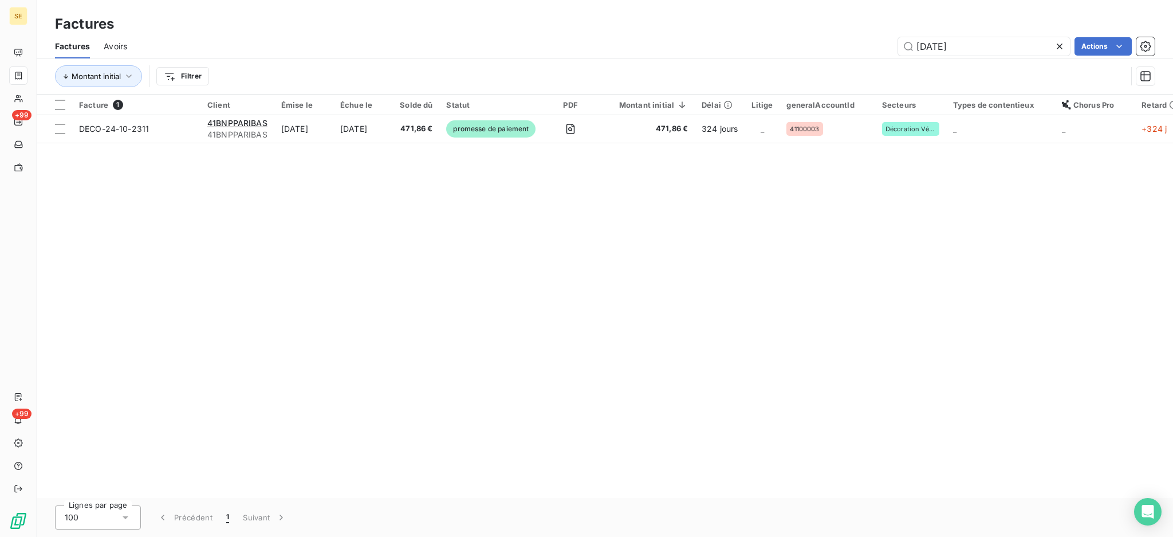
click at [1058, 49] on icon at bounding box center [1059, 46] width 11 height 11
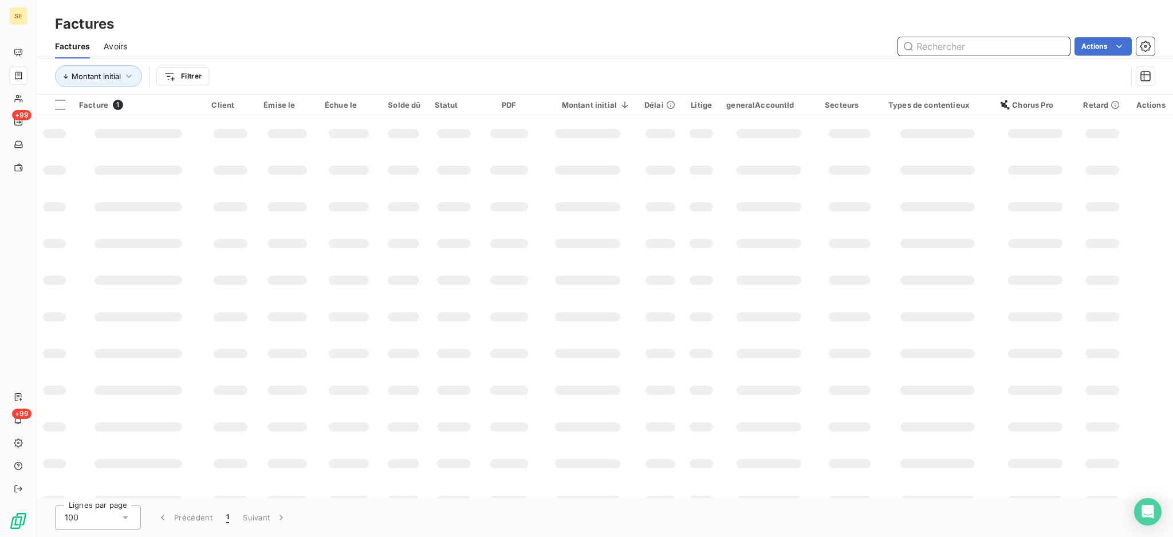
click at [993, 51] on input "text" at bounding box center [984, 46] width 172 height 18
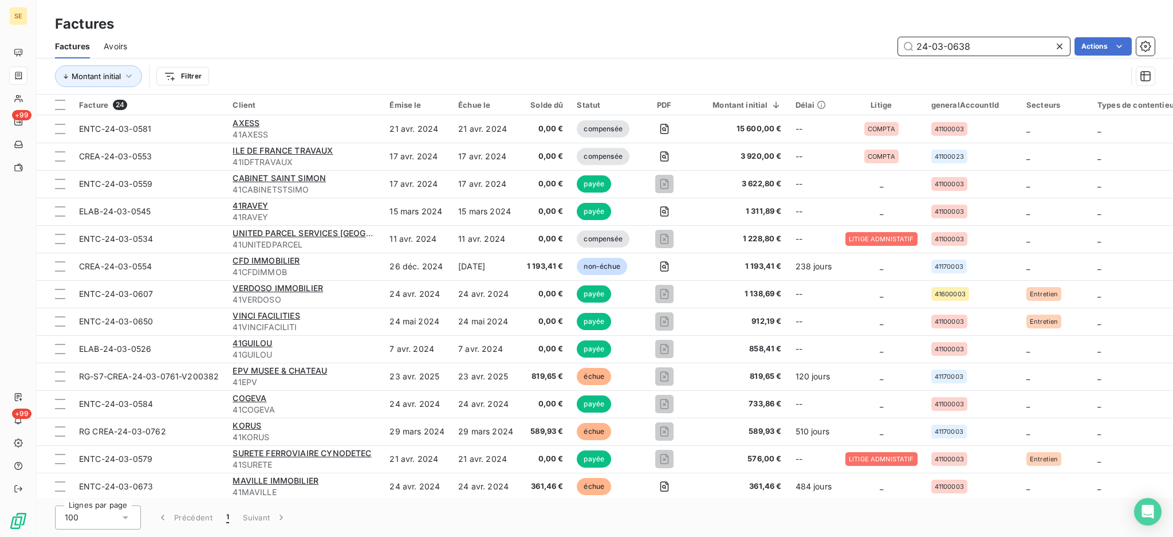
type input "24-03-0638"
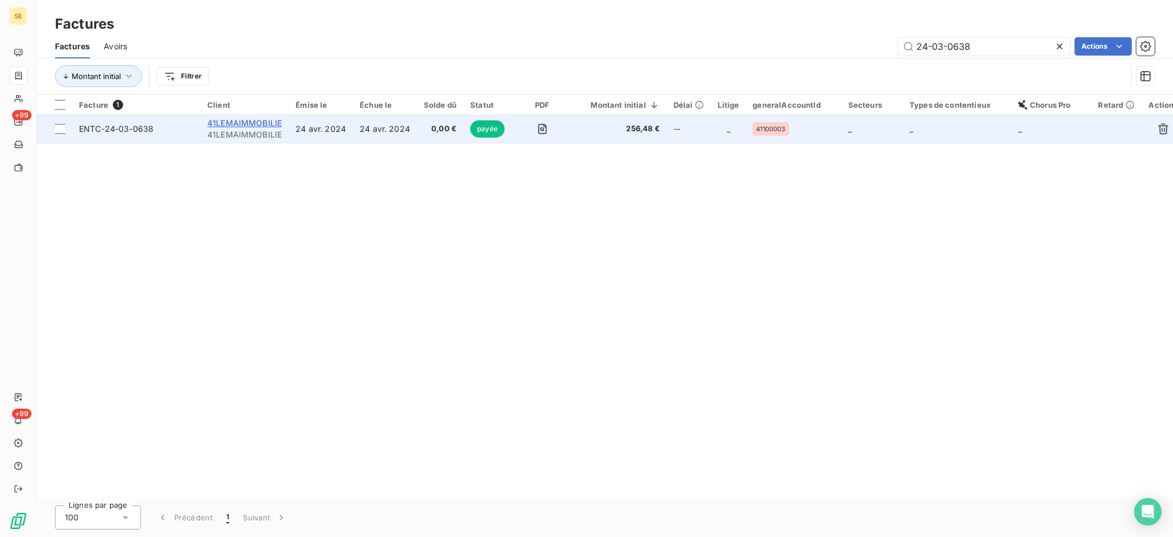
click at [249, 123] on span "41LEMAIMMOBILIE" at bounding box center [244, 123] width 74 height 10
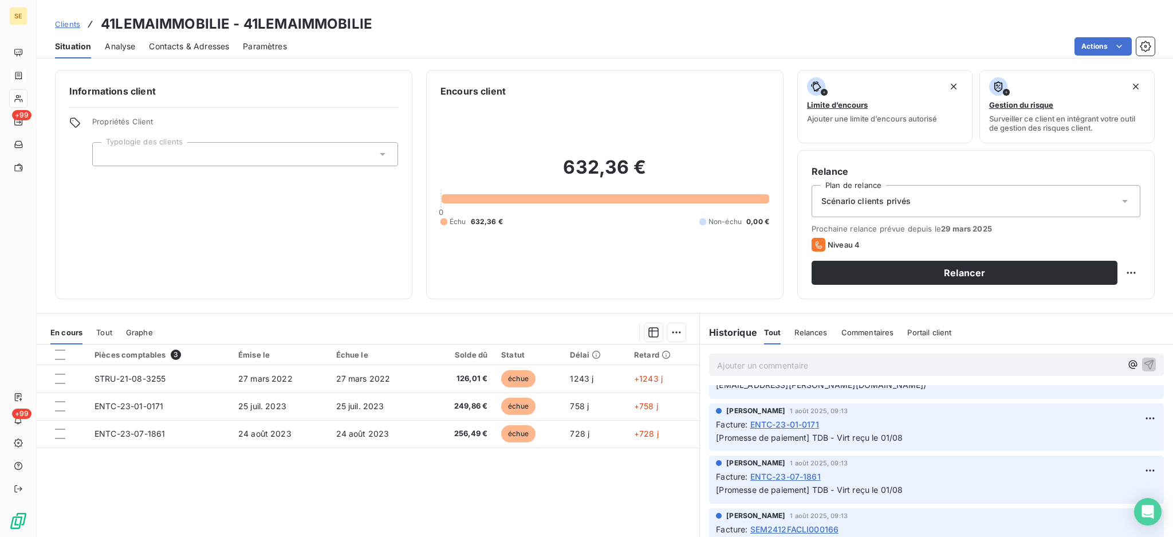
scroll to position [76, 0]
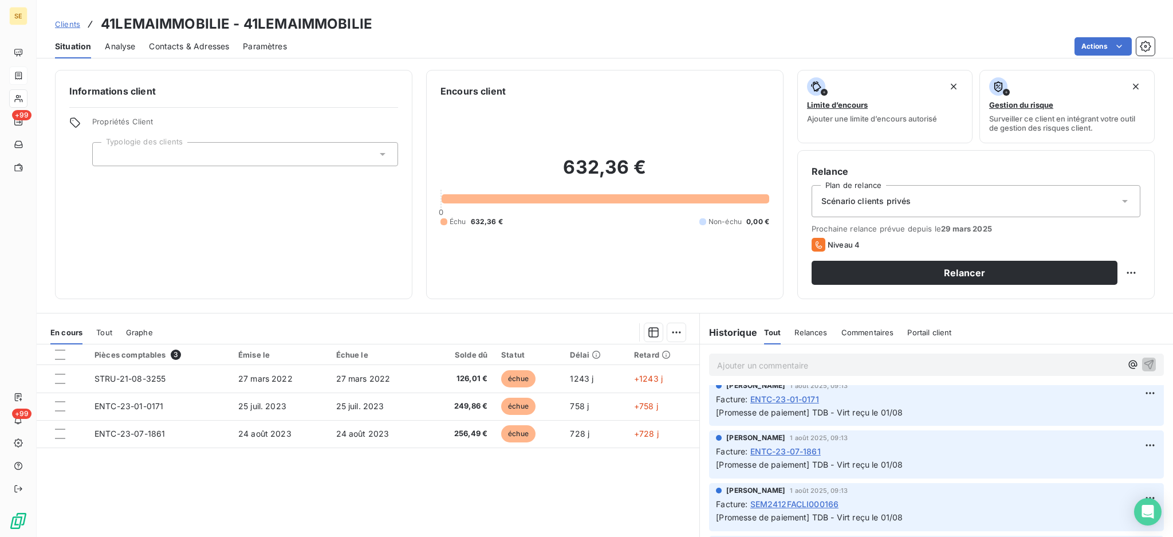
click at [788, 400] on span "ENTC-23-01-0171" at bounding box center [784, 399] width 69 height 12
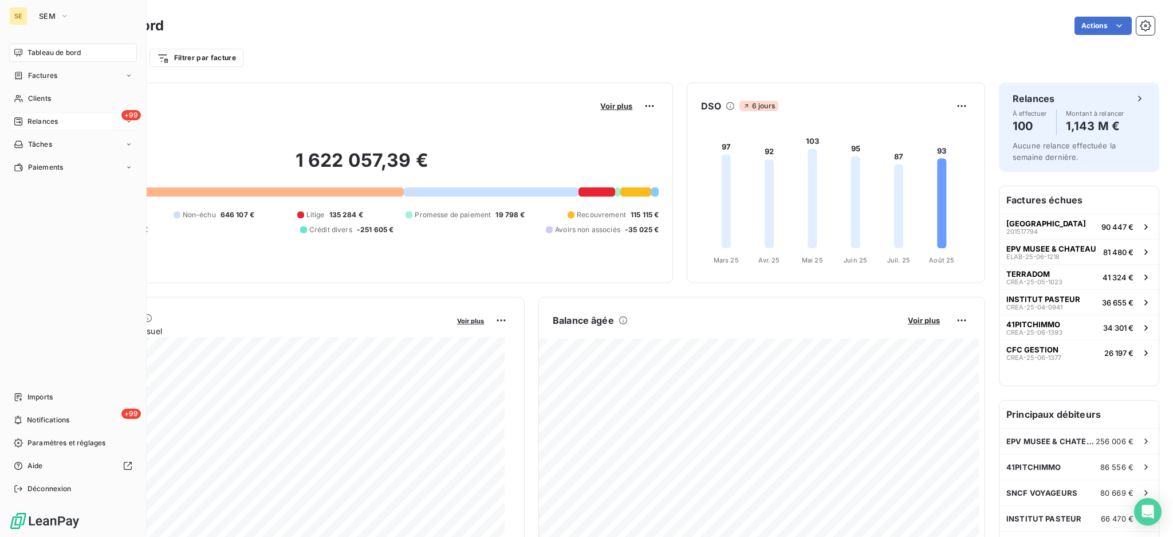
click at [34, 124] on span "Relances" at bounding box center [42, 121] width 30 height 10
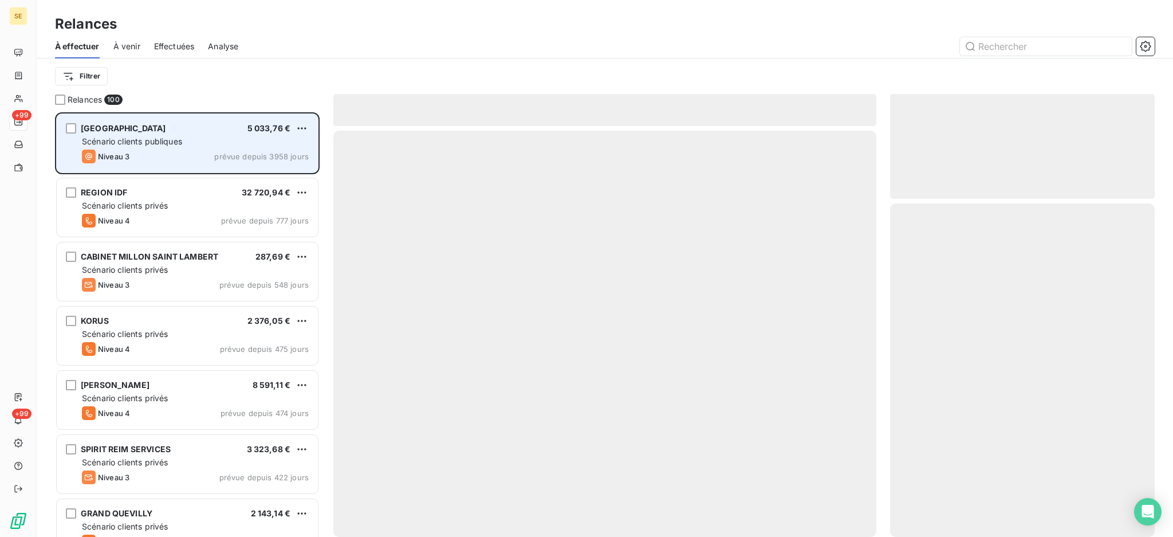
scroll to position [414, 253]
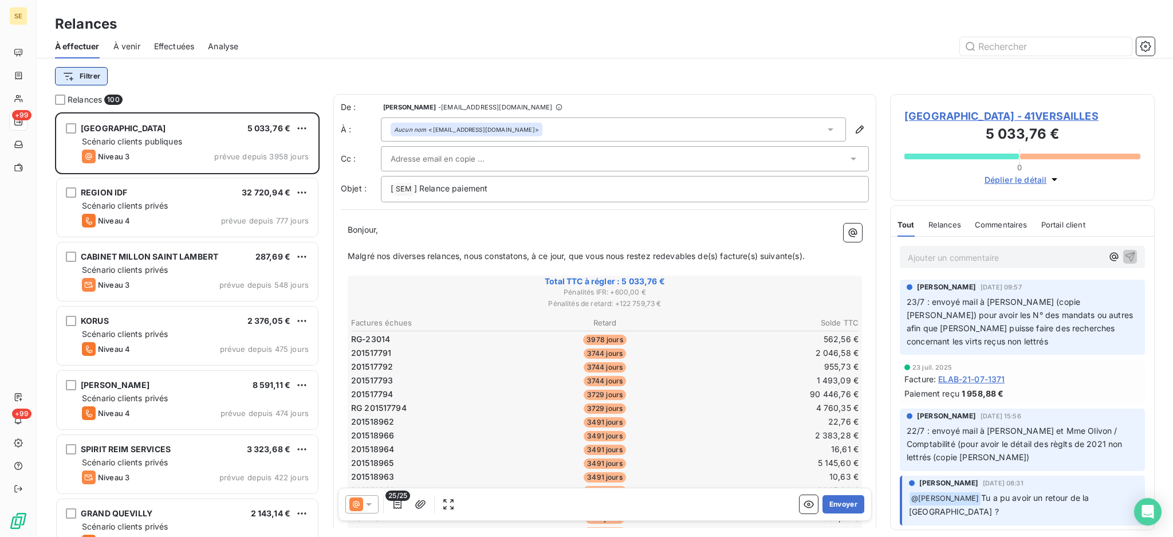
click at [85, 72] on html "SE +99 +99 Relances À effectuer À venir Effectuées Analyse Filtrer Relances 100…" at bounding box center [586, 268] width 1173 height 537
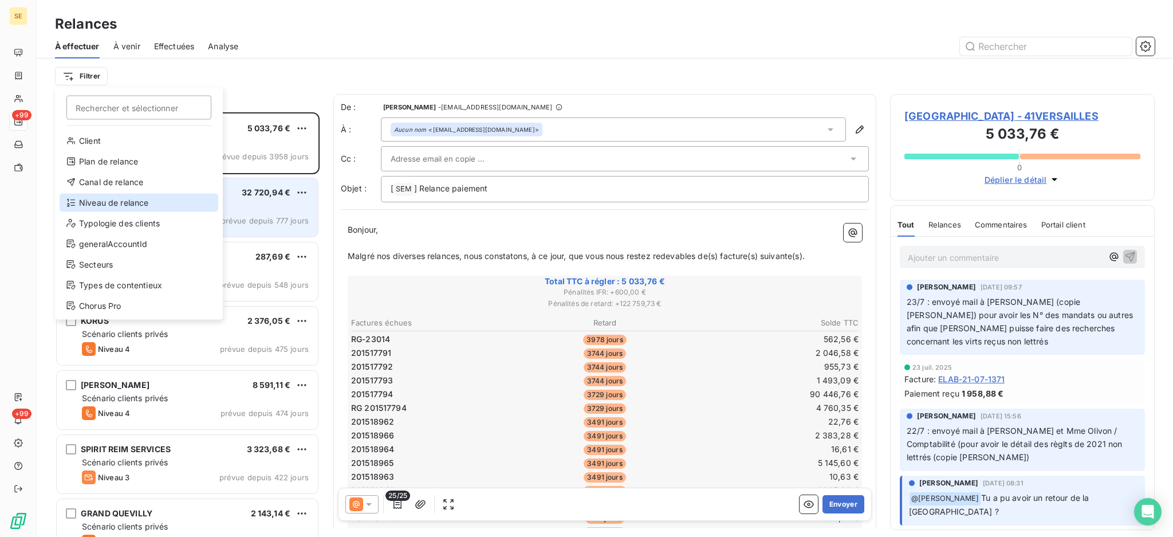
drag, startPoint x: 119, startPoint y: 198, endPoint x: 140, endPoint y: 188, distance: 23.3
click at [119, 198] on div "Niveau de relance" at bounding box center [139, 203] width 159 height 18
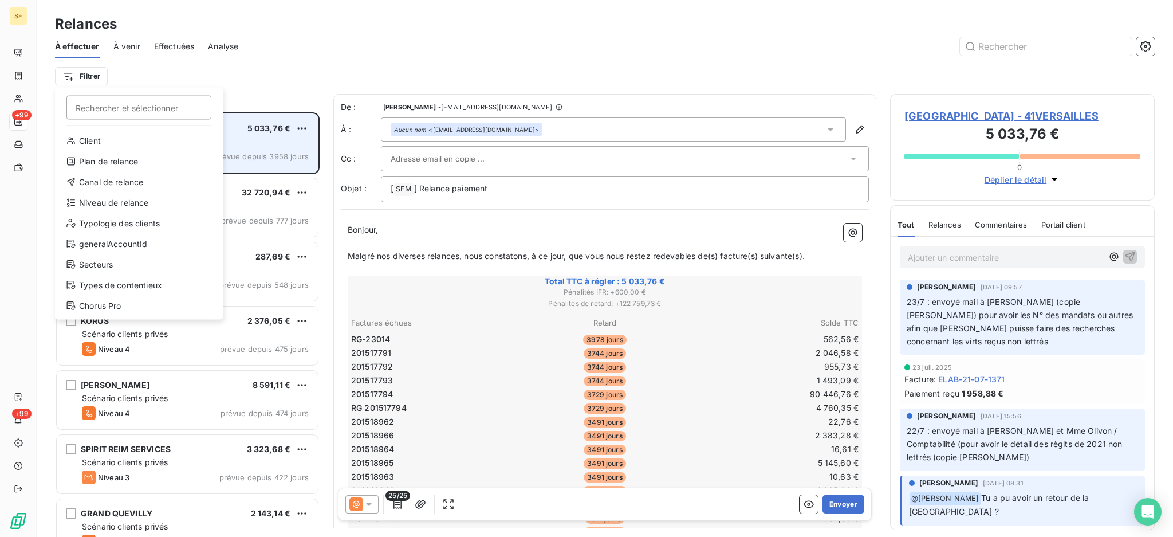
scroll to position [12, 12]
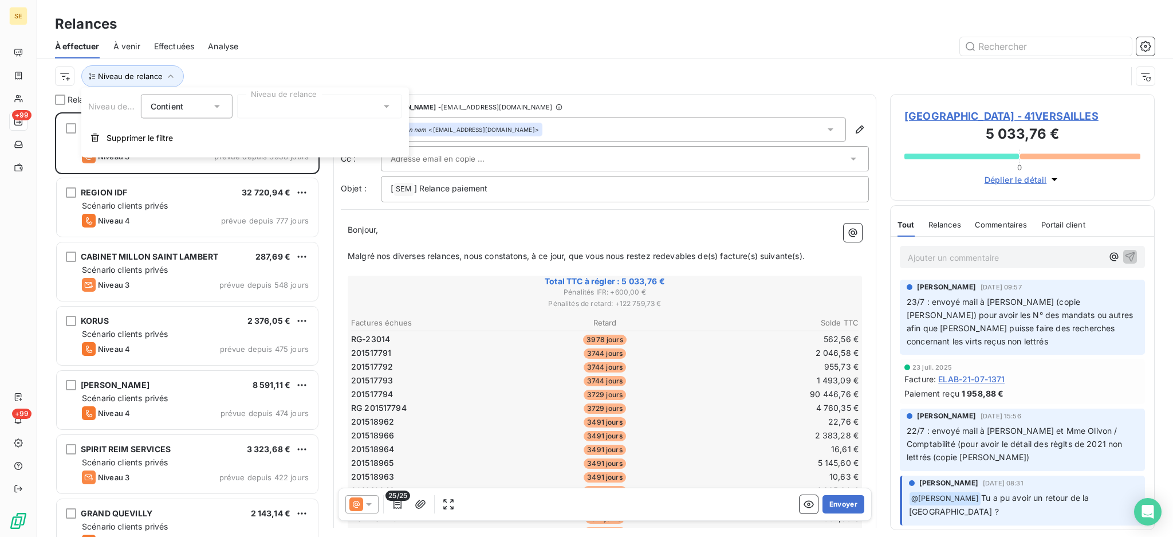
click at [386, 104] on icon at bounding box center [386, 106] width 11 height 11
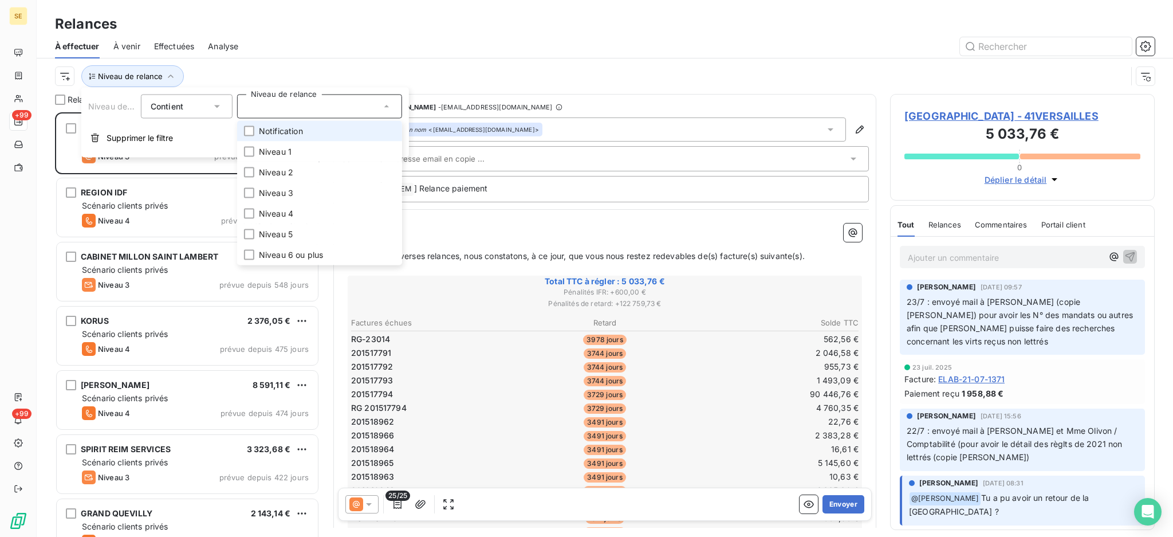
click at [330, 131] on li "Notification" at bounding box center [319, 131] width 165 height 21
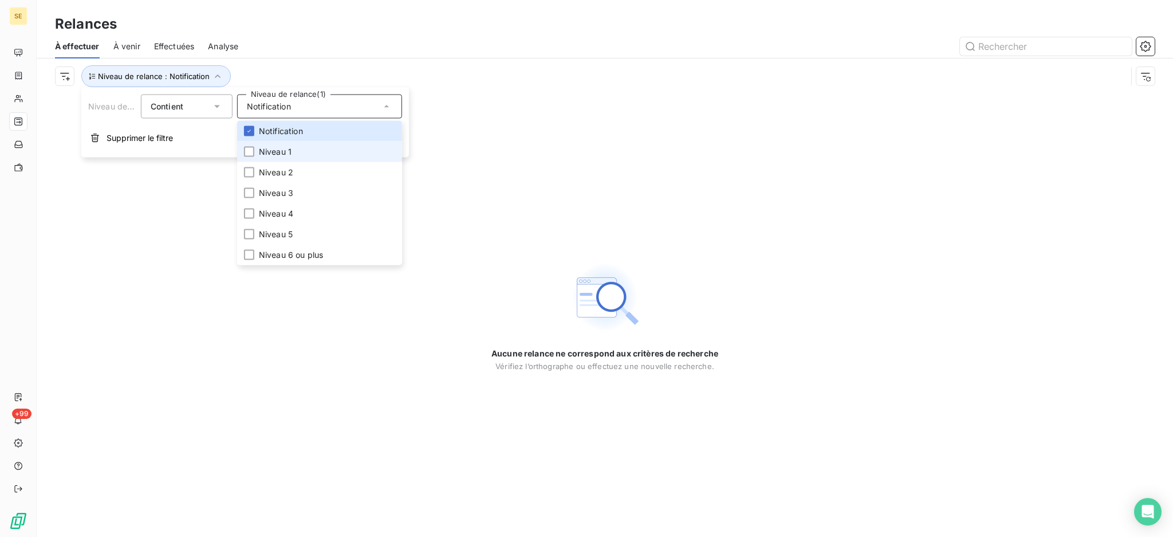
click at [275, 155] on span "Niveau 1" at bounding box center [275, 151] width 33 height 11
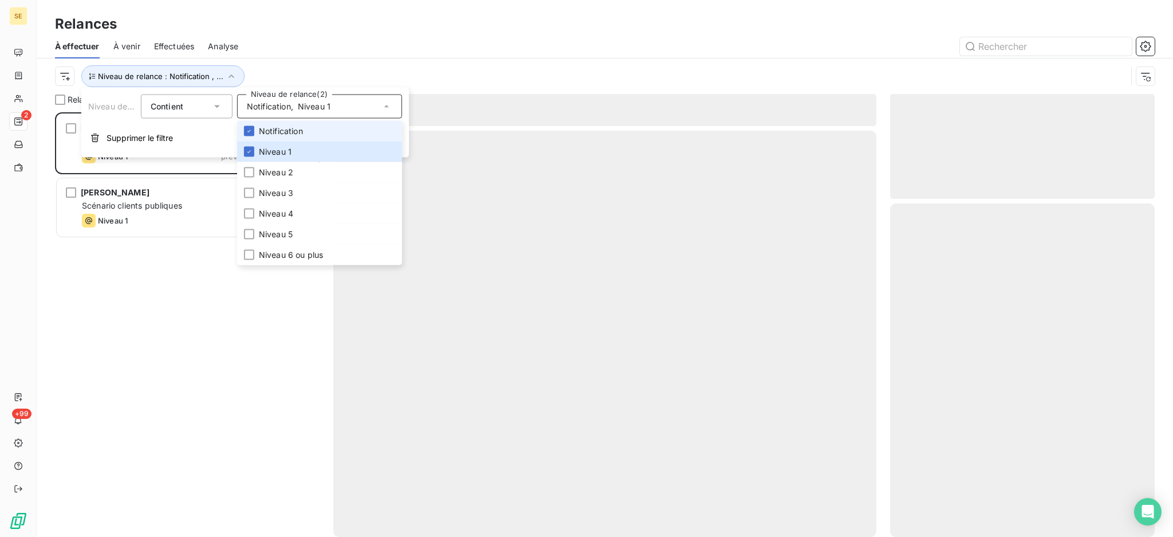
scroll to position [413, 253]
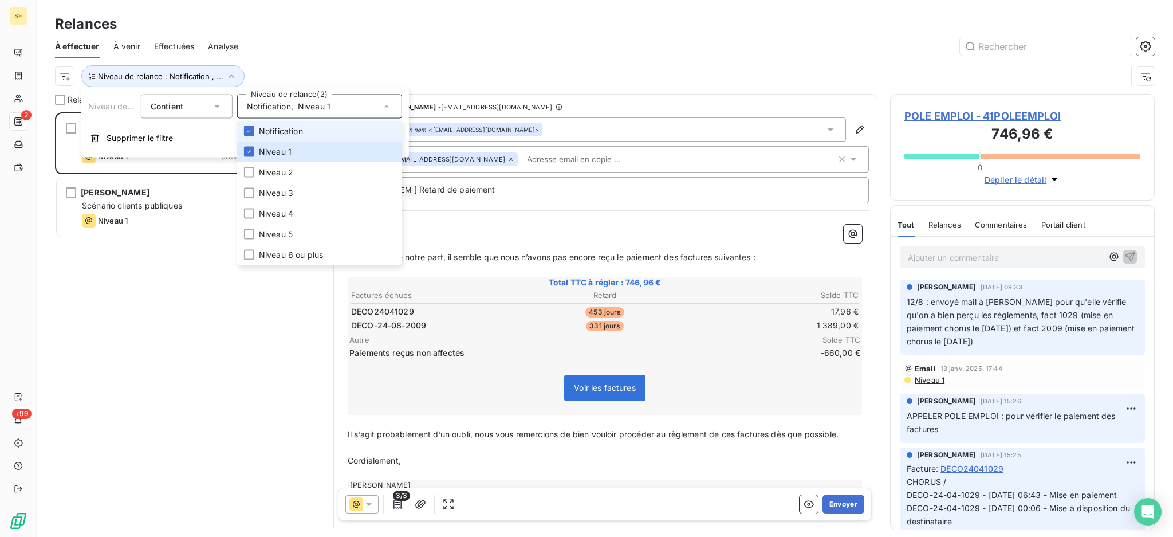
click at [269, 128] on span "Notification" at bounding box center [281, 130] width 44 height 11
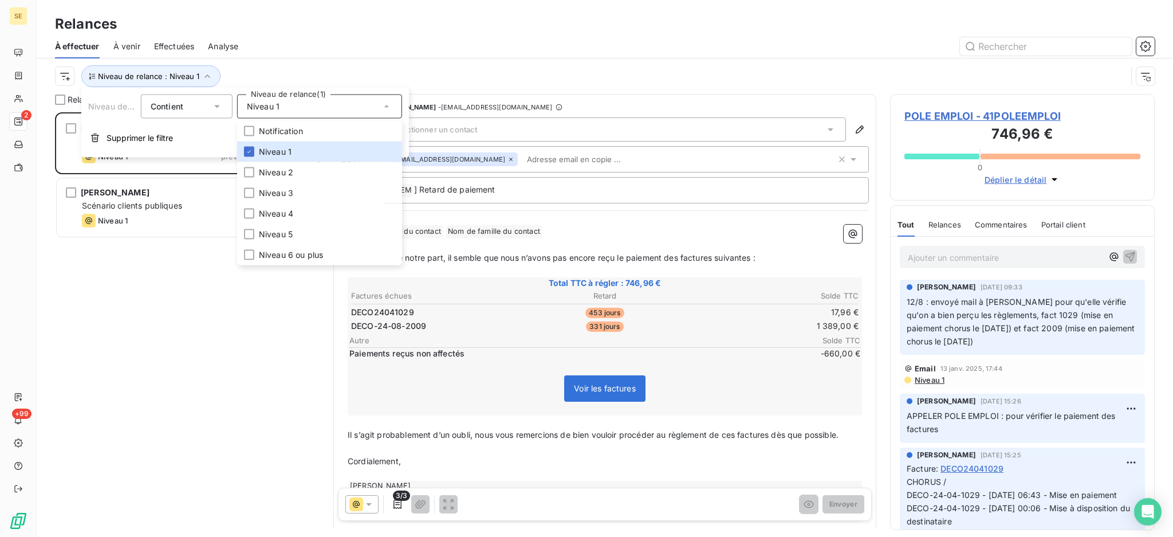
click at [248, 21] on div "Relances" at bounding box center [605, 24] width 1136 height 21
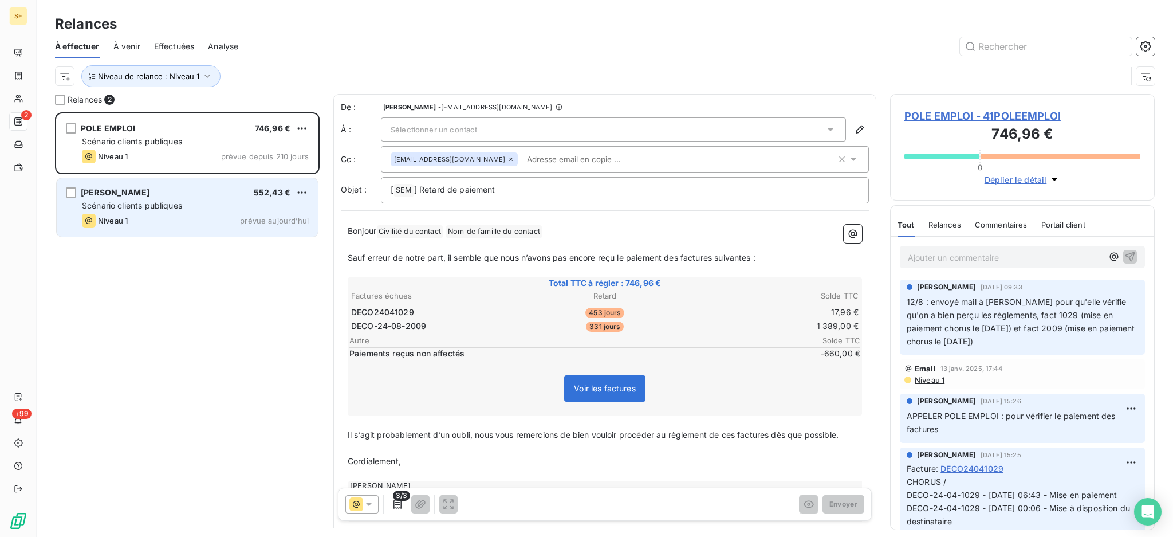
click at [163, 205] on span "Scénario clients publiques" at bounding box center [132, 205] width 100 height 10
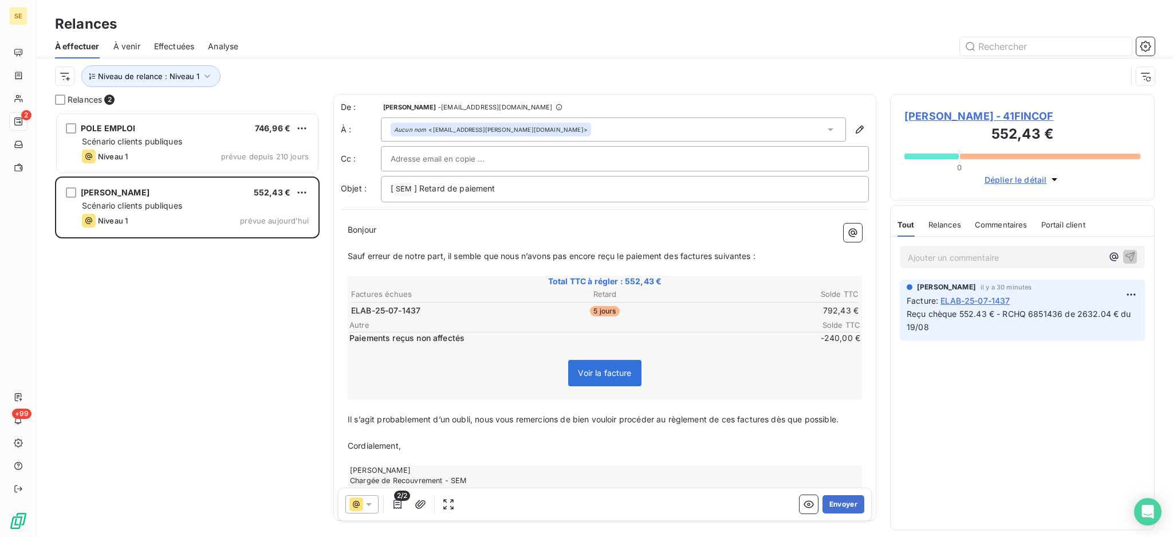
click at [984, 110] on span "[PERSON_NAME] - 41FINCOF" at bounding box center [1022, 115] width 236 height 15
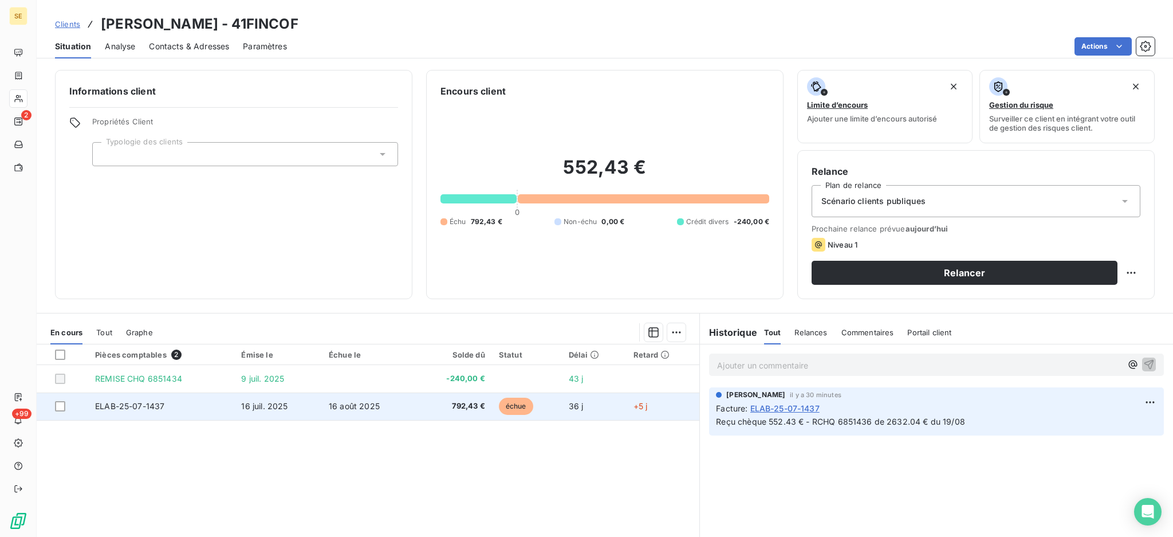
click at [355, 412] on td "16 août 2025" at bounding box center [369, 405] width 94 height 27
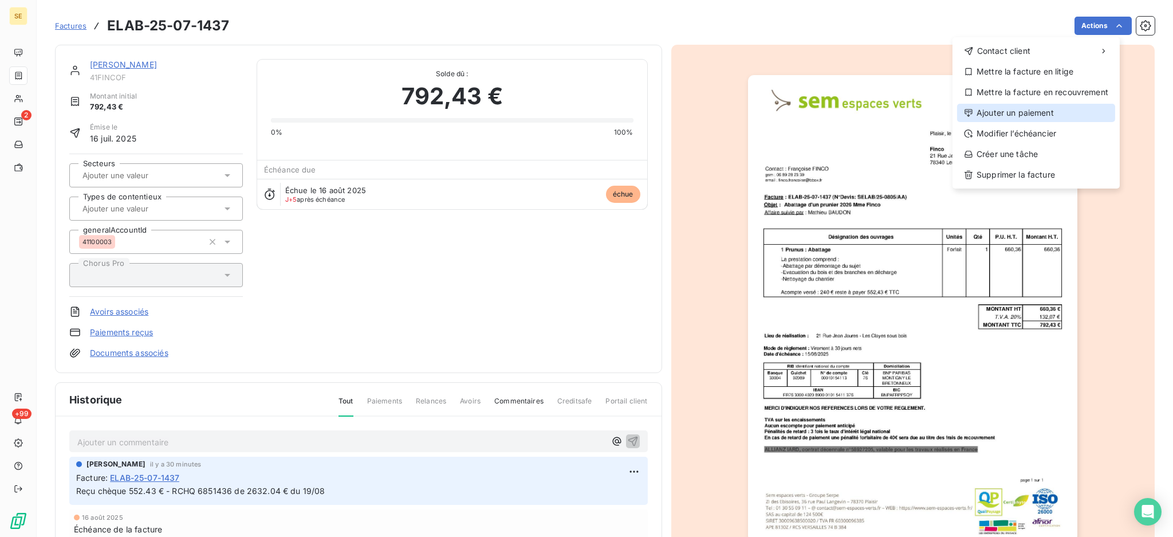
click at [1064, 114] on div "Ajouter un paiement" at bounding box center [1036, 113] width 158 height 18
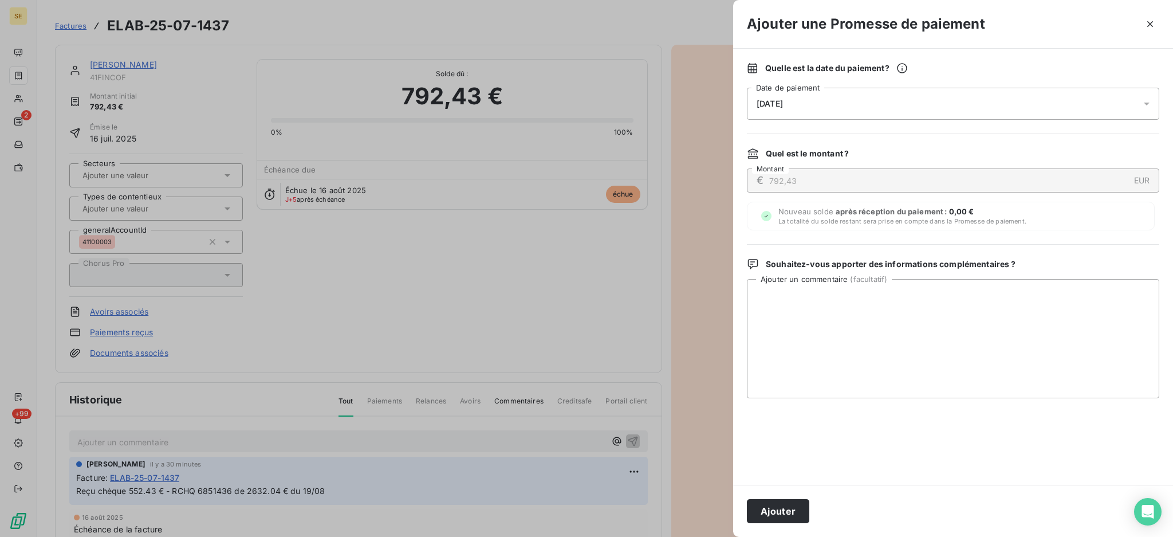
click at [1148, 104] on icon at bounding box center [1146, 103] width 11 height 11
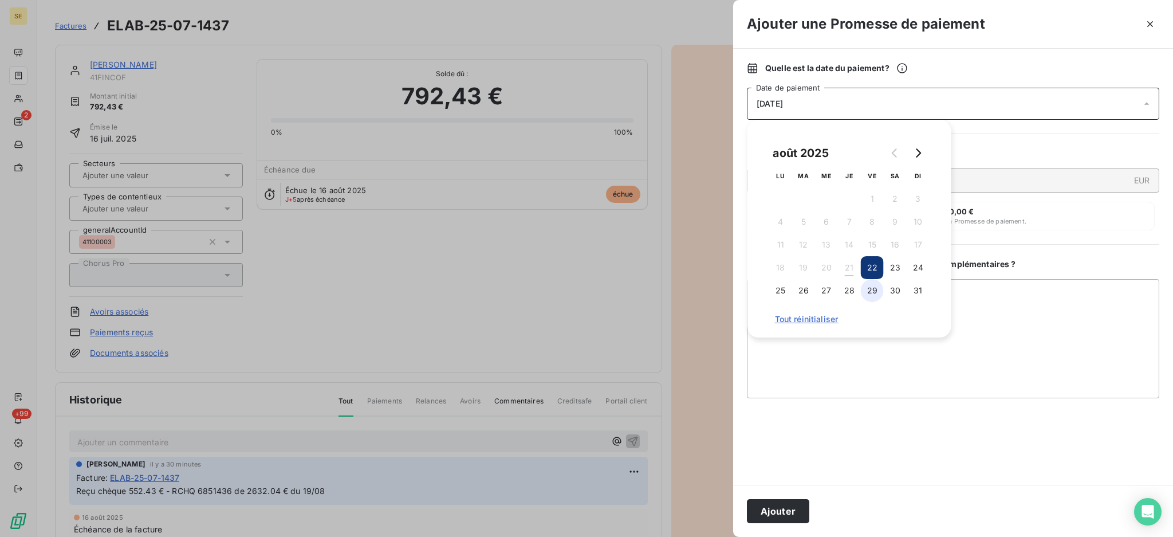
click at [871, 293] on button "29" at bounding box center [872, 290] width 23 height 23
click at [782, 509] on button "Ajouter" at bounding box center [778, 511] width 62 height 24
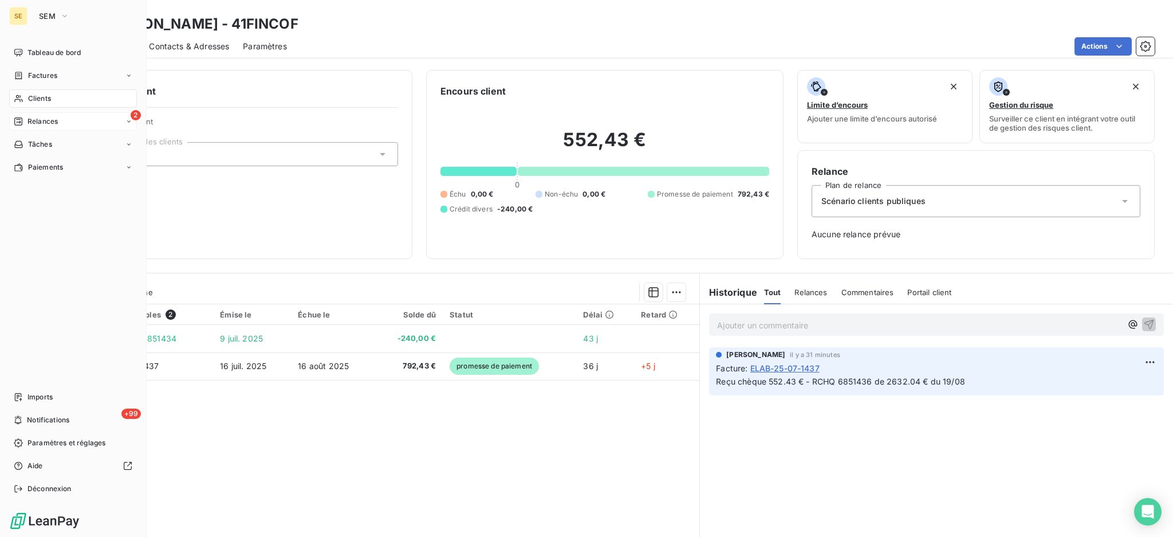
click at [48, 119] on span "Relances" at bounding box center [42, 121] width 30 height 10
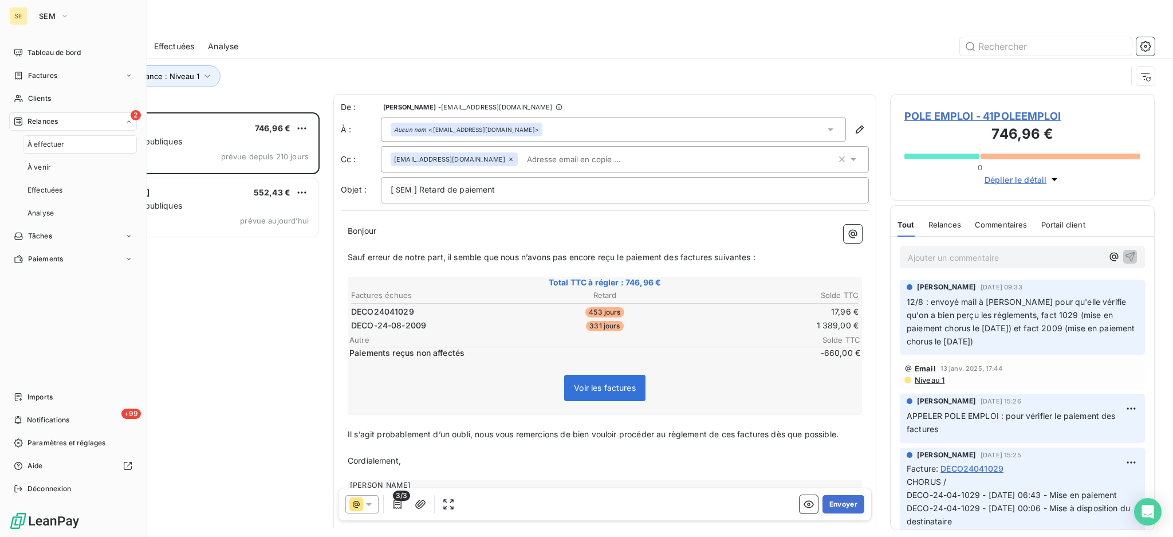
scroll to position [413, 253]
click at [68, 16] on icon "button" at bounding box center [64, 15] width 9 height 11
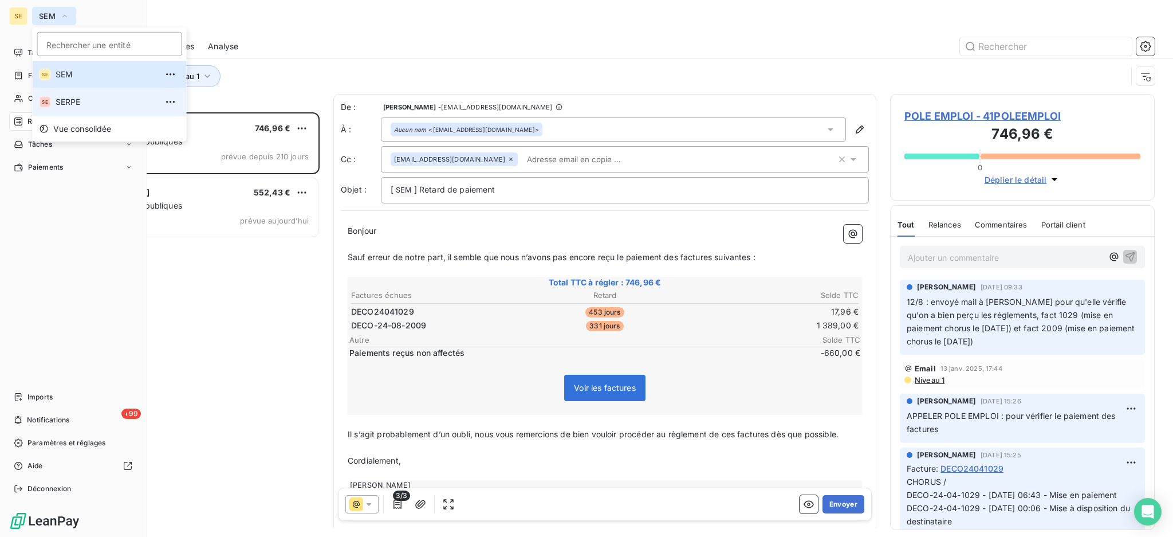
click at [77, 105] on span "SERPE" at bounding box center [106, 101] width 101 height 11
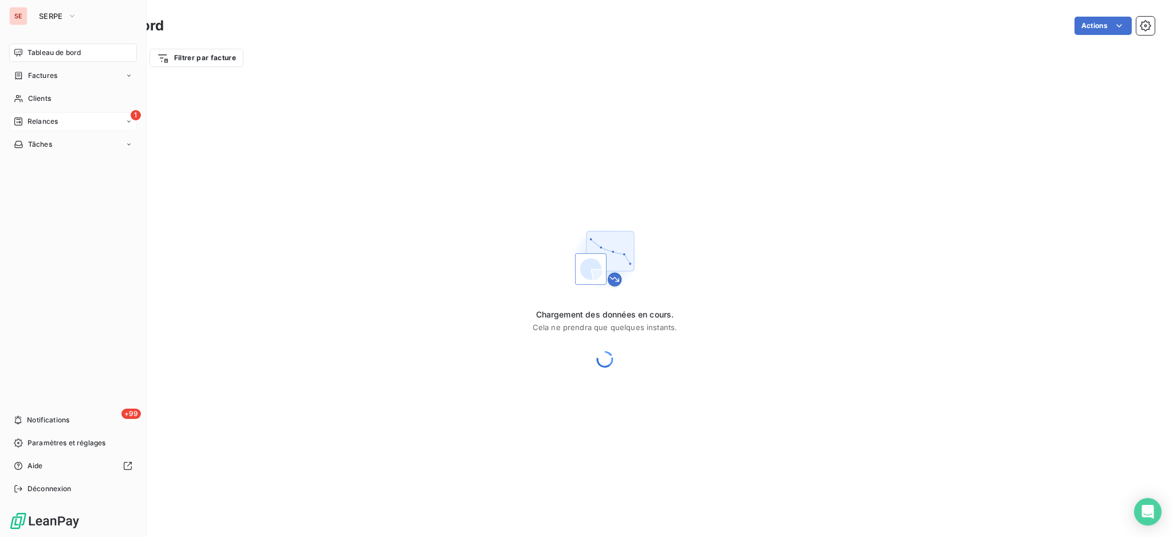
click at [53, 124] on span "Relances" at bounding box center [42, 121] width 30 height 10
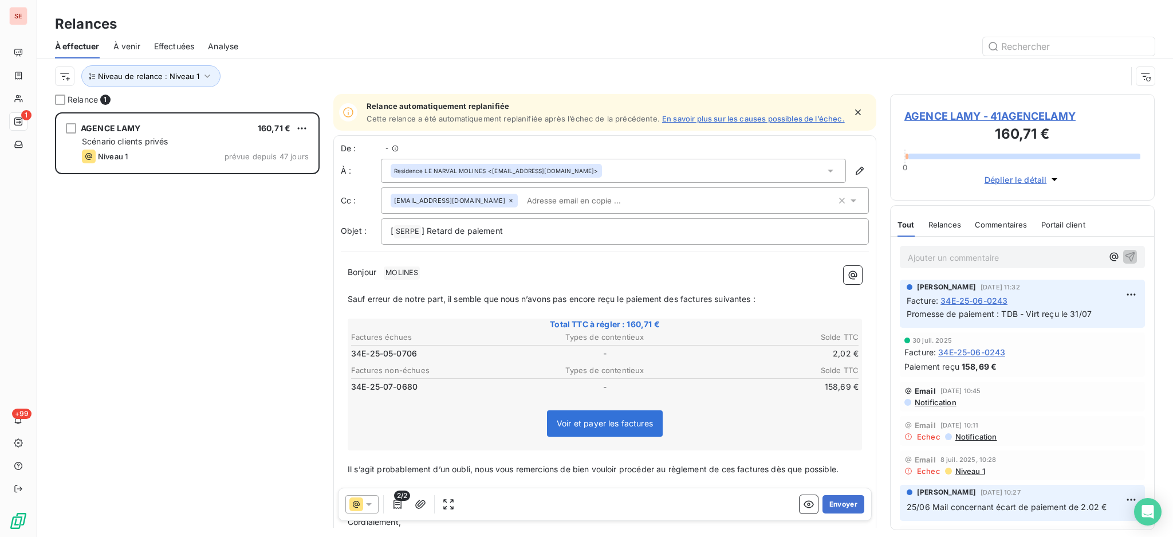
scroll to position [413, 253]
click at [204, 74] on icon "button" at bounding box center [207, 75] width 11 height 11
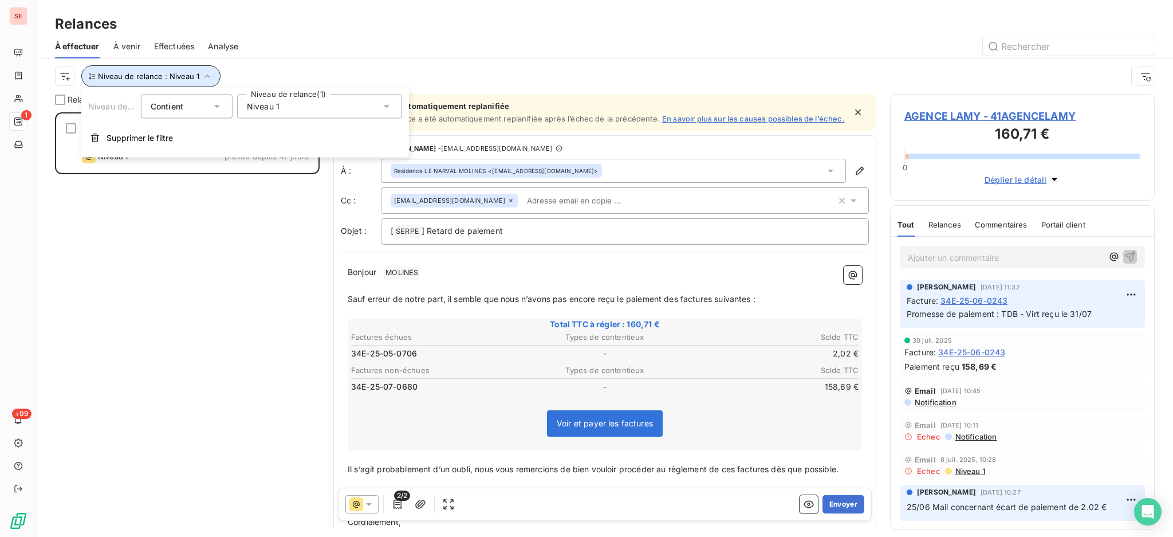
click at [204, 74] on icon "button" at bounding box center [207, 75] width 11 height 11
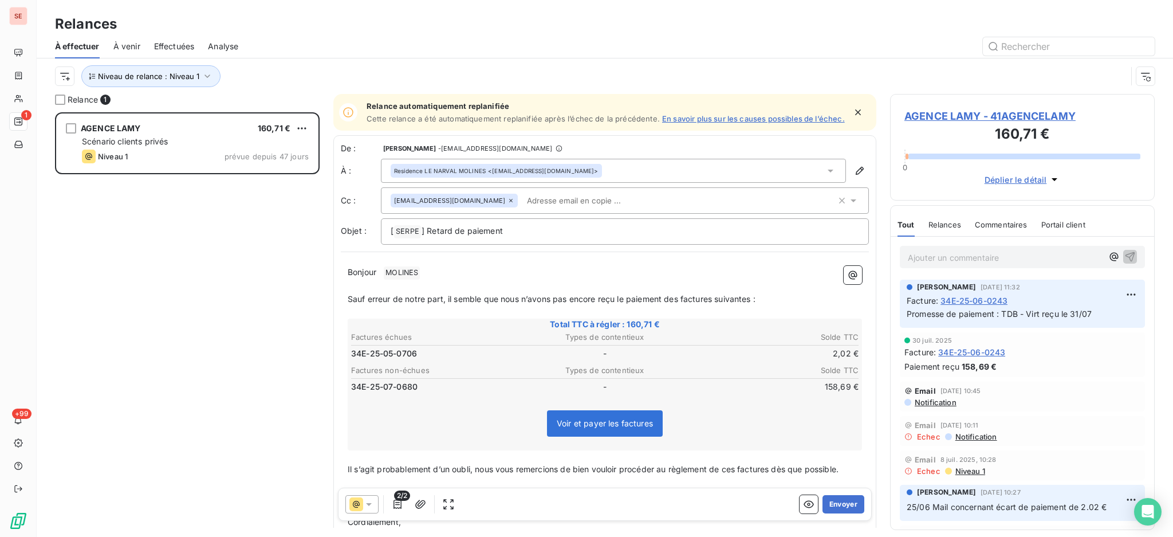
click at [319, 64] on div "Niveau de relance : Niveau 1" at bounding box center [605, 76] width 1100 height 36
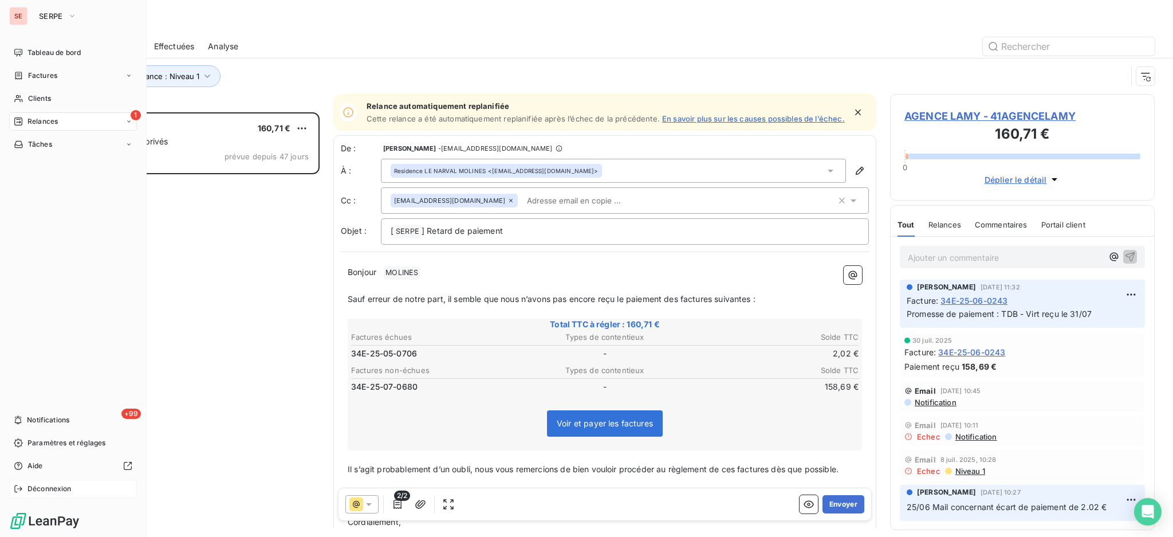
click at [57, 486] on span "Déconnexion" at bounding box center [49, 488] width 44 height 10
